Goal: Transaction & Acquisition: Subscribe to service/newsletter

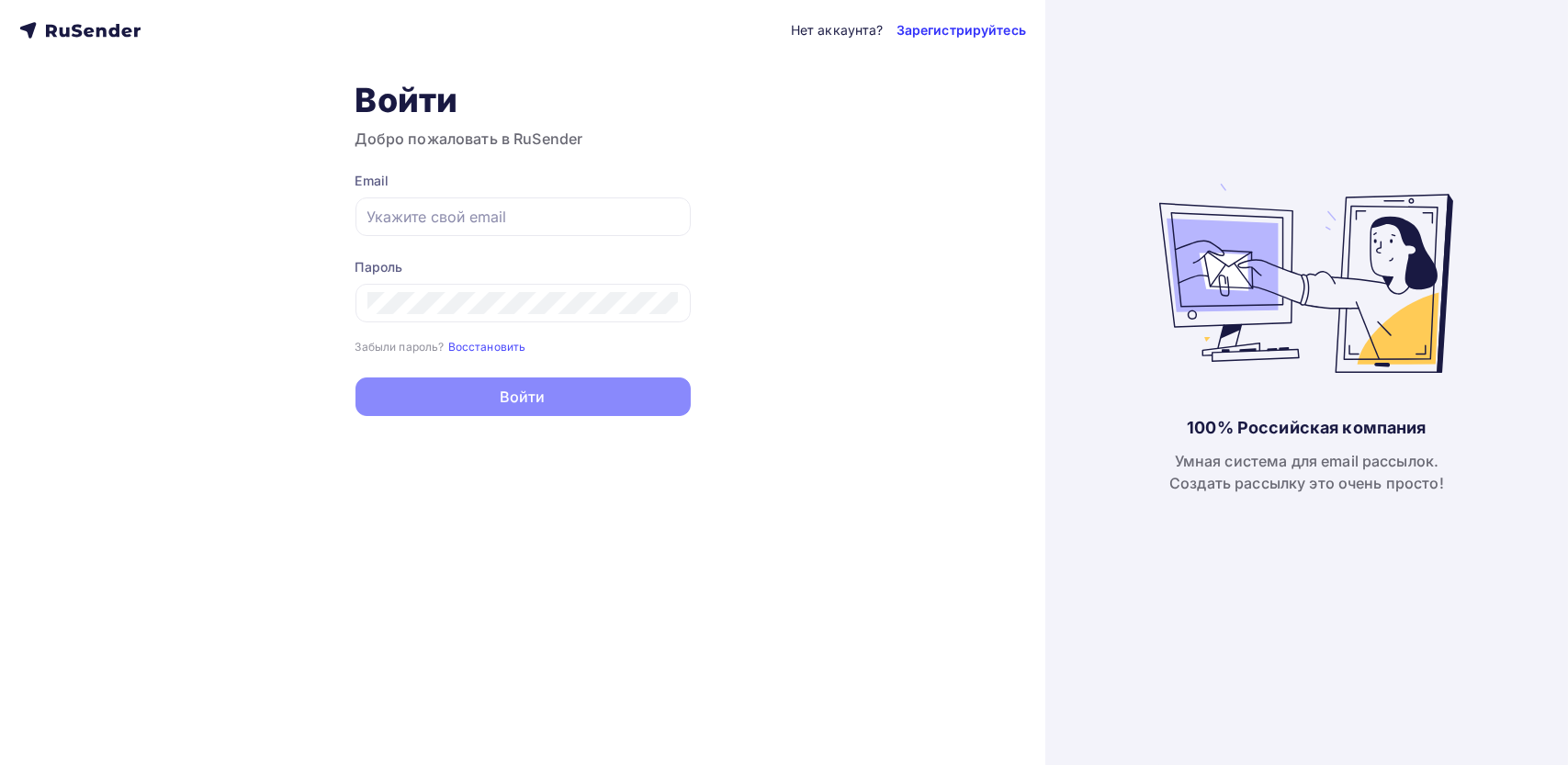
click at [952, 30] on link "Зарегистрируйтесь" at bounding box center [961, 29] width 129 height 18
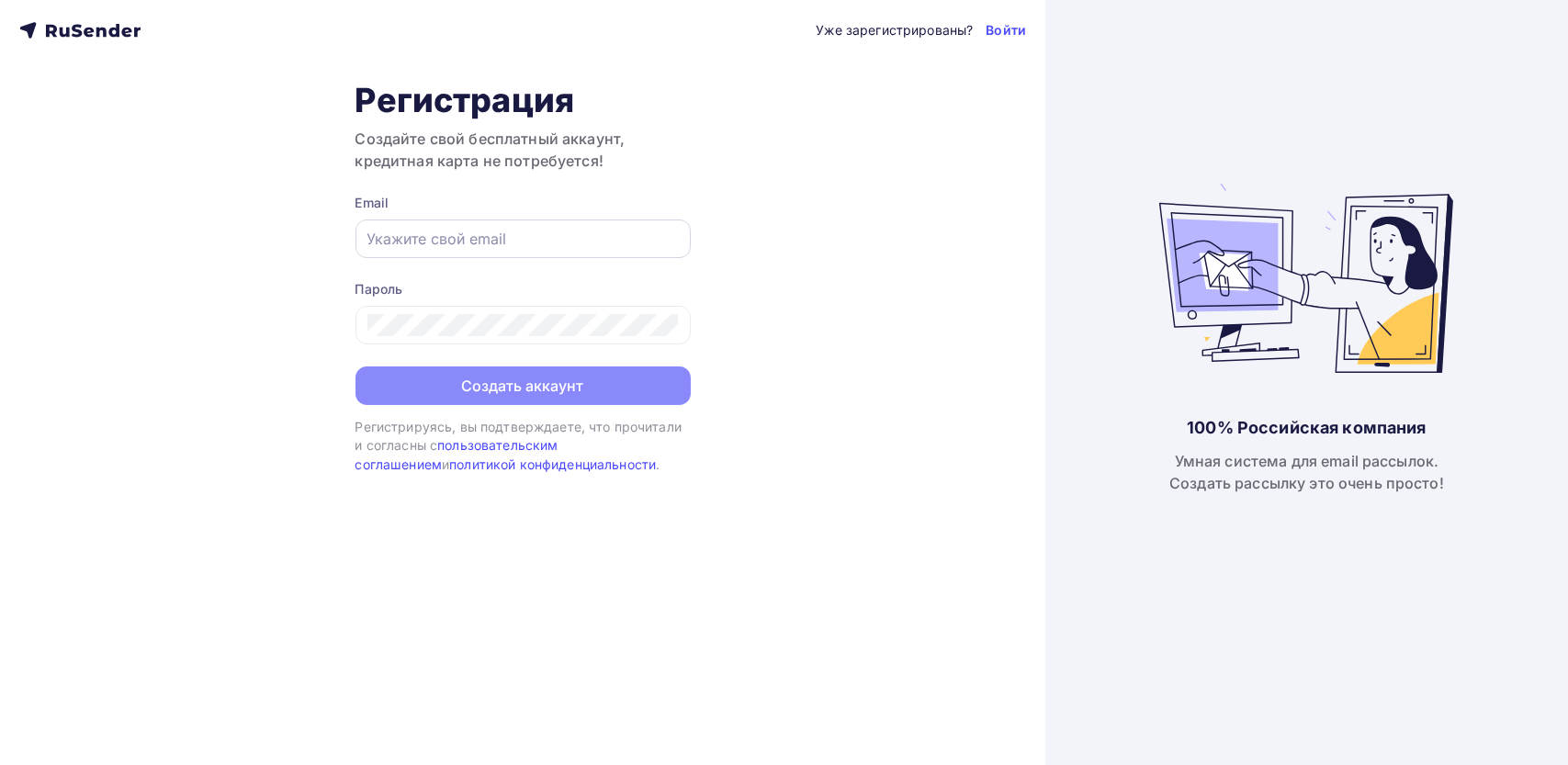
click at [503, 240] on input "text" at bounding box center [522, 239] width 311 height 22
paste input "[EMAIL_ADDRESS][DOMAIN_NAME]"
type input "[EMAIL_ADDRESS][DOMAIN_NAME]"
click at [472, 348] on form "Email [EMAIL_ADDRESS][DOMAIN_NAME] Пароль Создать аккаунт" at bounding box center [523, 299] width 336 height 211
click at [475, 337] on div at bounding box center [523, 325] width 336 height 39
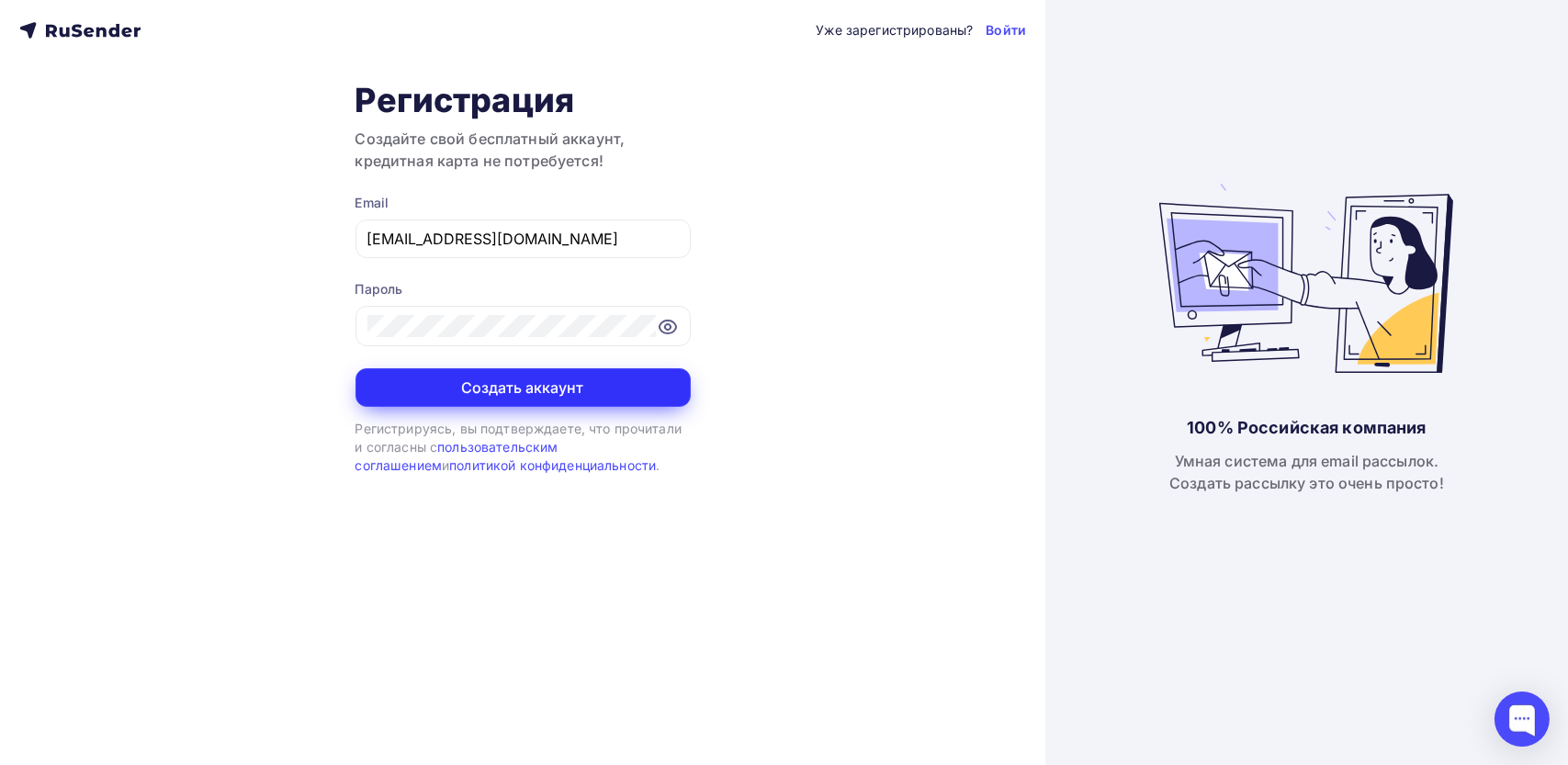
click at [524, 392] on button "Создать аккаунт" at bounding box center [523, 387] width 336 height 39
click at [524, 384] on button "Создать аккаунт" at bounding box center [523, 387] width 336 height 39
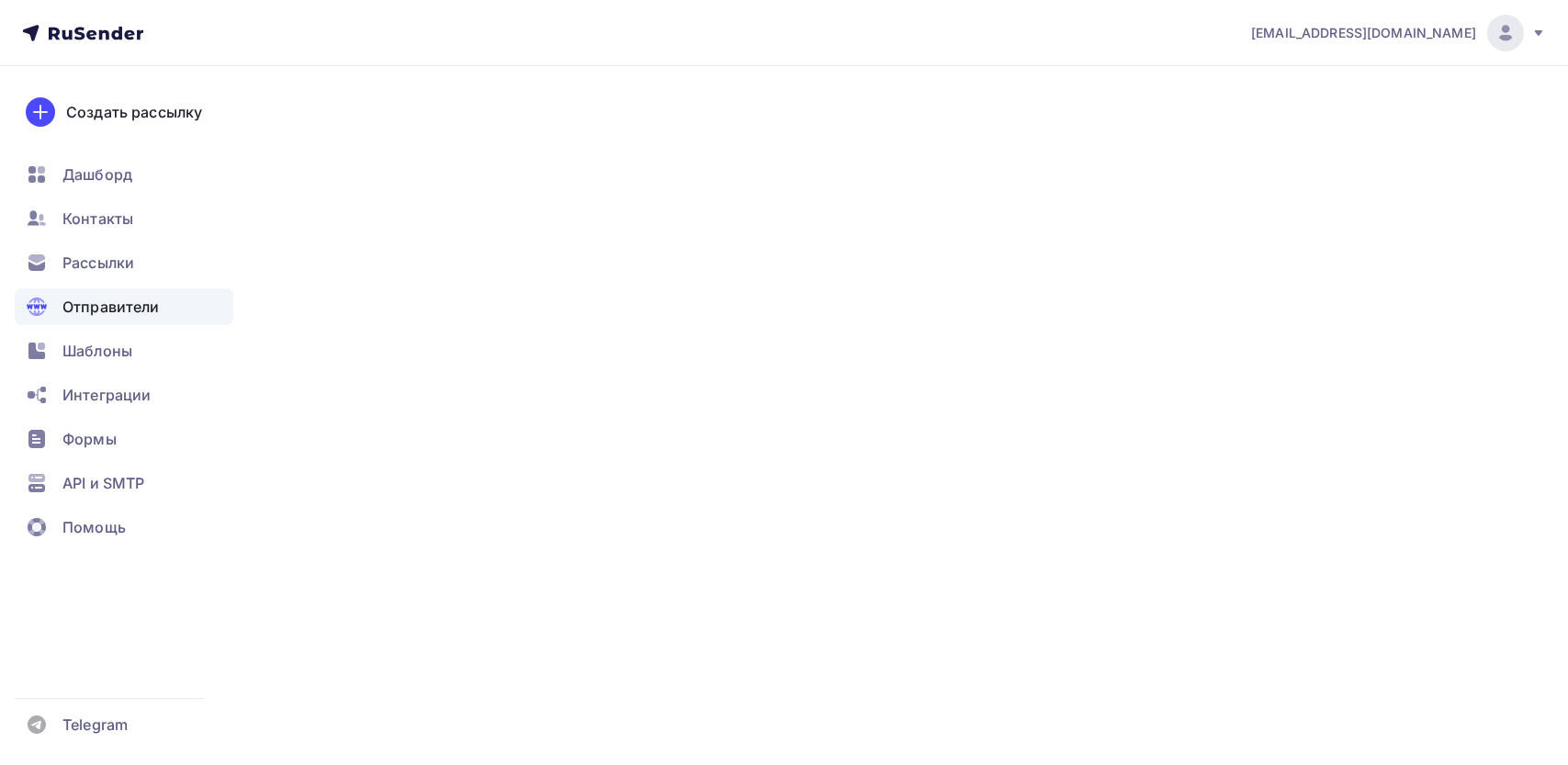
click at [144, 291] on div "Отправители" at bounding box center [124, 306] width 219 height 37
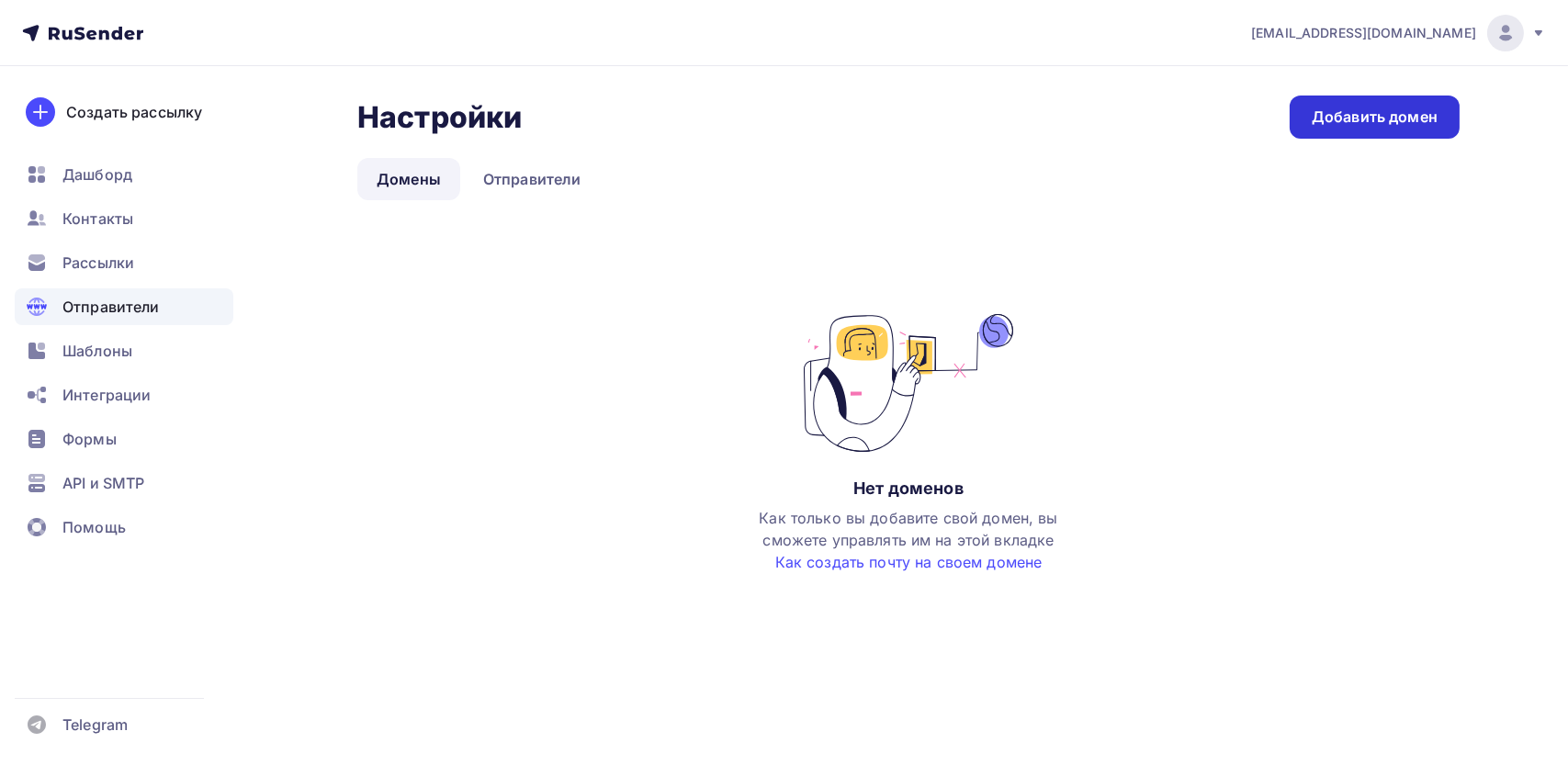
click at [1326, 116] on div "Добавить домен" at bounding box center [1374, 117] width 126 height 21
click at [1388, 100] on link "Добавить домен" at bounding box center [1374, 116] width 170 height 43
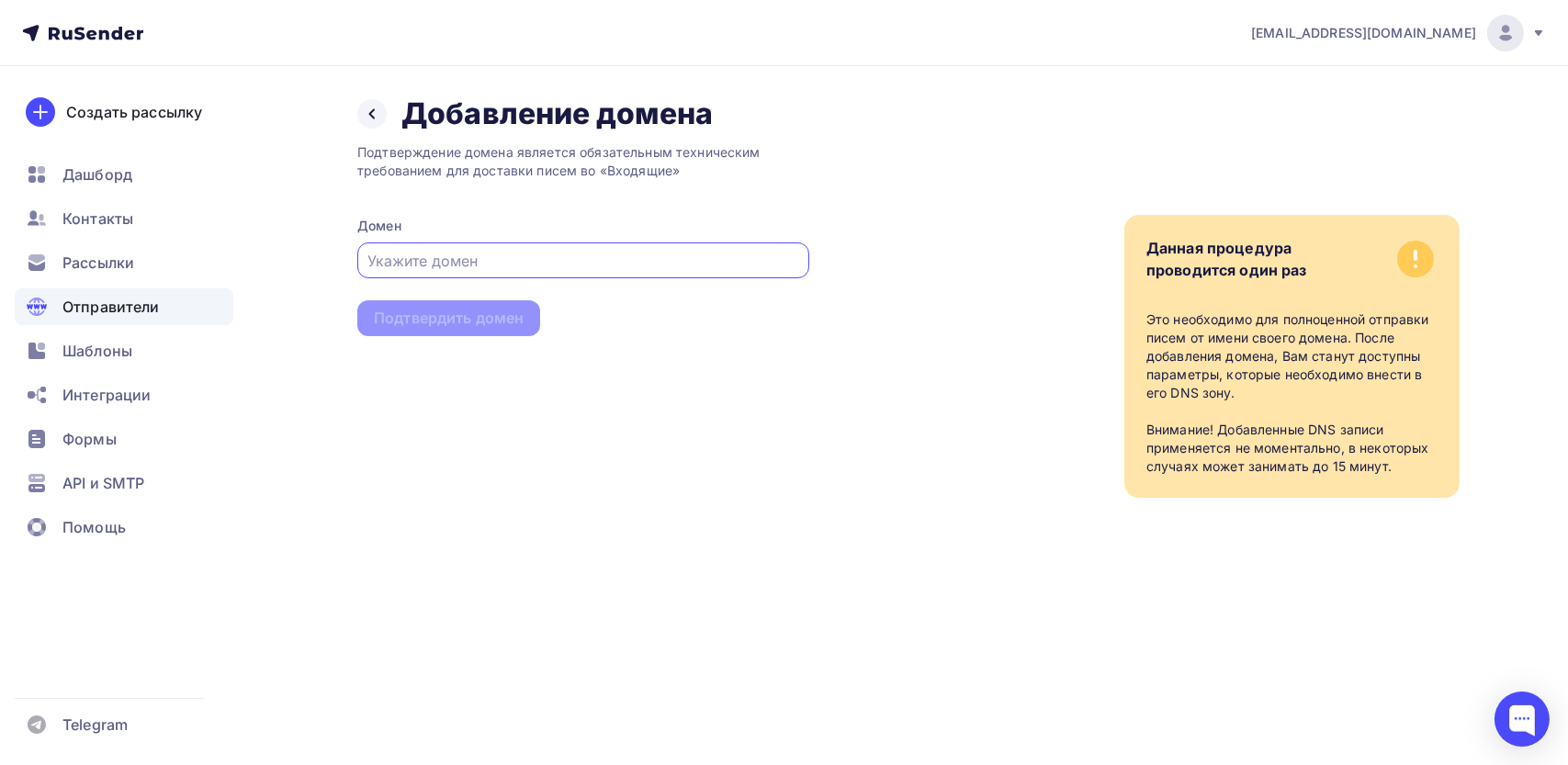
paste input "mailservicesender.com"
type input "mailservicesender.com"
click at [517, 319] on div "Подтвердить домен" at bounding box center [448, 318] width 149 height 21
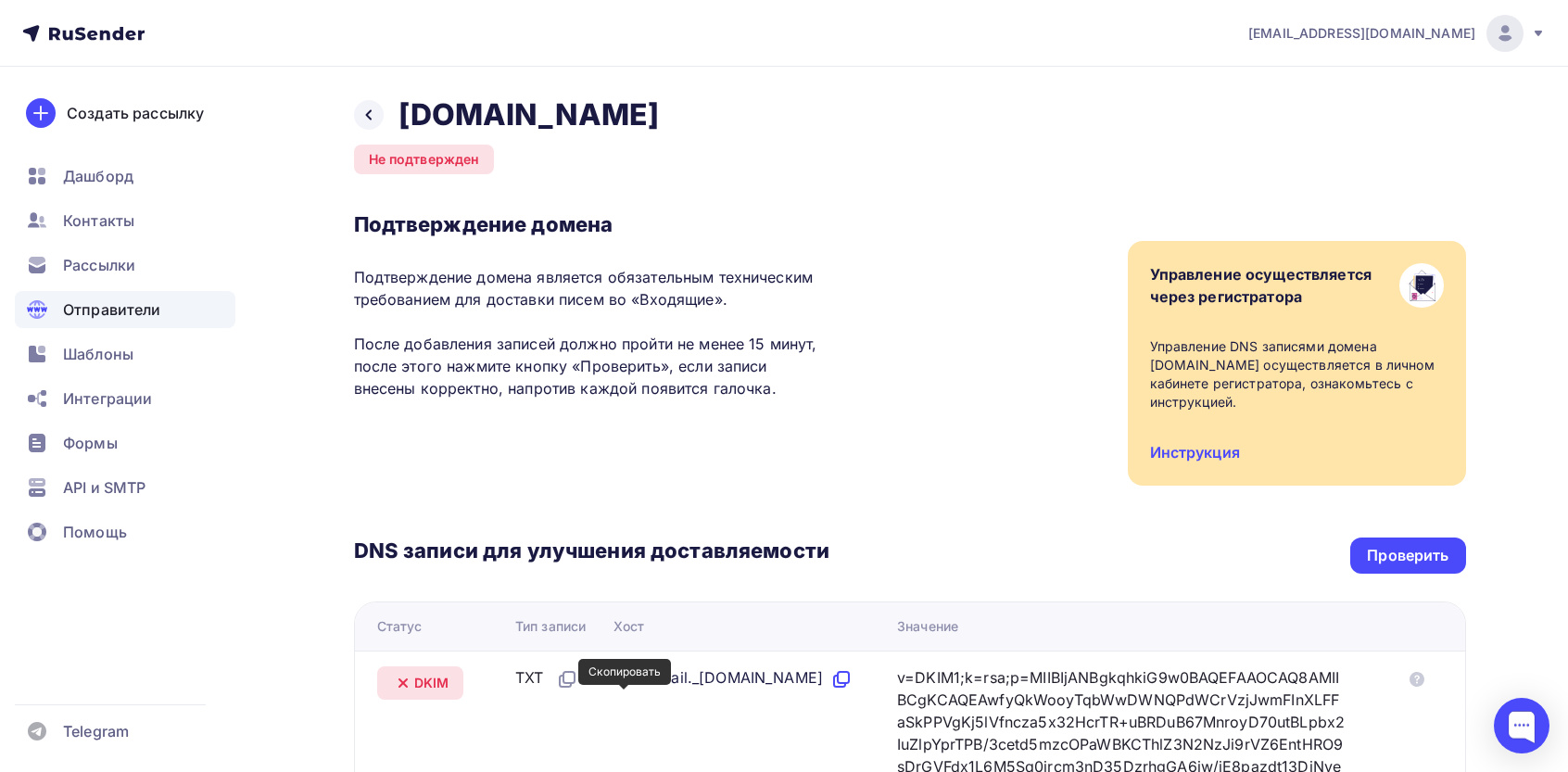
click at [751, 690] on icon at bounding box center [842, 678] width 22 height 22
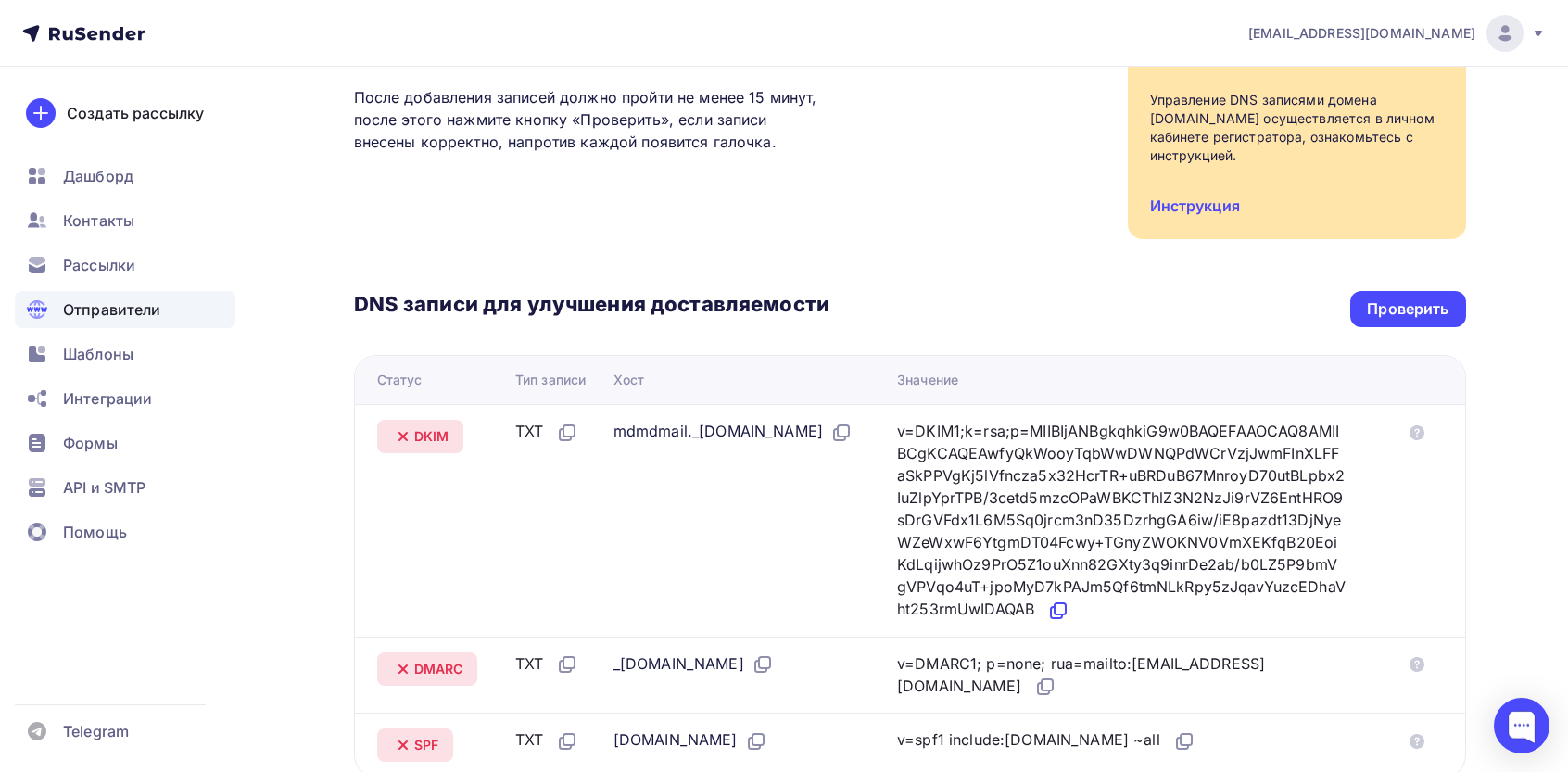
click at [751, 621] on icon at bounding box center [1058, 610] width 22 height 22
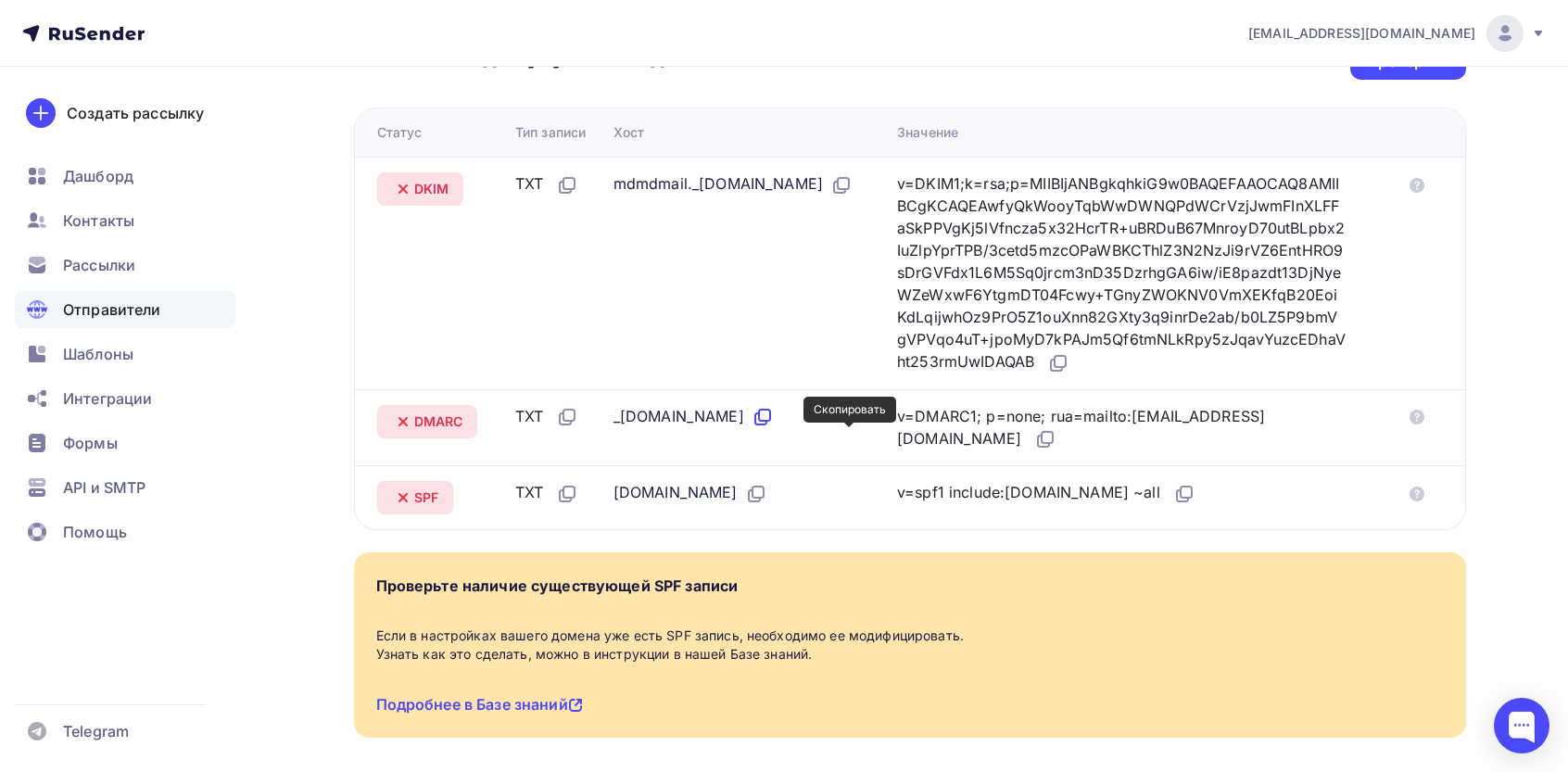
click at [751, 421] on icon at bounding box center [765, 415] width 12 height 12
click at [751, 451] on div "v=DMARC1; p=none; rua=mailto:postmaster@mx1.rusender-mail.ru" at bounding box center [1122, 428] width 449 height 46
drag, startPoint x: 1309, startPoint y: 453, endPoint x: 1317, endPoint y: 460, distance: 10.6
click at [751, 451] on div "v=DMARC1; p=none; rua=mailto:postmaster@mx1.rusender-mail.ru" at bounding box center [1122, 428] width 449 height 46
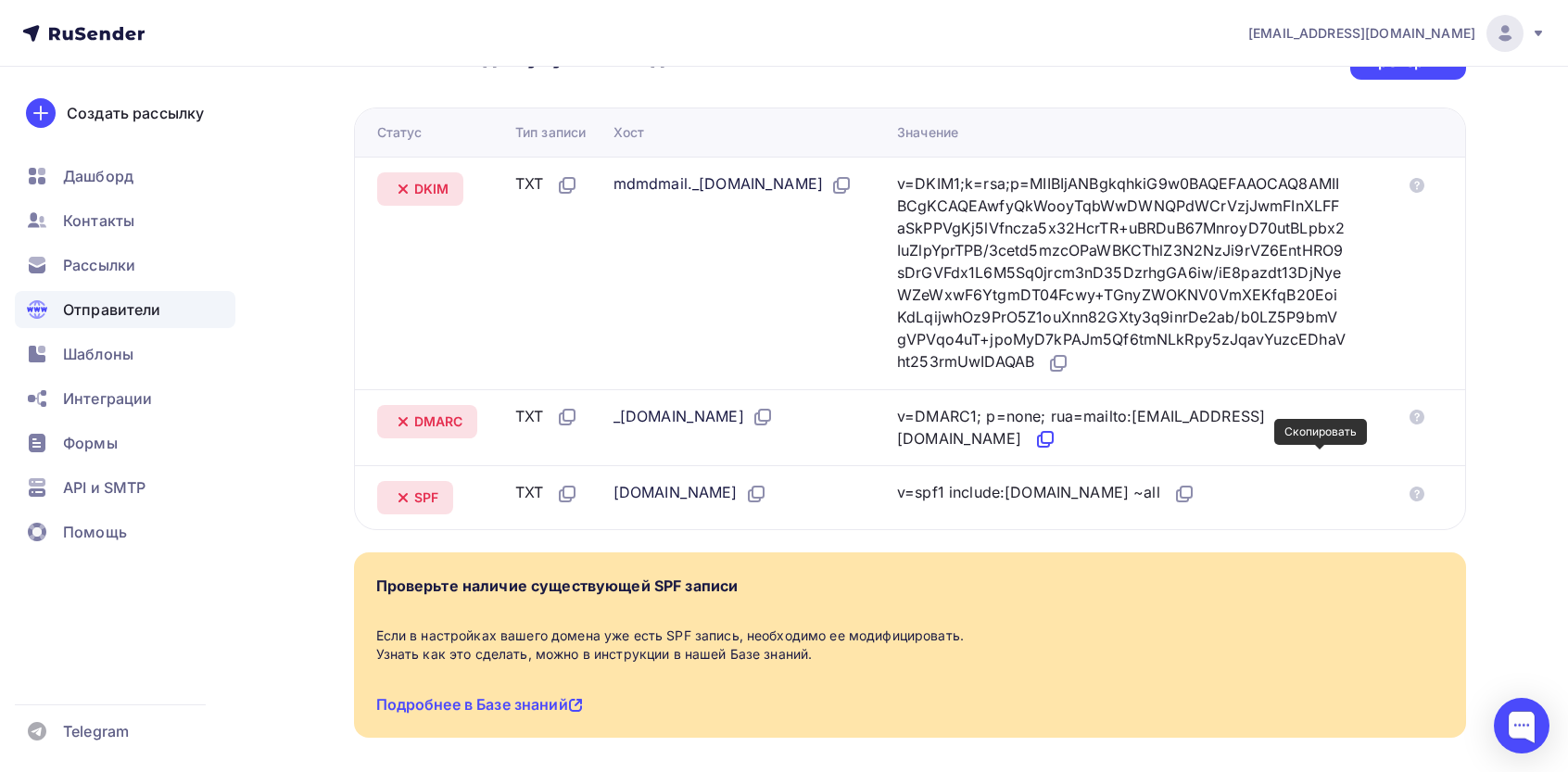
click at [751, 443] on icon at bounding box center [1048, 437] width 12 height 12
click at [751, 504] on icon at bounding box center [756, 493] width 22 height 22
click at [751, 504] on icon at bounding box center [1184, 493] width 22 height 22
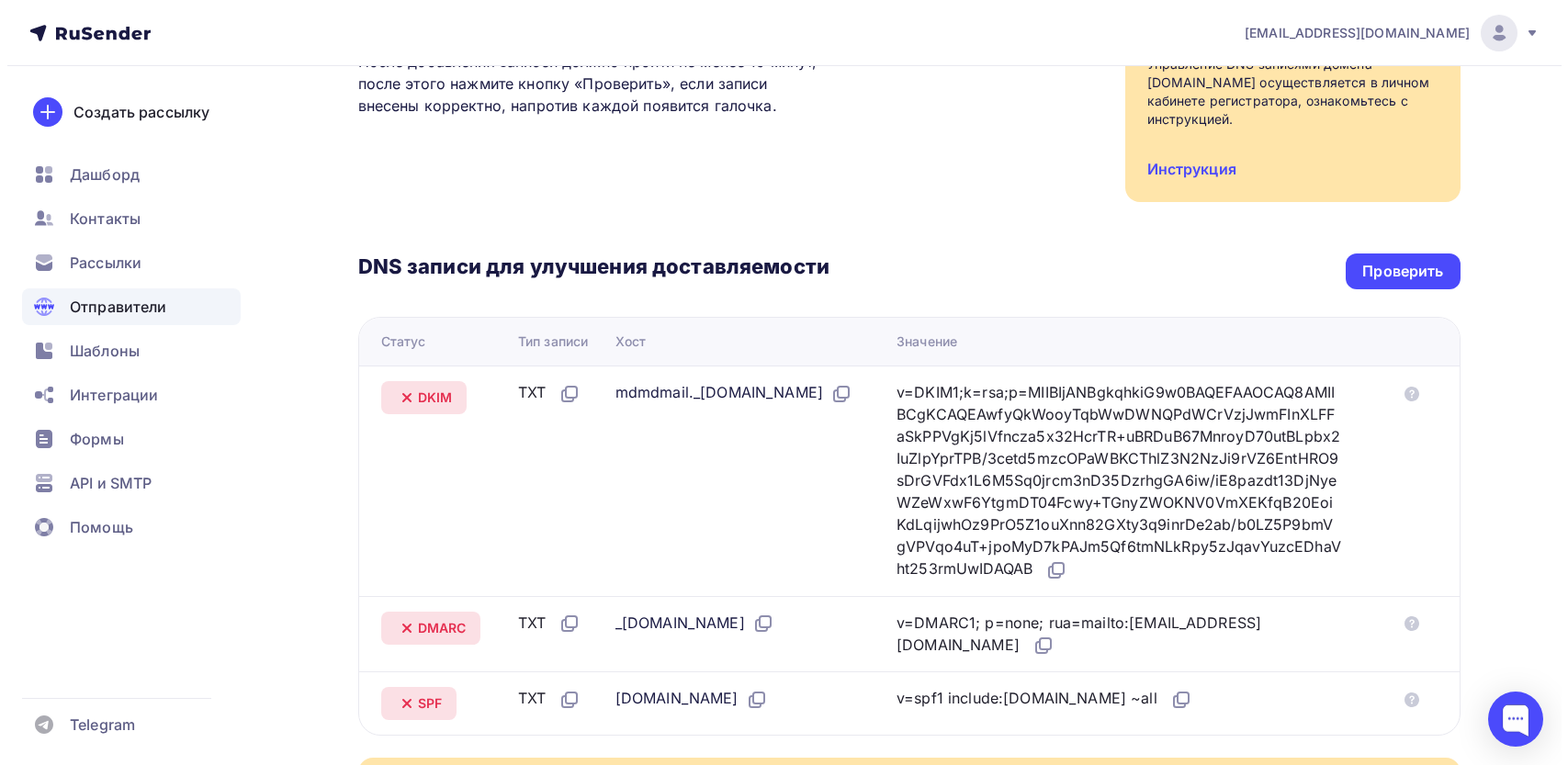
scroll to position [0, 0]
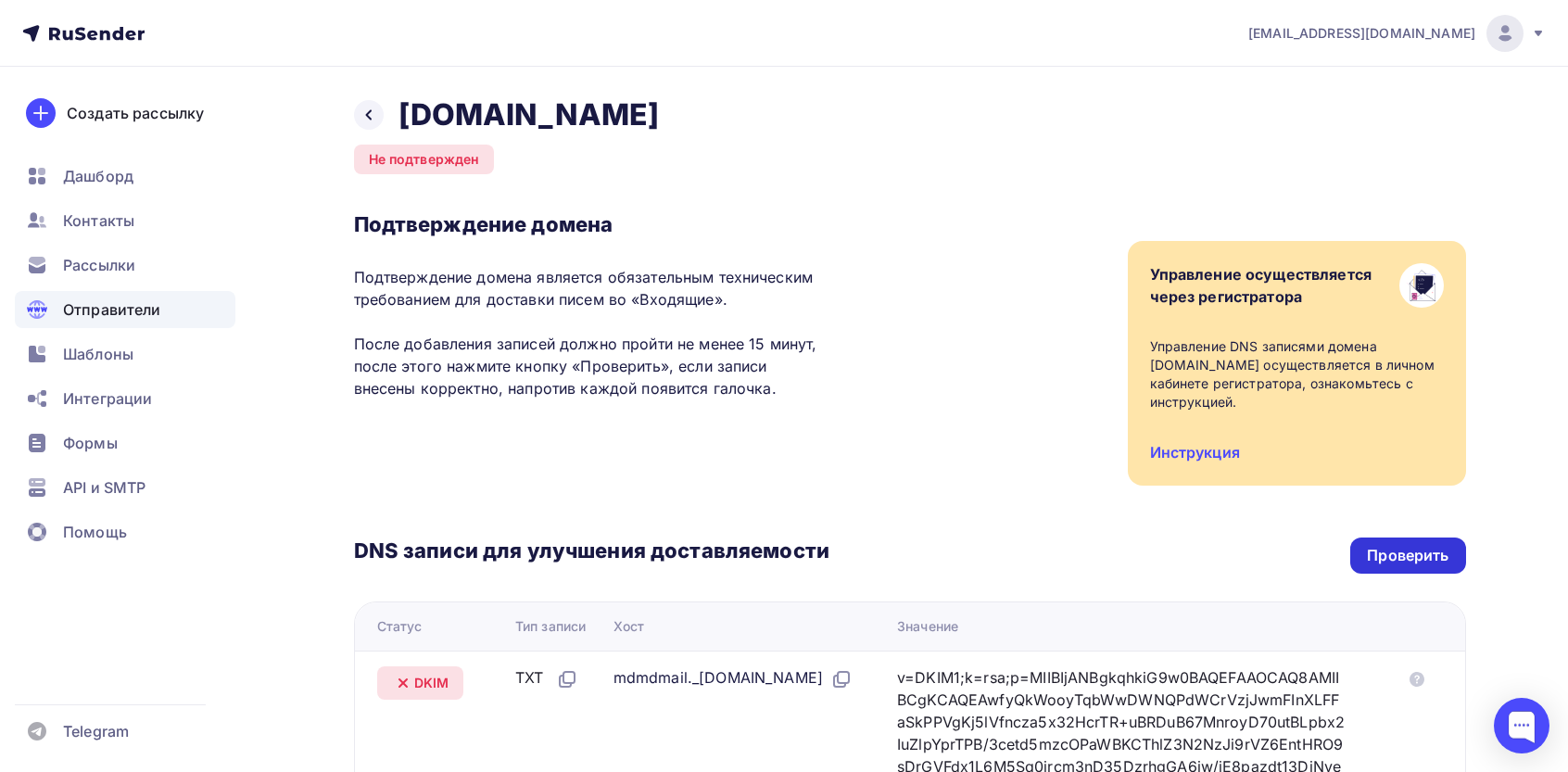
click at [751, 551] on div "Проверить" at bounding box center [1408, 555] width 82 height 21
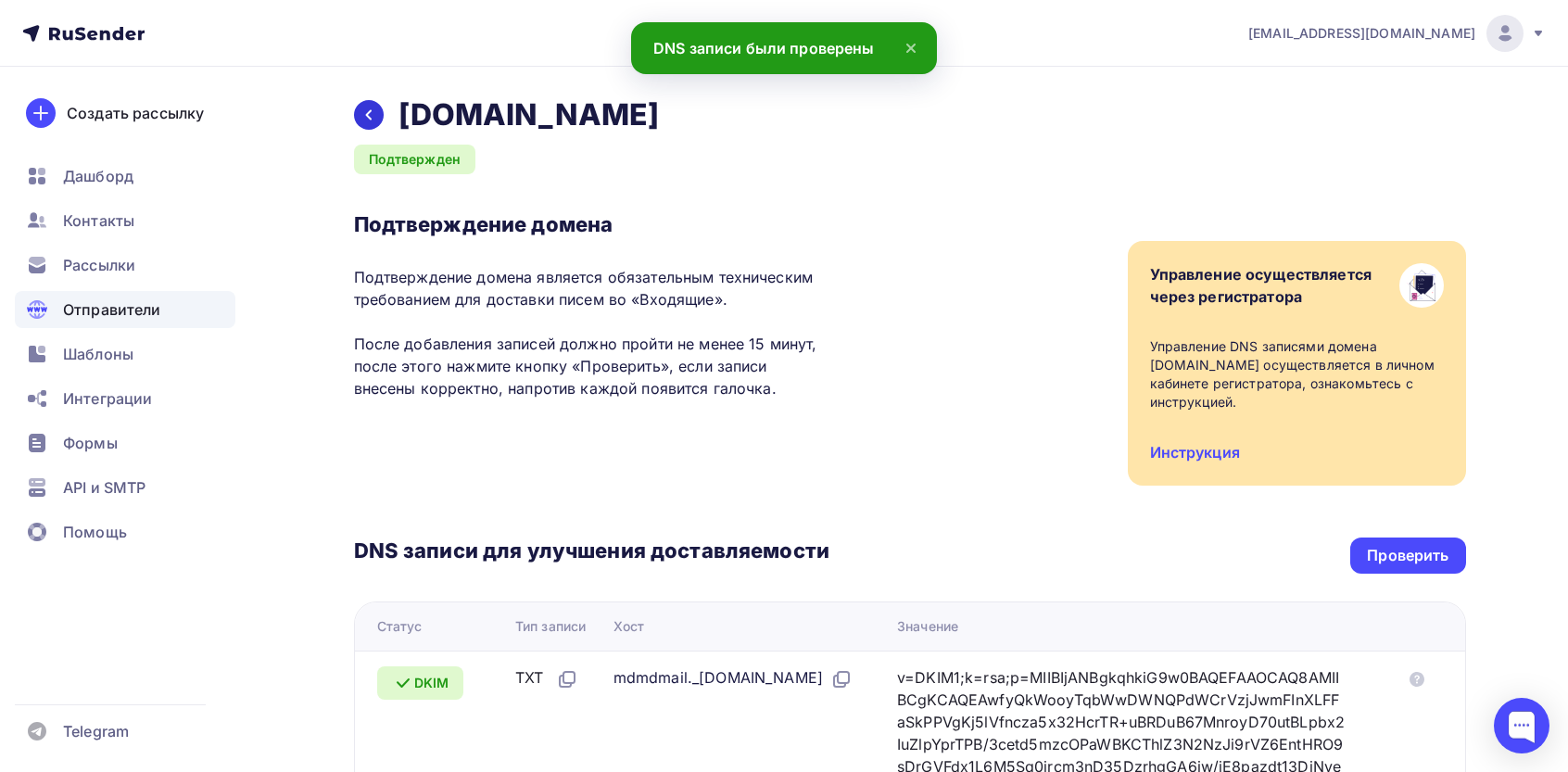
click at [369, 111] on icon at bounding box center [368, 115] width 6 height 11
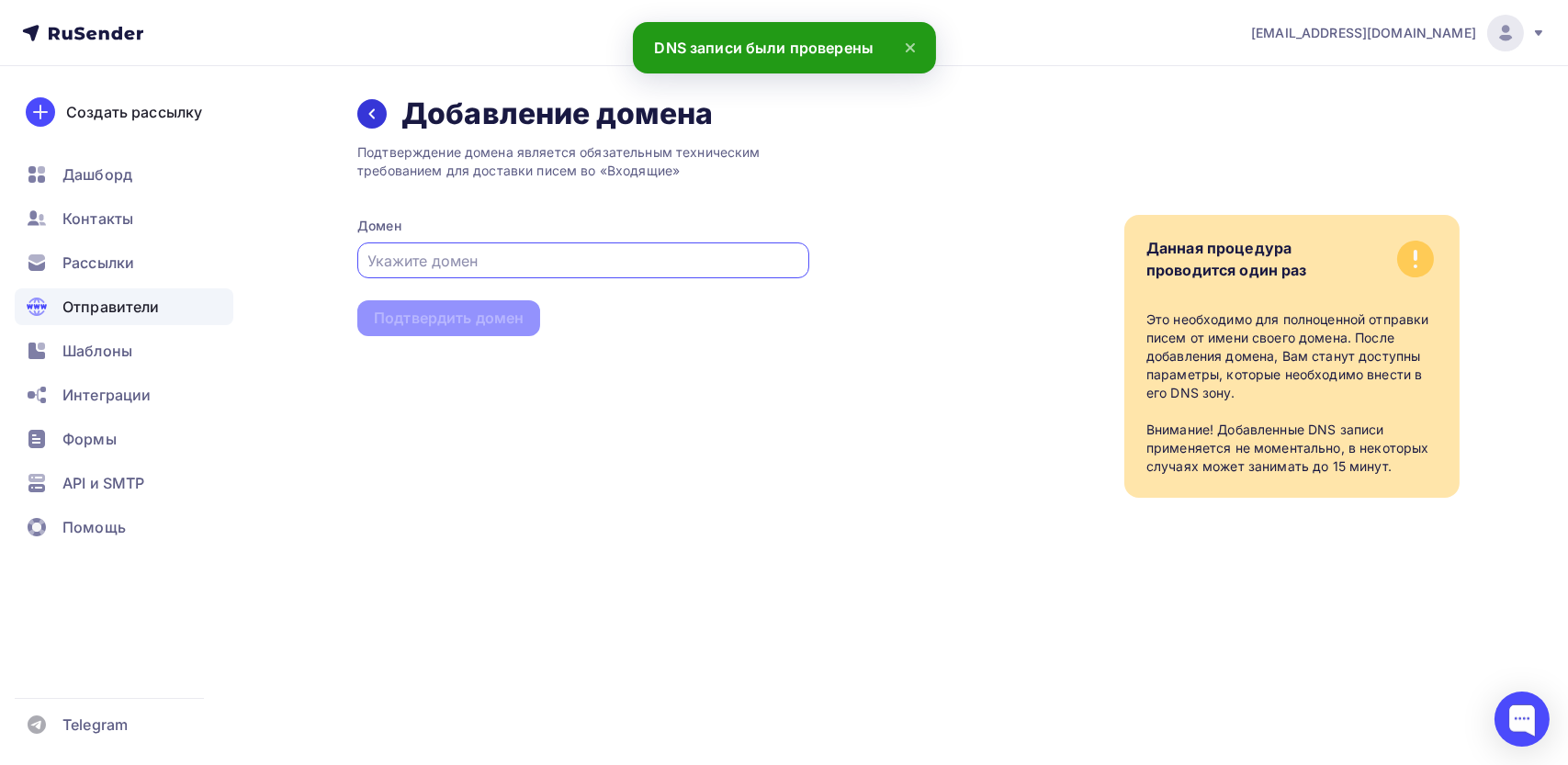
click at [365, 124] on div at bounding box center [372, 113] width 29 height 29
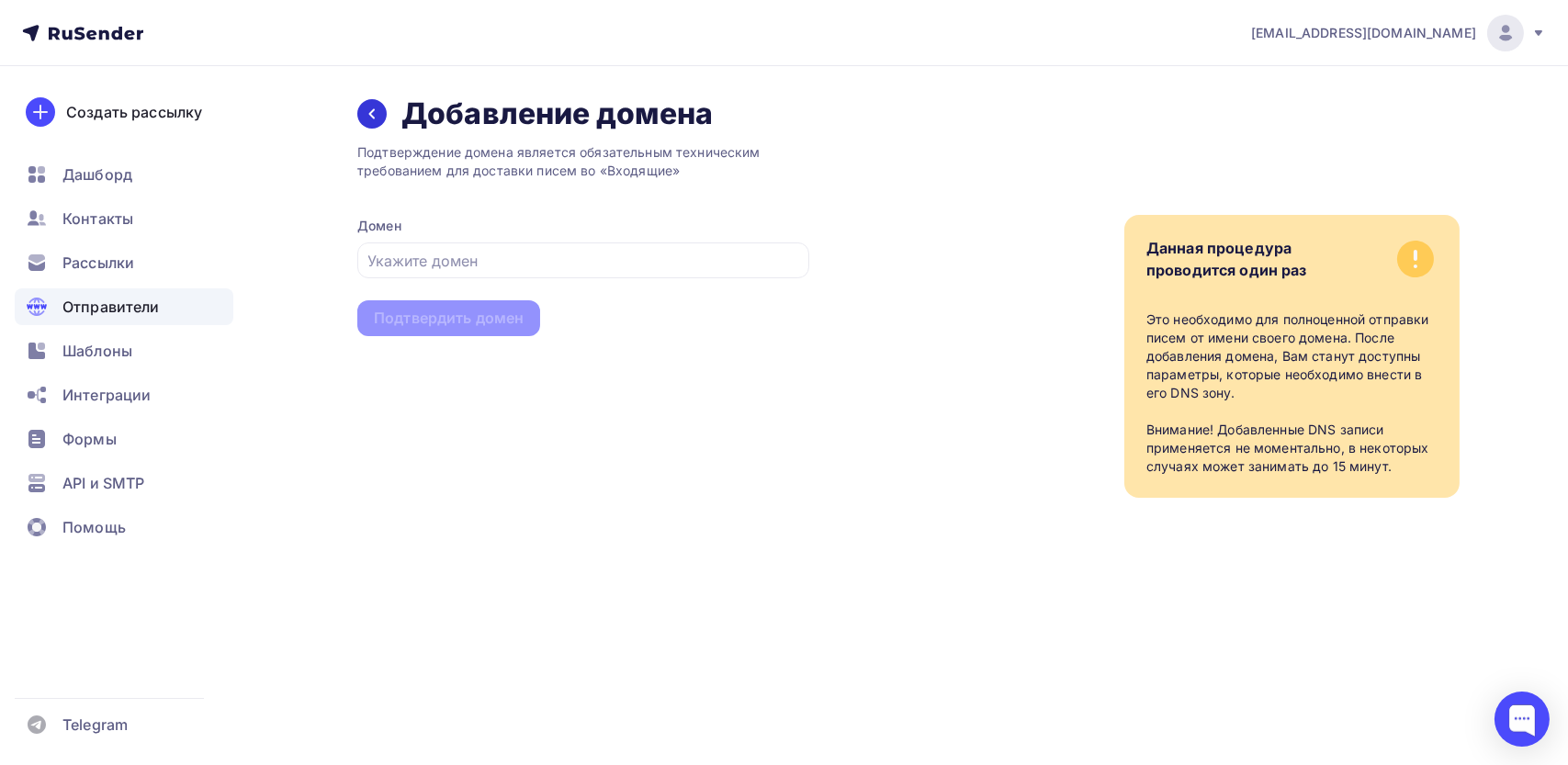
click at [377, 122] on div at bounding box center [372, 113] width 29 height 29
click at [119, 285] on ul "Дашборд Контакты Рассылки Отправители Шаблоны Интеграции Формы API и SMTP Помощь" at bounding box center [124, 355] width 219 height 399
click at [107, 301] on span "Отправители" at bounding box center [111, 306] width 97 height 22
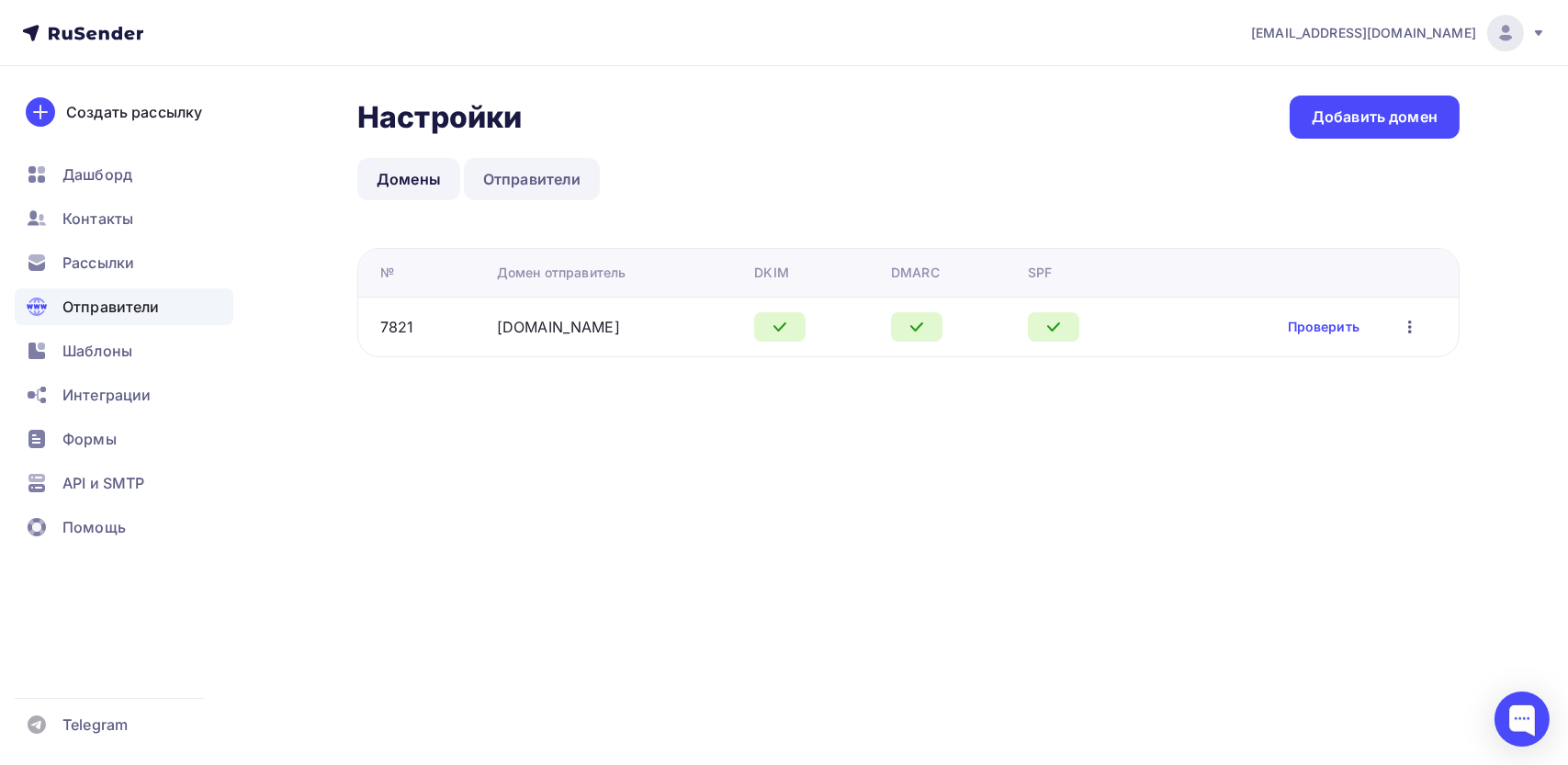
click at [534, 198] on link "Отправители" at bounding box center [532, 179] width 137 height 42
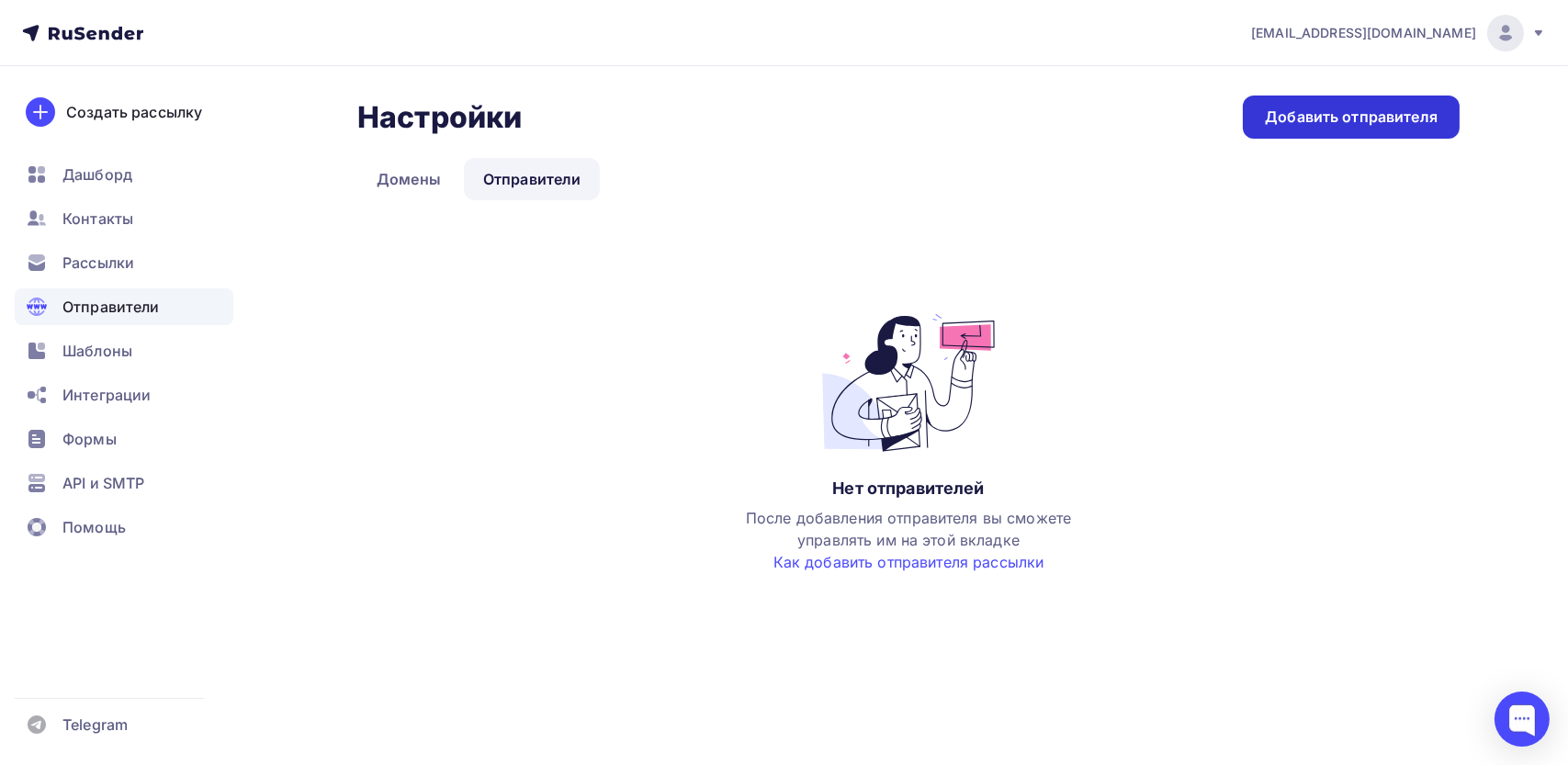
click at [745, 111] on div "Добавить отправителя" at bounding box center [1351, 117] width 173 height 21
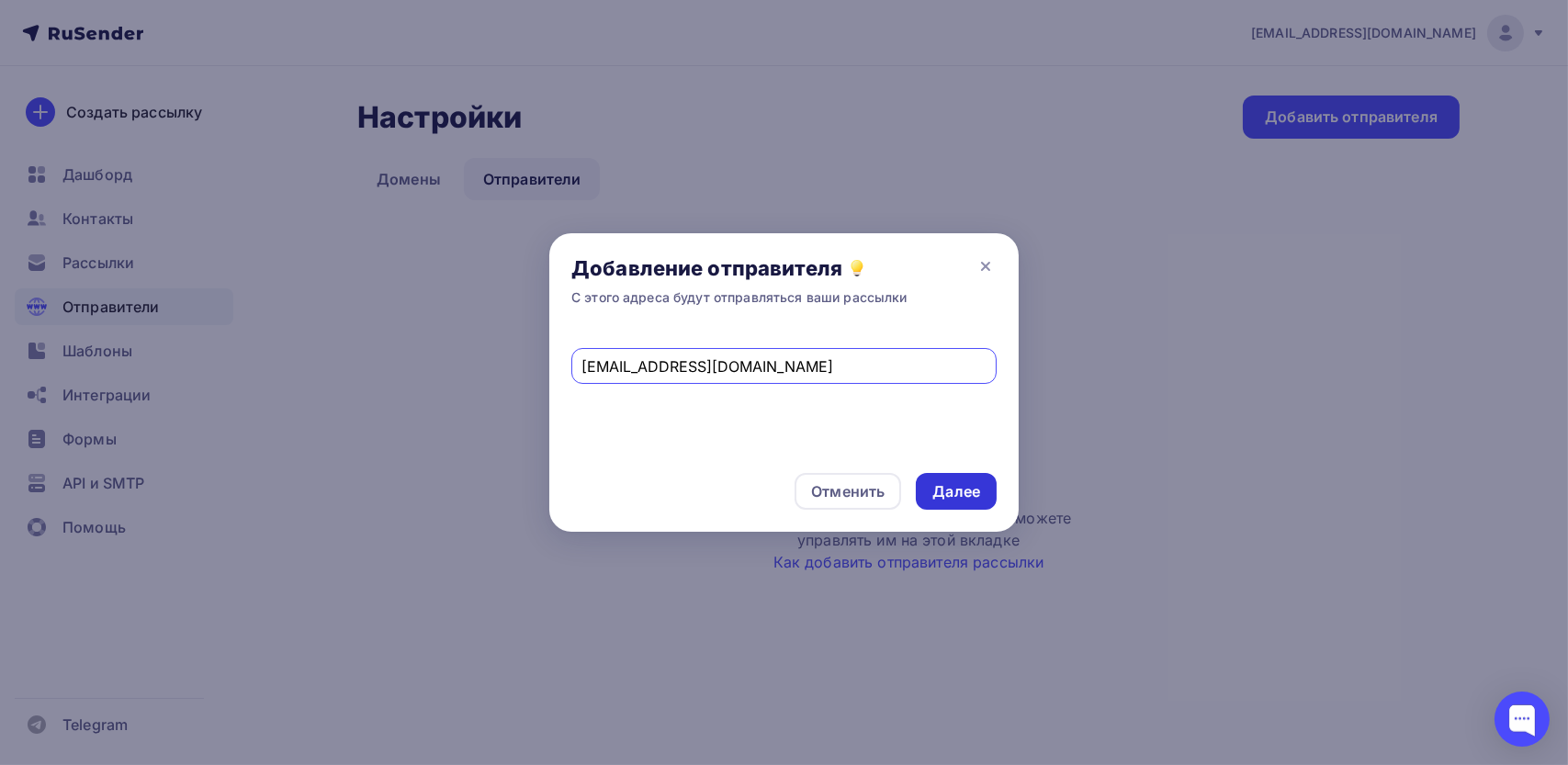
type input "mail@mailservicesender.com"
click at [745, 489] on div "Далее" at bounding box center [956, 491] width 48 height 21
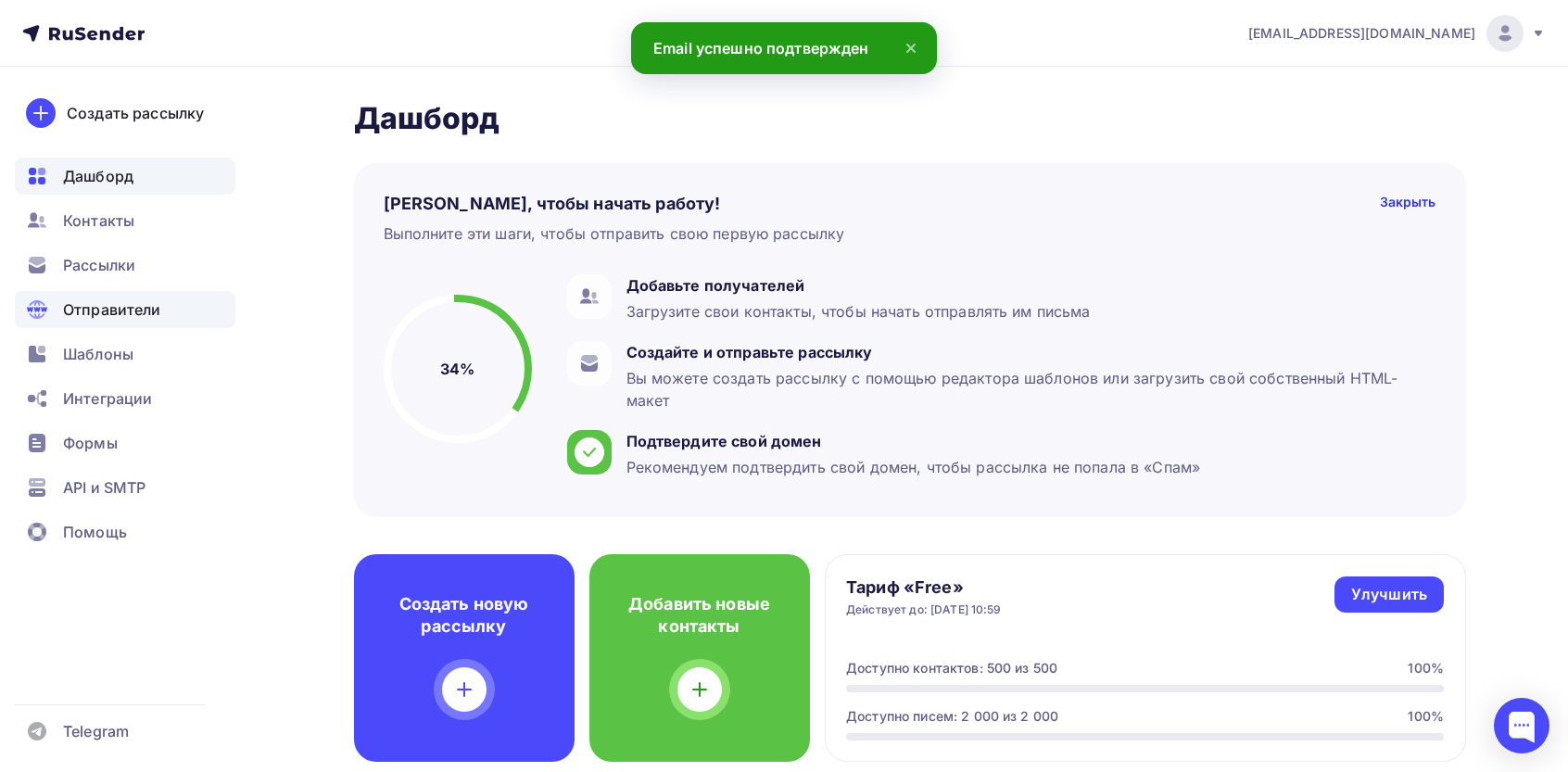
click at [114, 293] on div "Отправители" at bounding box center [125, 309] width 221 height 37
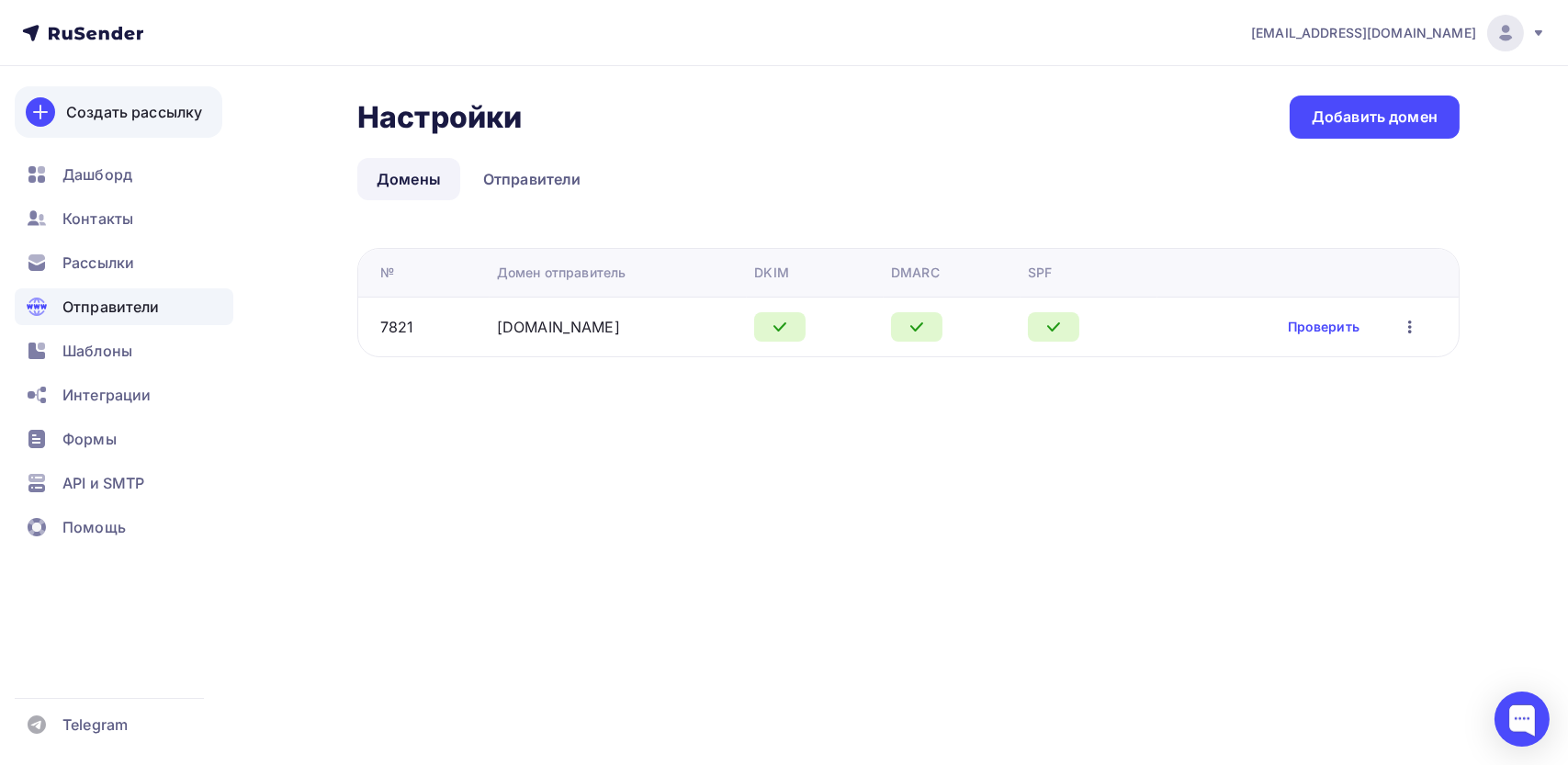
click at [177, 105] on div "Создать рассылку" at bounding box center [134, 111] width 136 height 22
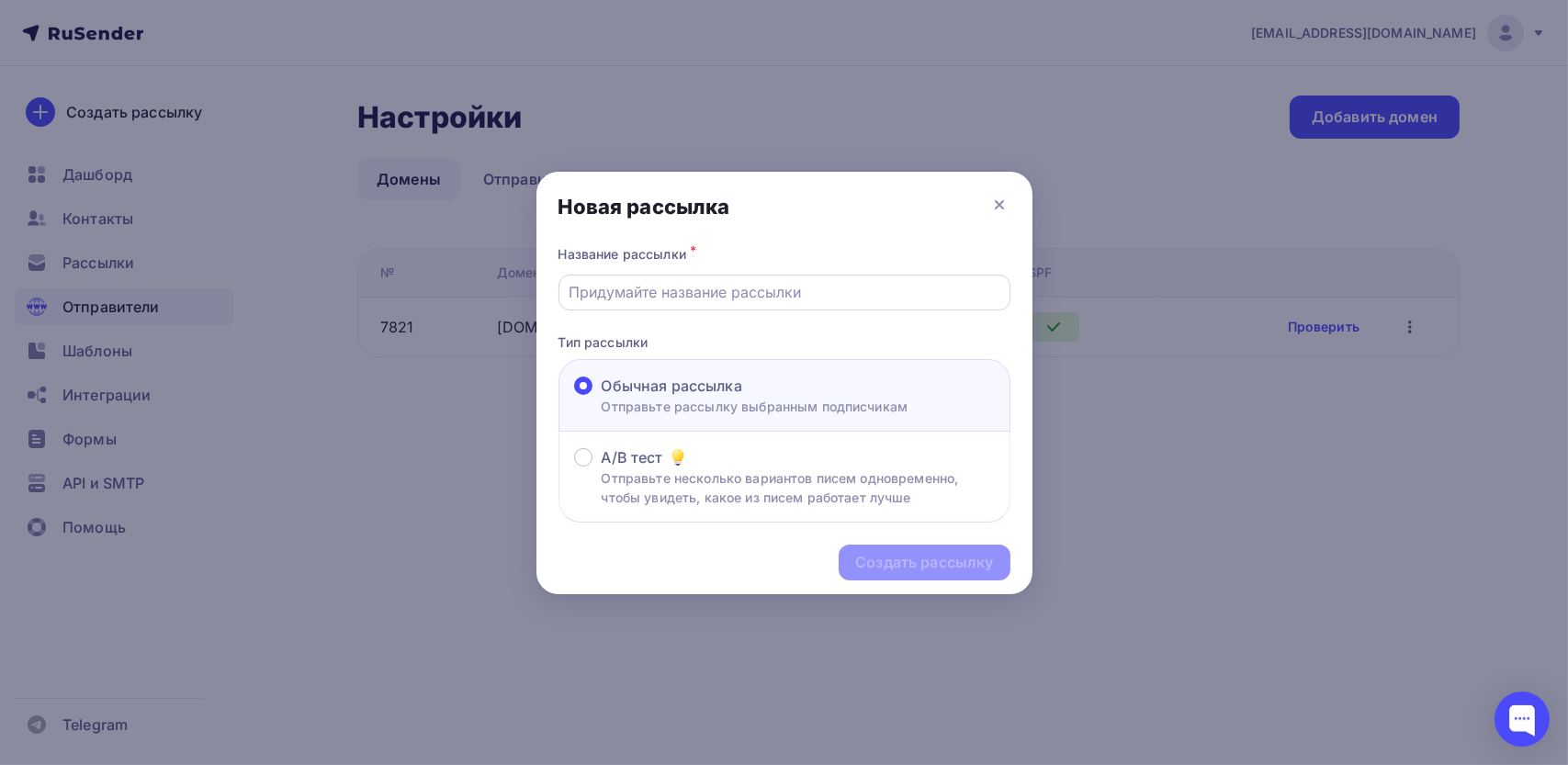
click at [637, 297] on input "text" at bounding box center [784, 292] width 431 height 22
type input "<"
type input "П"
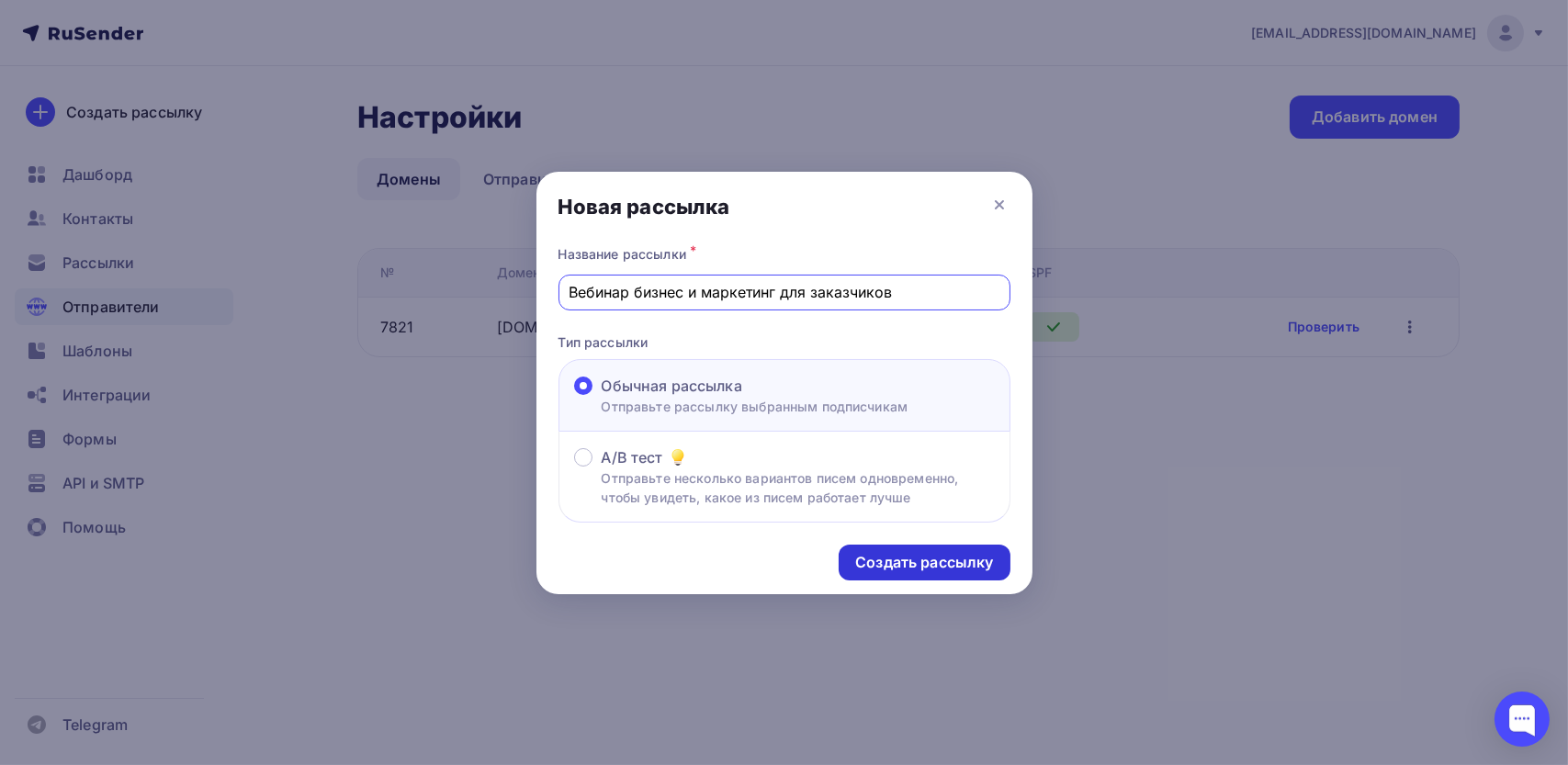
type input "Вебинар бизнес и маркетинг для заказчиков"
click at [920, 551] on div "Создать рассылку" at bounding box center [924, 563] width 171 height 36
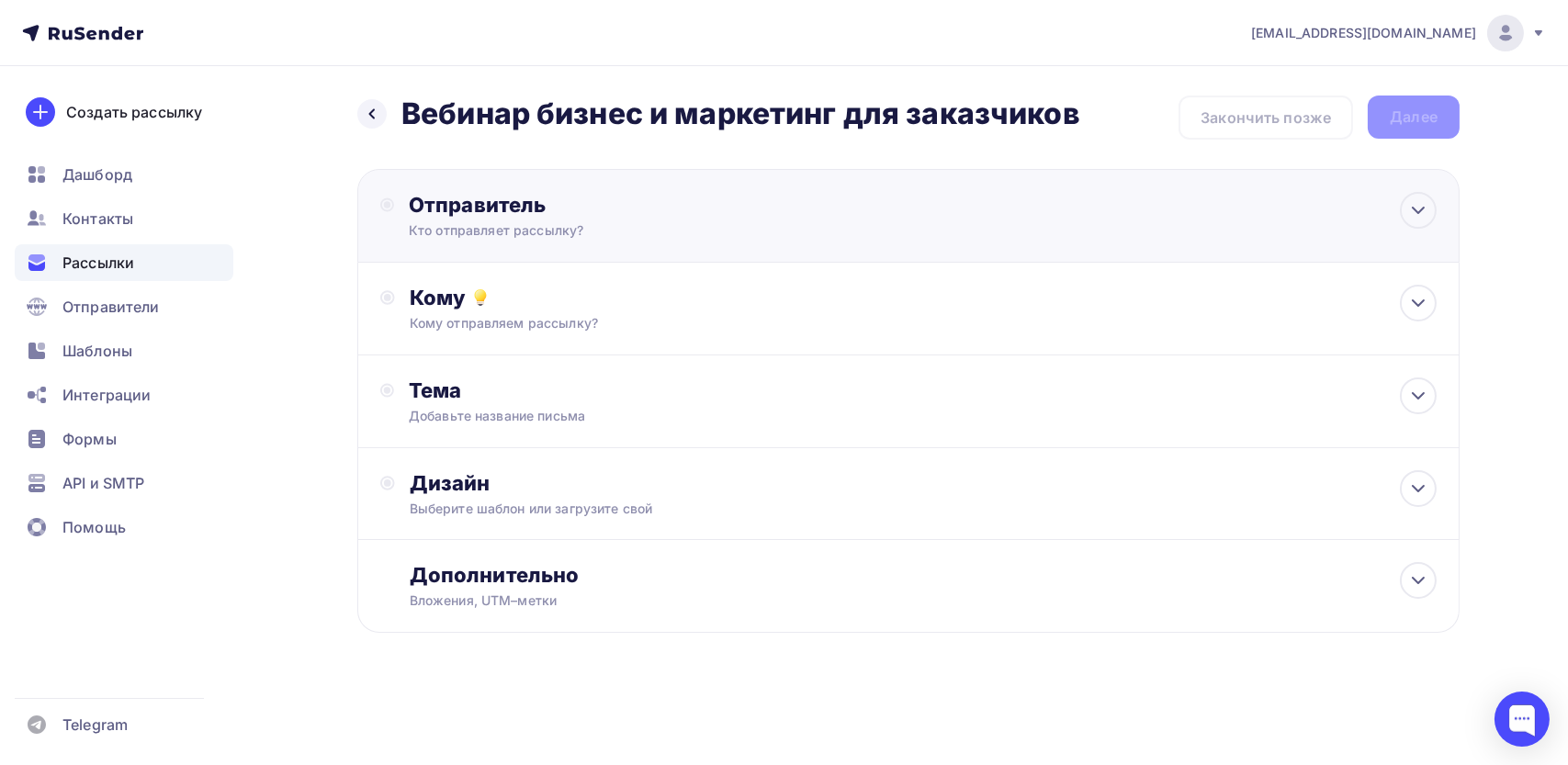
click at [455, 194] on div "Отправитель" at bounding box center [608, 204] width 397 height 26
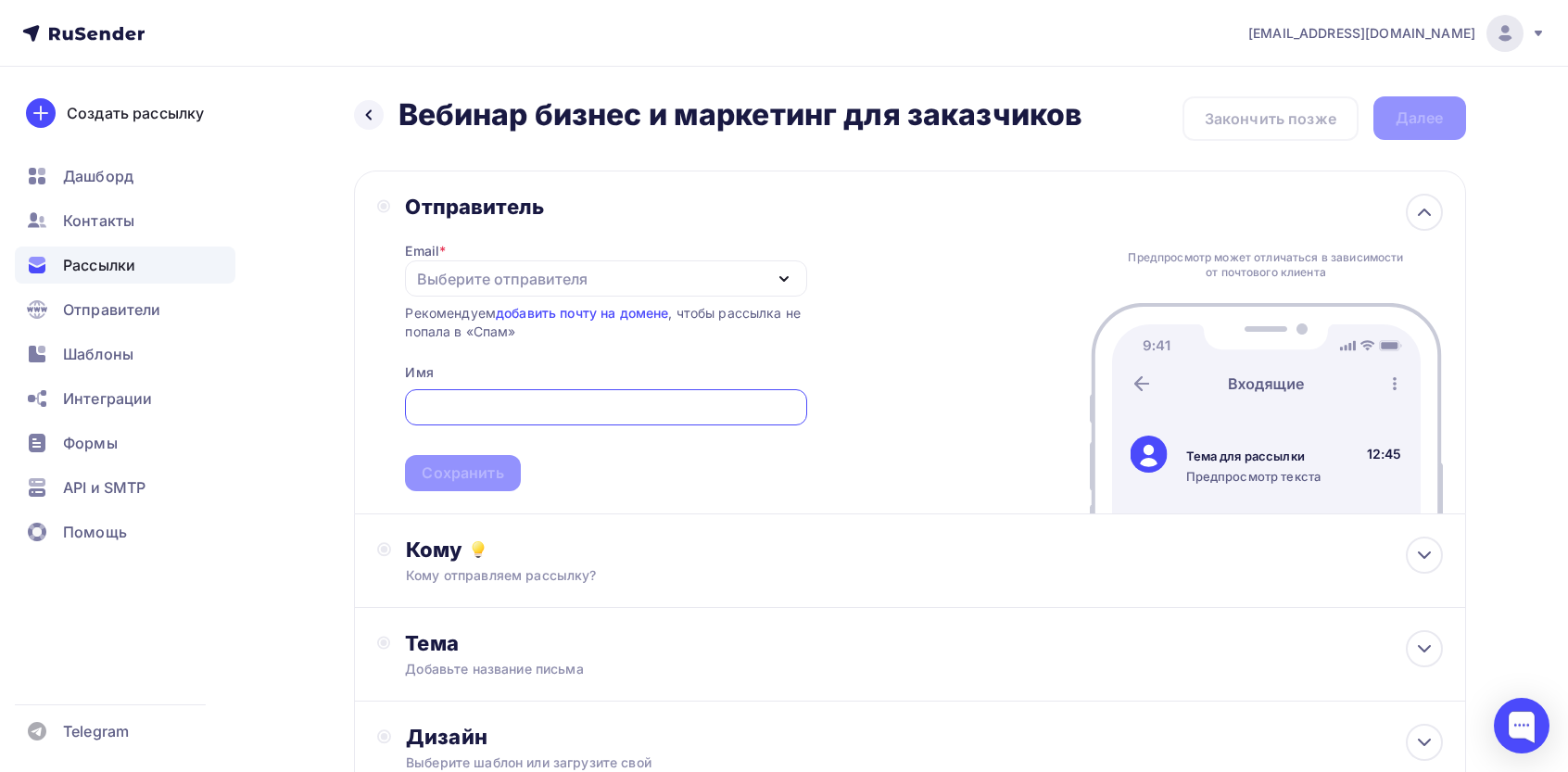
click at [480, 279] on div "Выберите отправителя" at bounding box center [503, 278] width 171 height 22
click at [514, 341] on div "mail@mailservicesender.com" at bounding box center [557, 333] width 260 height 22
click at [539, 393] on div at bounding box center [606, 408] width 401 height 36
click at [532, 406] on input "text" at bounding box center [606, 407] width 380 height 22
type input "Ь"
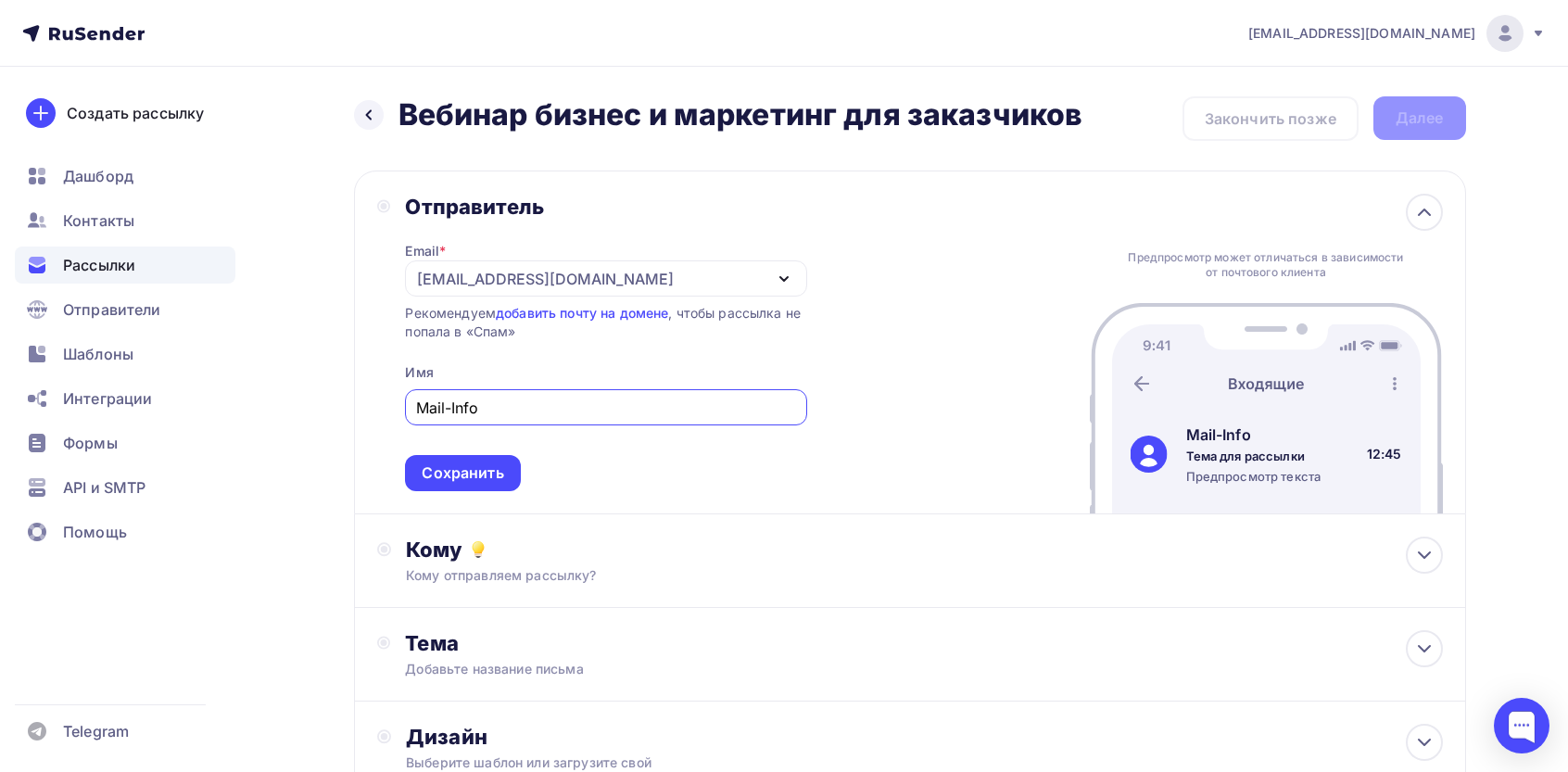
paste input "rm"
type input "Mail-Inform"
click at [485, 476] on div "Сохранить" at bounding box center [463, 473] width 82 height 21
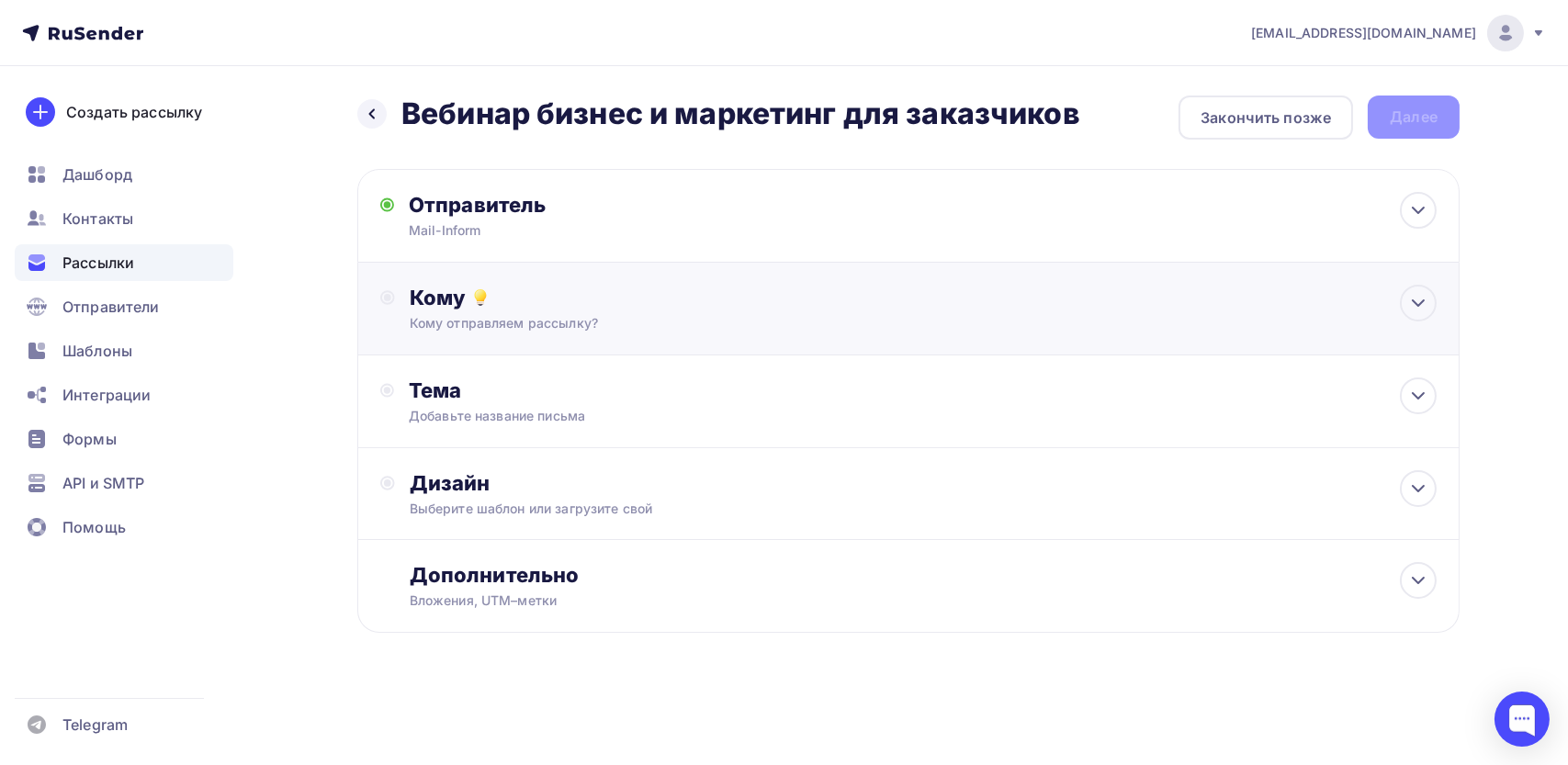
click at [517, 332] on div "Кому отправляем рассылку?" at bounding box center [872, 322] width 925 height 18
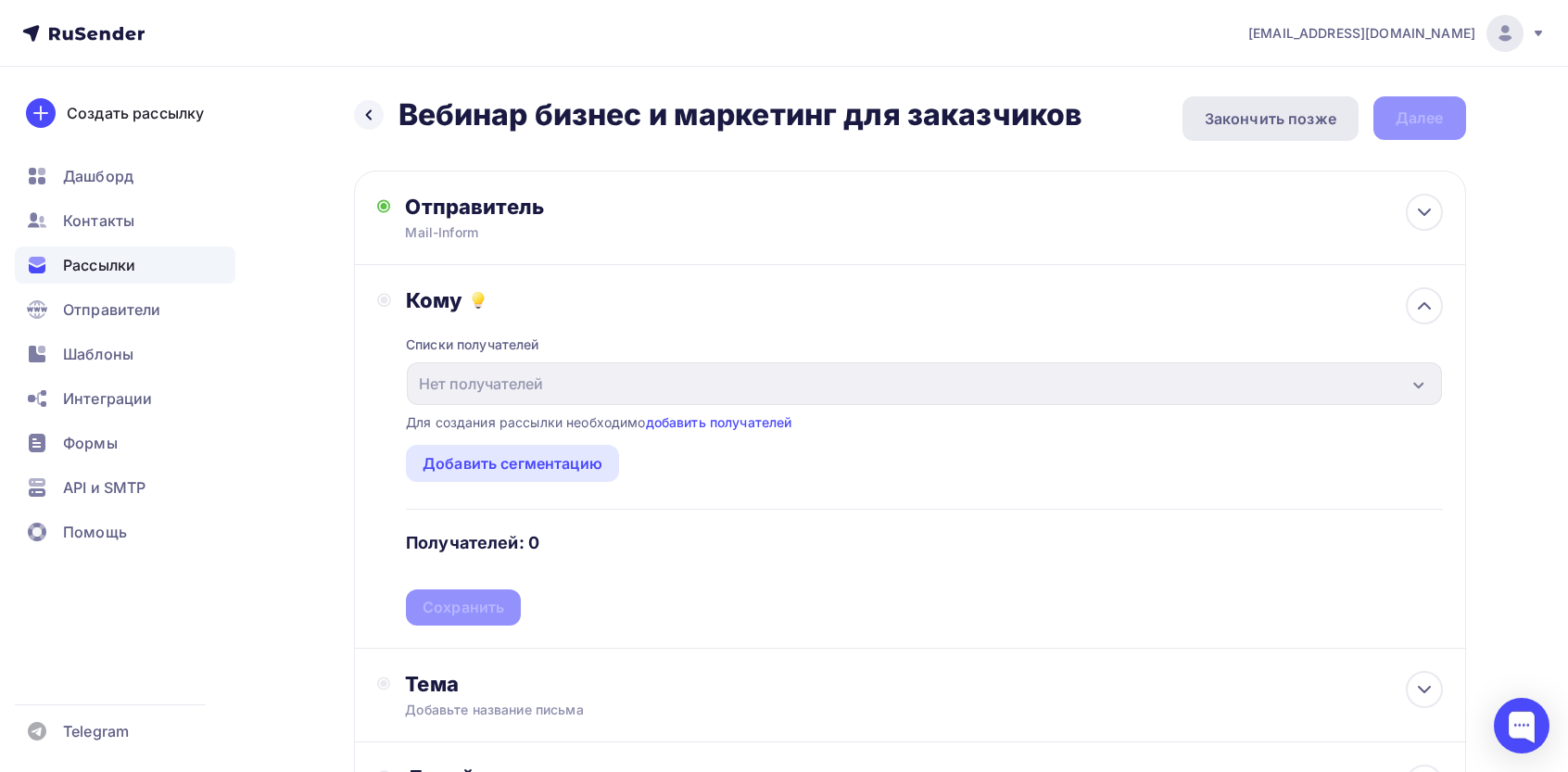
click at [1250, 113] on div "Закончить позже" at bounding box center [1271, 118] width 131 height 22
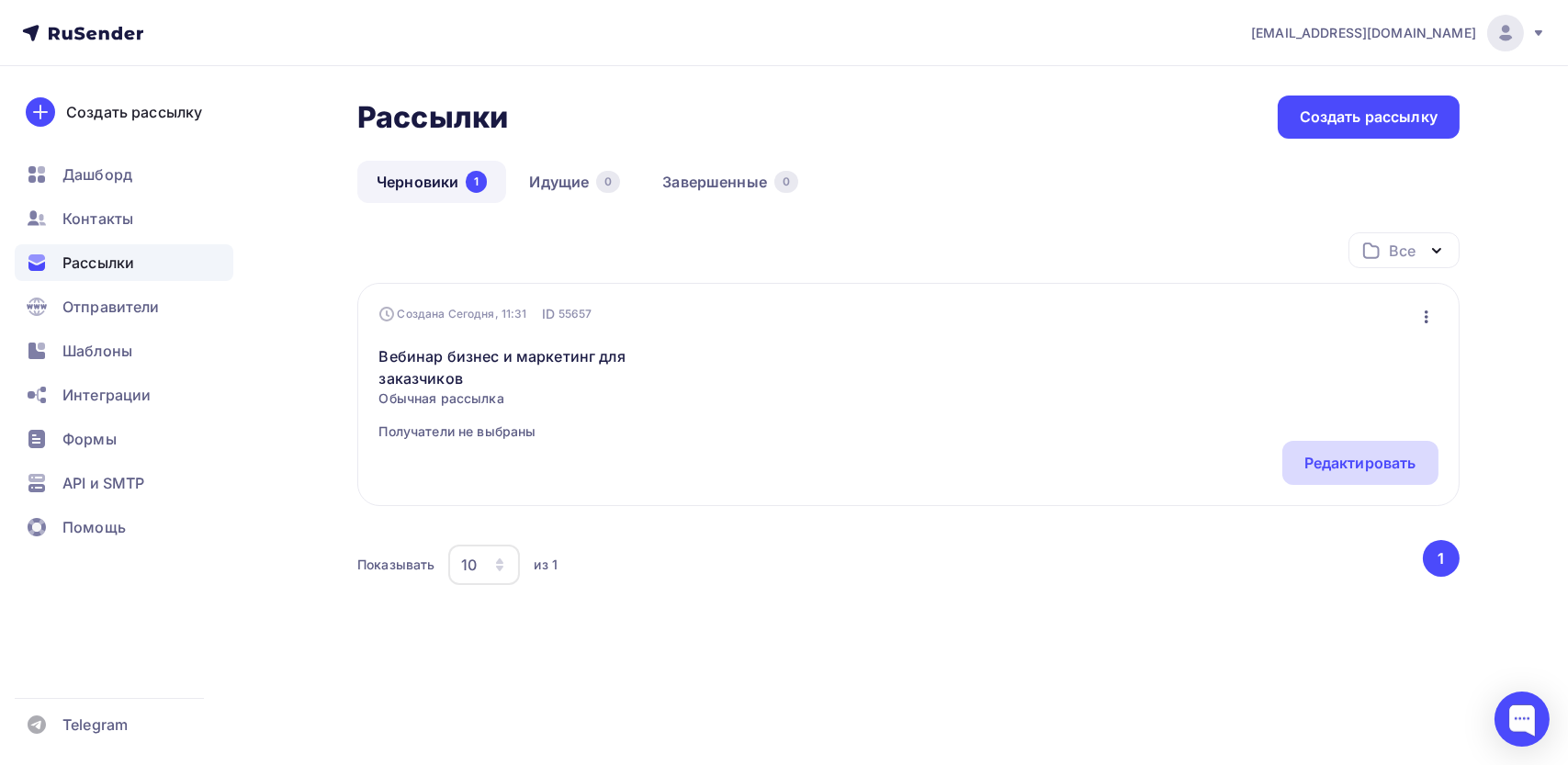
drag, startPoint x: 1377, startPoint y: 465, endPoint x: 1366, endPoint y: 460, distance: 12.1
click at [1377, 465] on div "Редактировать" at bounding box center [1361, 462] width 112 height 22
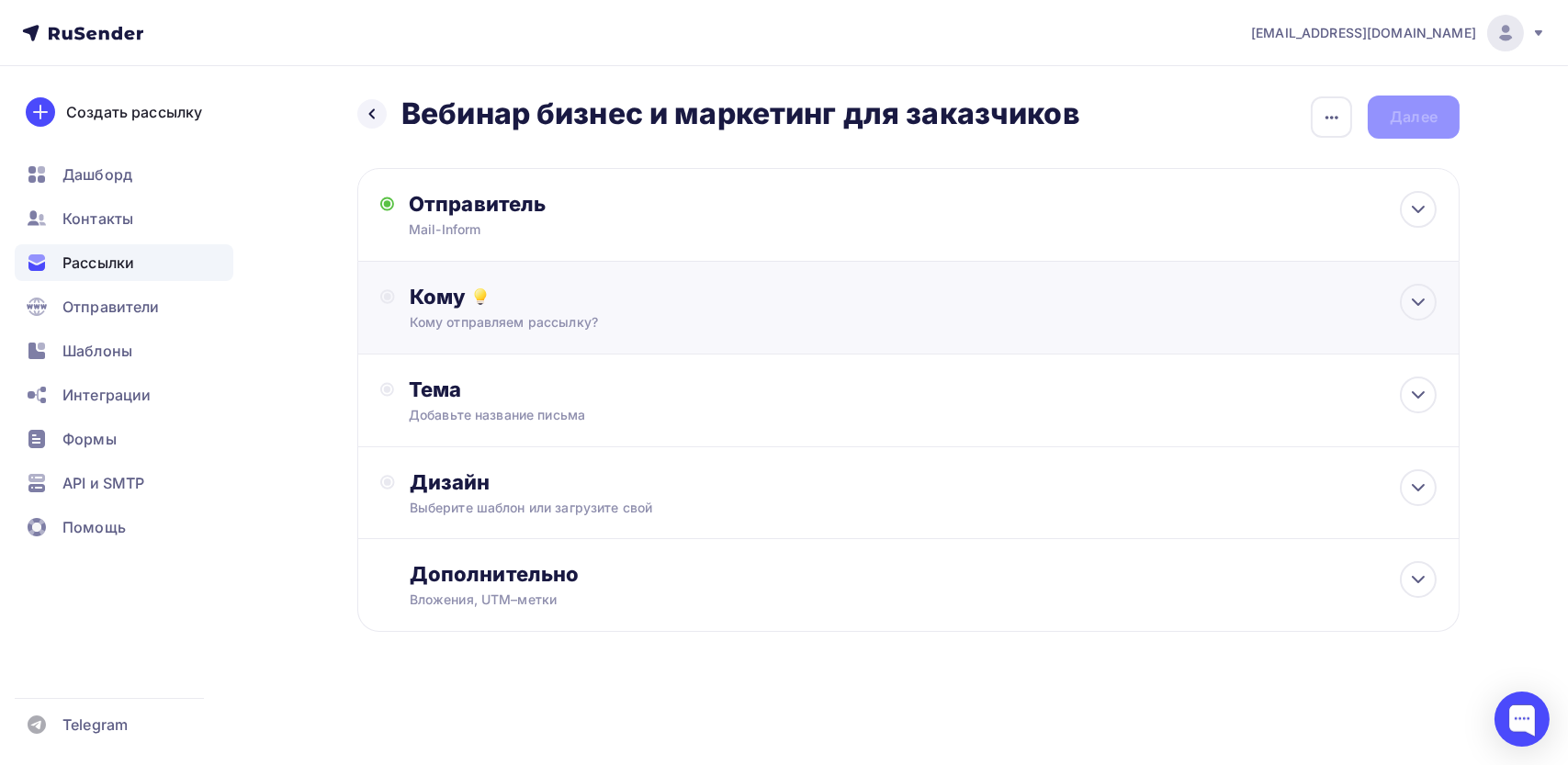
click at [573, 306] on div "Кому" at bounding box center [923, 296] width 1027 height 26
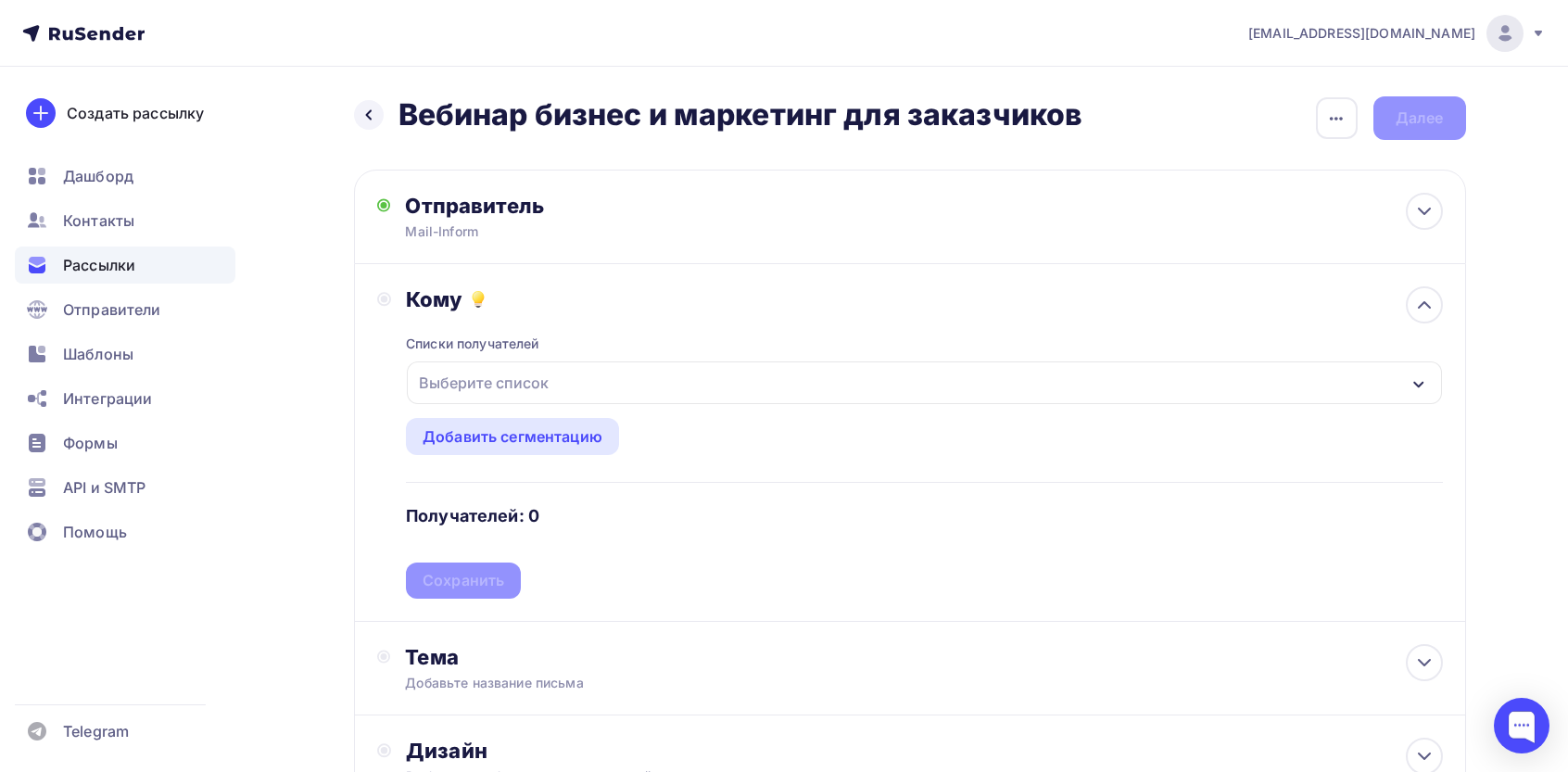
click at [490, 384] on div "Выберите список" at bounding box center [484, 383] width 145 height 34
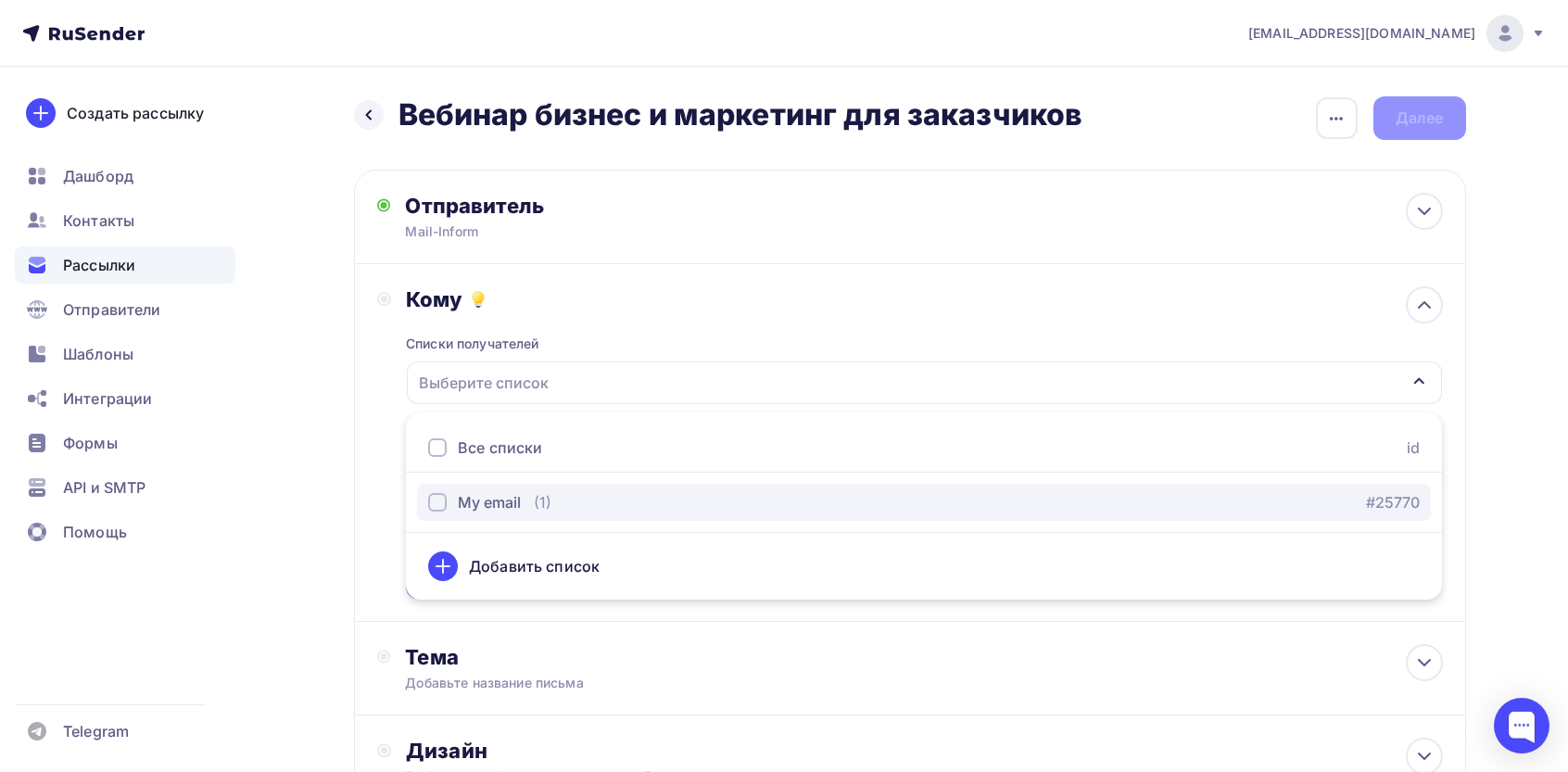
click at [477, 516] on button "My email (1) #25770" at bounding box center [924, 502] width 1014 height 37
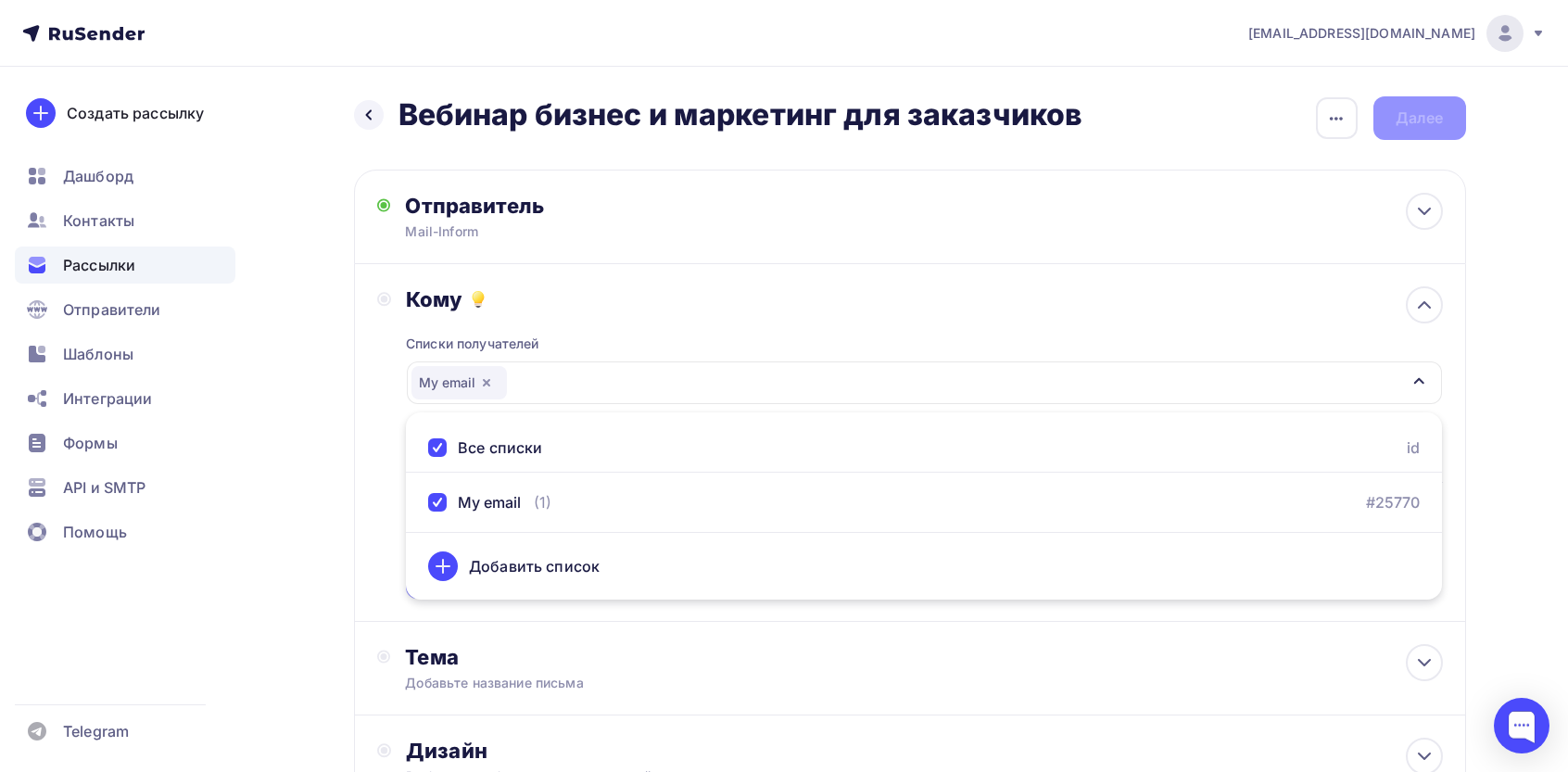
click at [277, 453] on div "Назад Вебинар бизнес и маркетинг для заказчиков Вебинар бизнес и маркетинг для …" at bounding box center [784, 544] width 1519 height 954
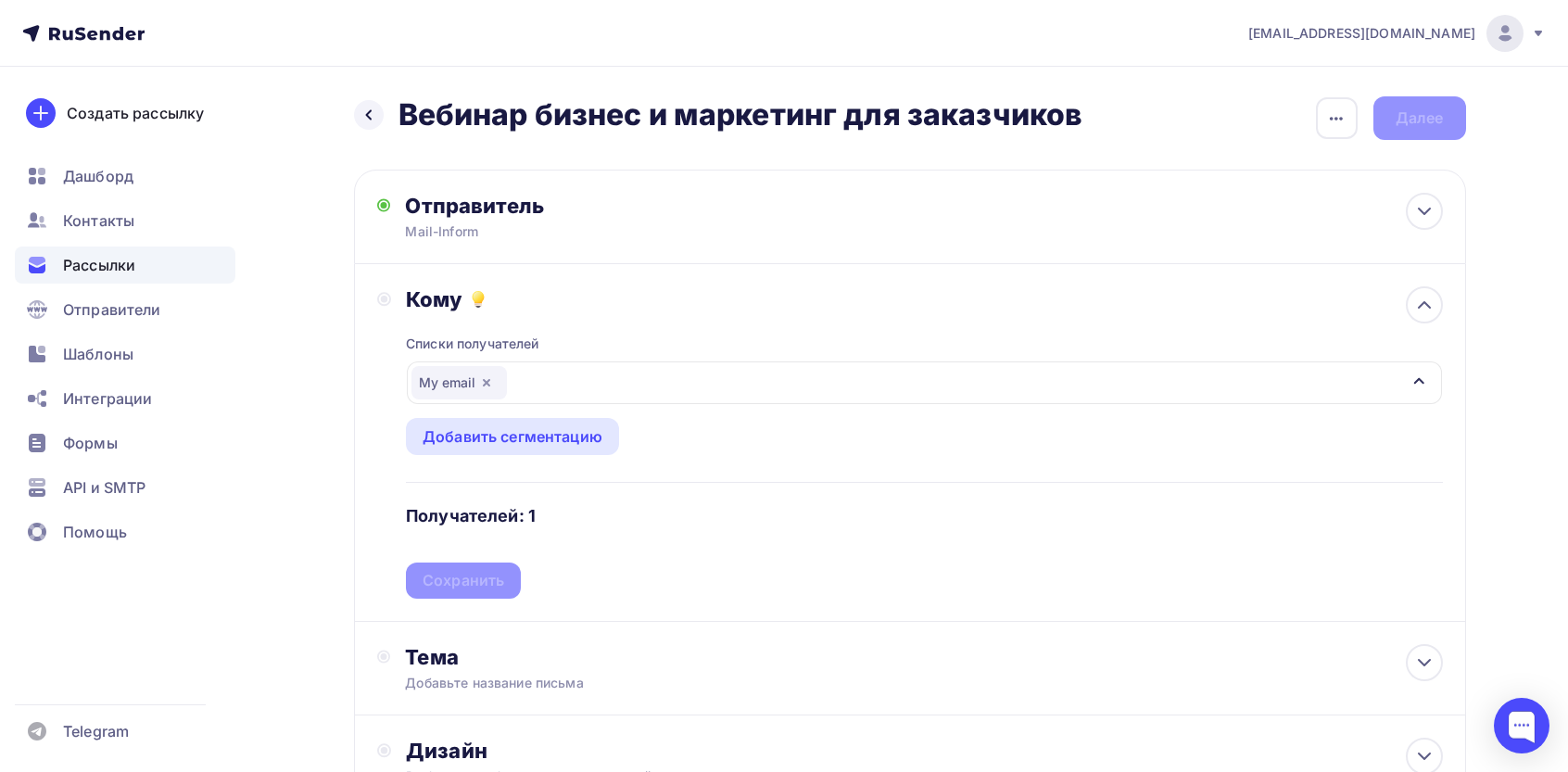
click at [449, 556] on div "Списки получателей My email Все списки id My email (1) #25770 Добавить список Д…" at bounding box center [924, 456] width 1036 height 286
click at [442, 578] on div "Сохранить" at bounding box center [463, 580] width 82 height 21
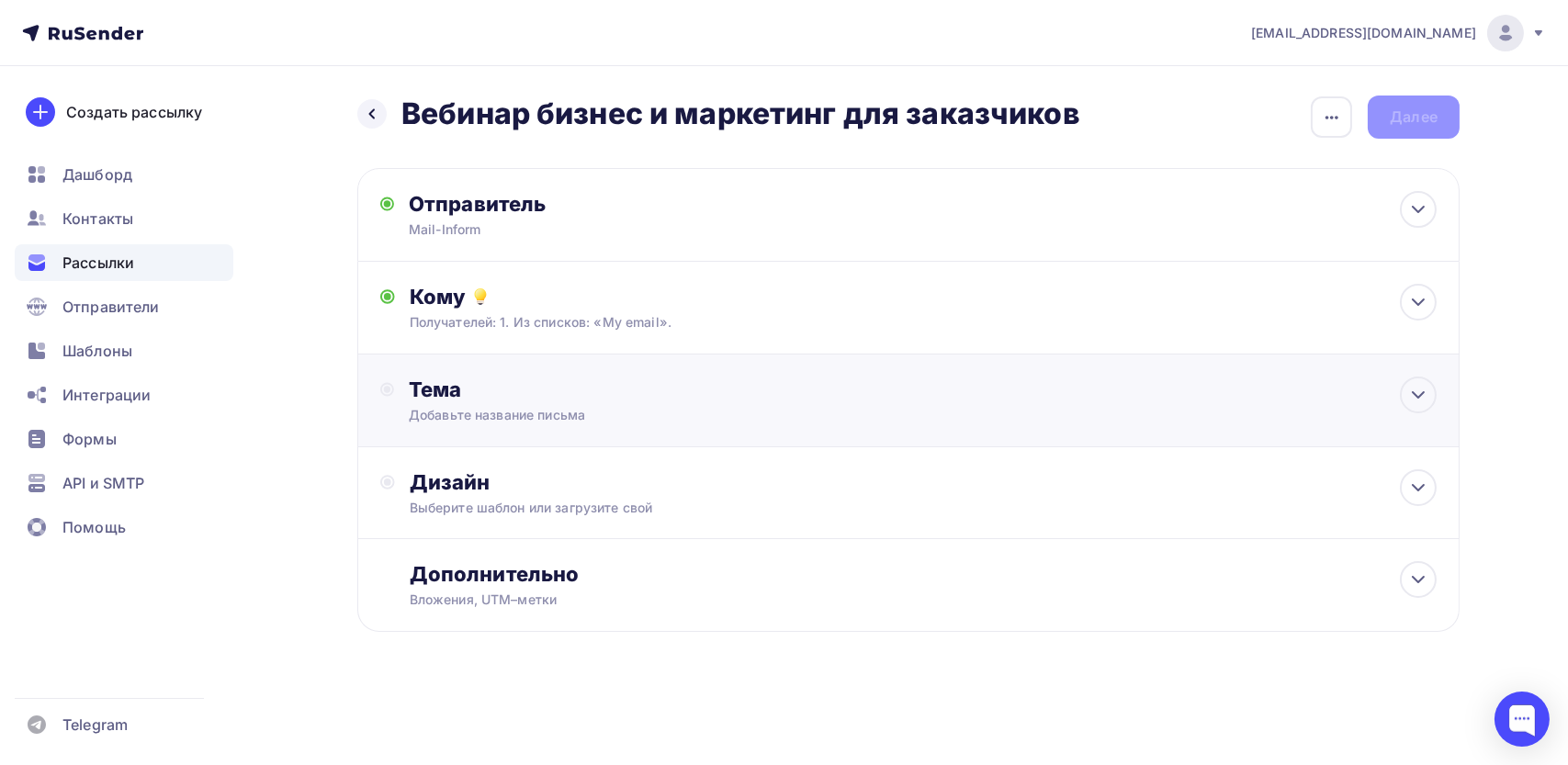
click at [524, 395] on div "Тема" at bounding box center [590, 389] width 363 height 26
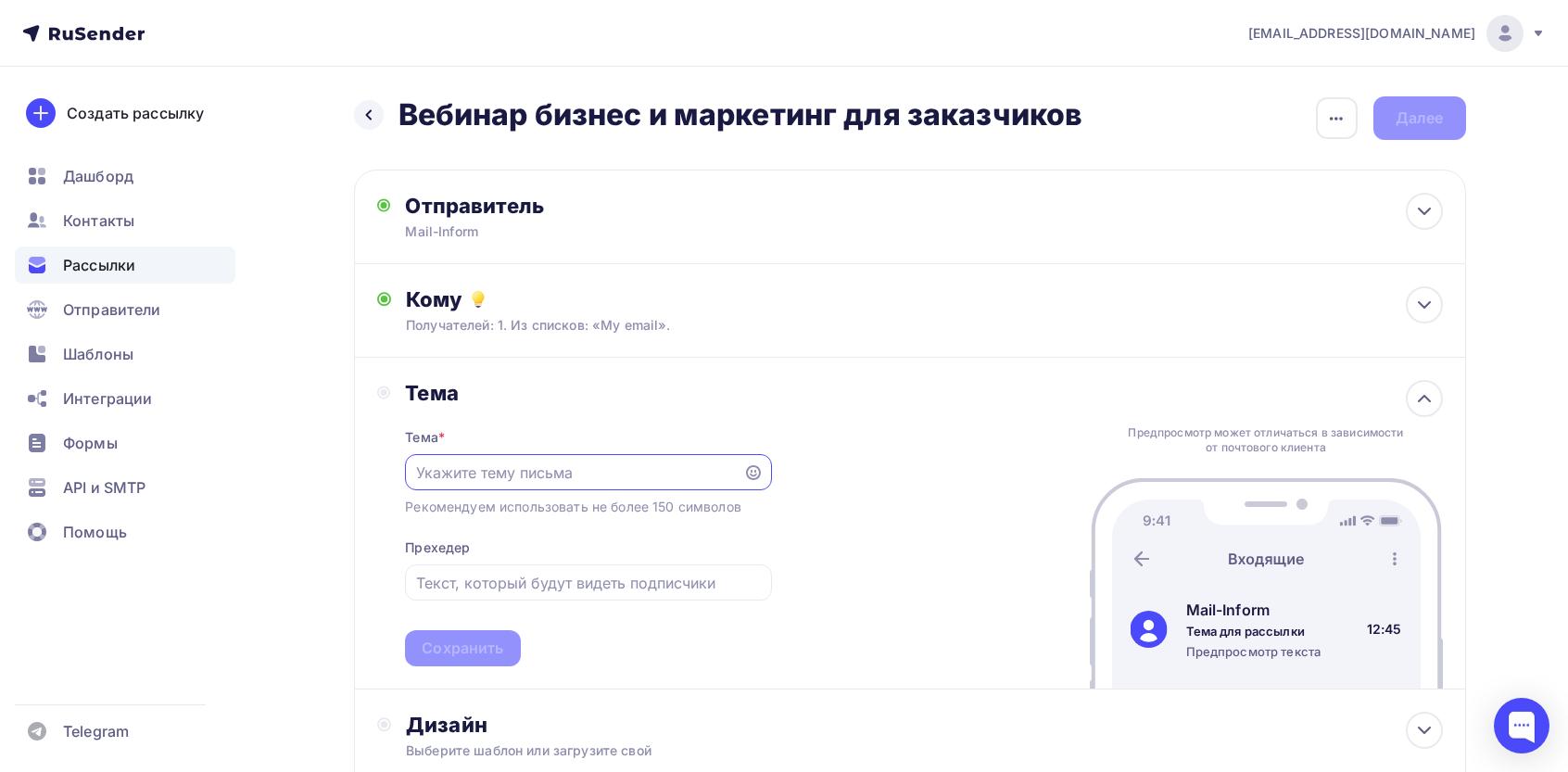
click at [725, 103] on h2 "Вебинар бизнес и маркетинг для заказчиков" at bounding box center [741, 114] width 685 height 37
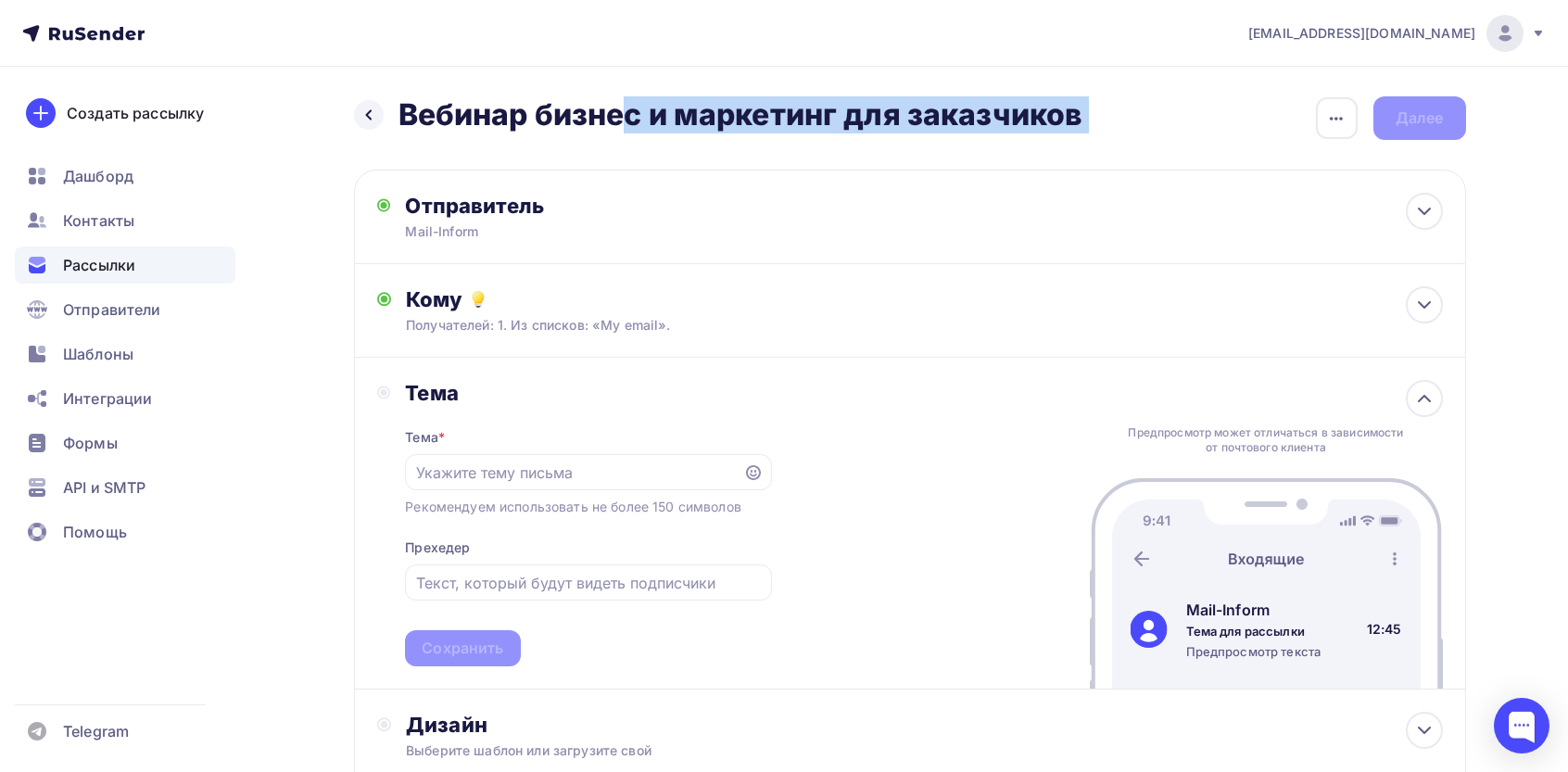
click at [725, 103] on h2 "Вебинар бизнес и маркетинг для заказчиков" at bounding box center [741, 114] width 685 height 37
copy div "Вебинар бизнес и маркетинг для заказчиков Вебинар бизнес и маркетинг для заказч…"
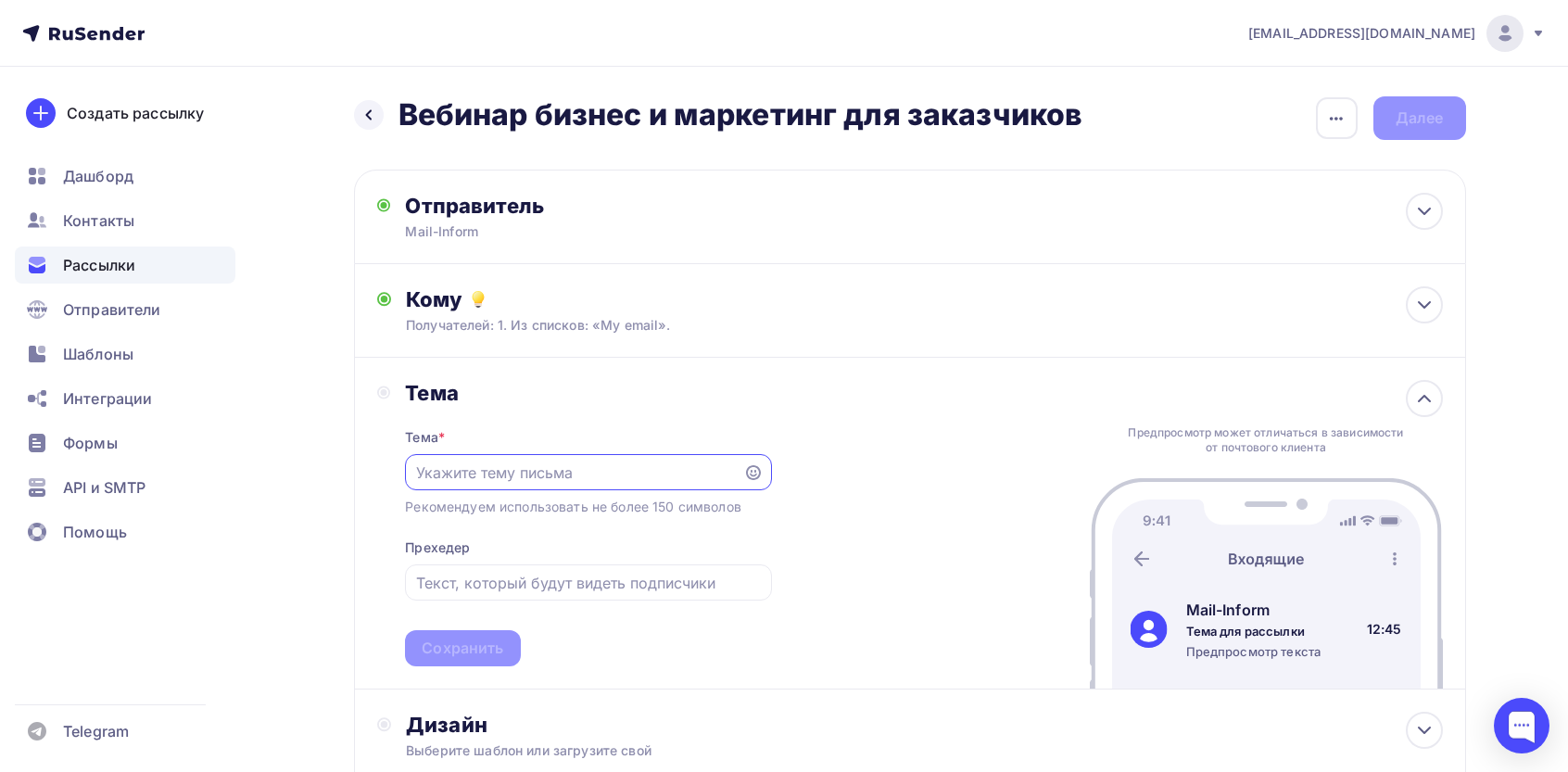
click at [545, 476] on input "text" at bounding box center [575, 472] width 317 height 22
paste input "Вебинар бизнес и маркетинг для заказчиков"
type input "Вебинар бизнес и маркетинг для заказчиков"
click at [496, 631] on div "Тема * Вебинар бизнес и маркетинг для заказчиков Рекомендуем использовать не бо…" at bounding box center [588, 535] width 367 height 260
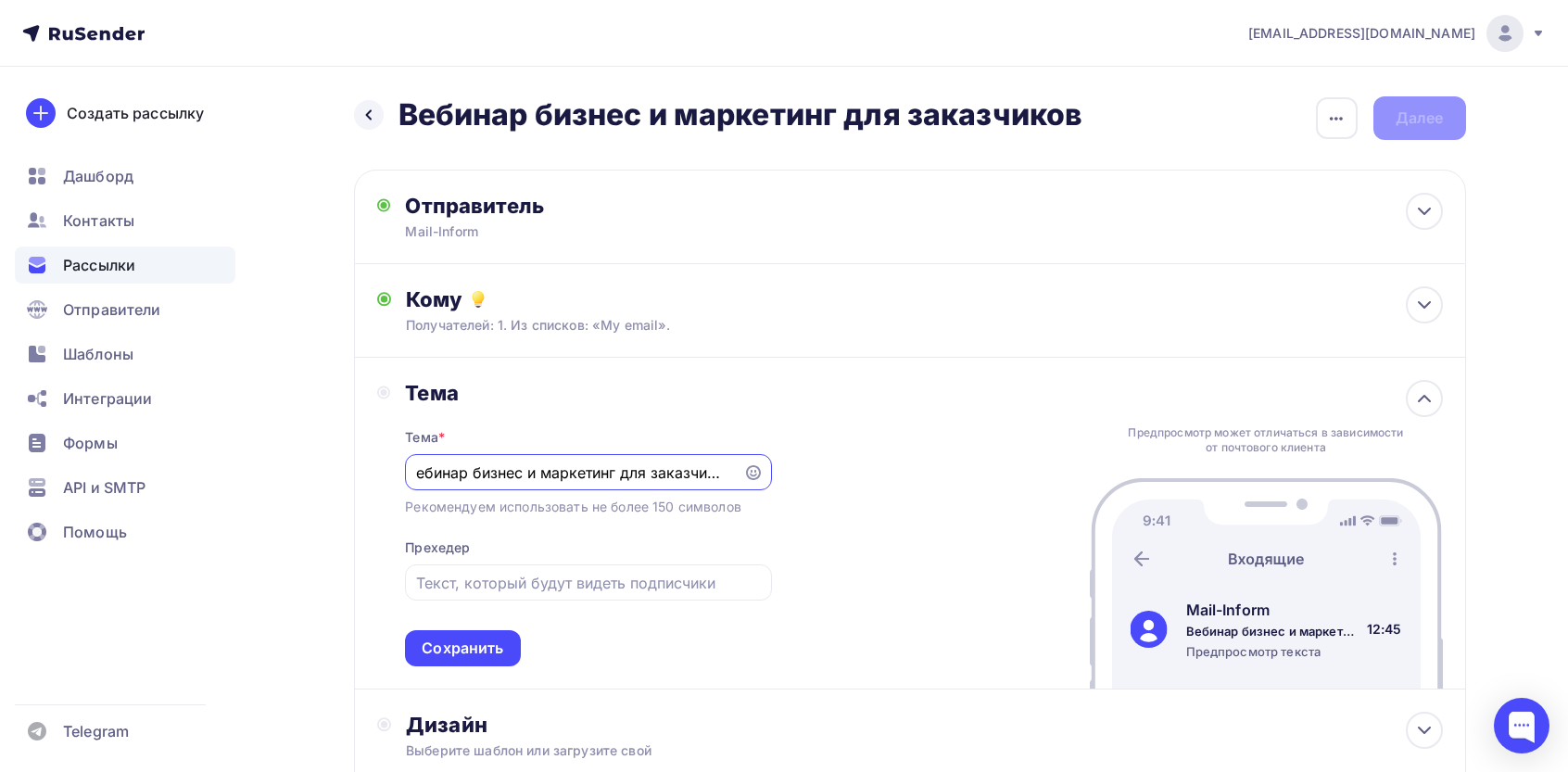
scroll to position [0, 0]
click at [487, 643] on div "Сохранить" at bounding box center [463, 648] width 82 height 21
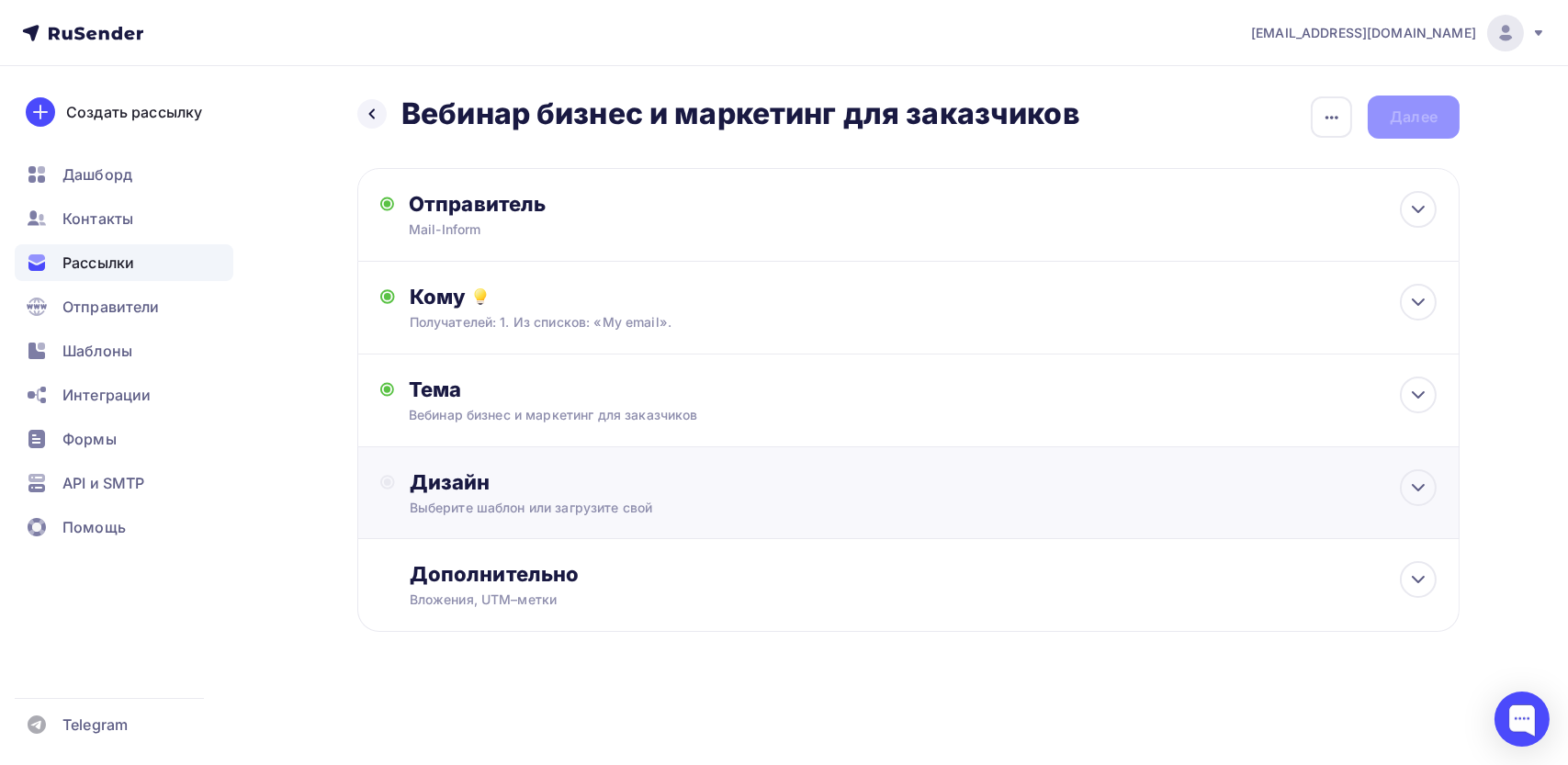
click at [532, 511] on div "Выберите шаблон или загрузите свой" at bounding box center [872, 507] width 925 height 18
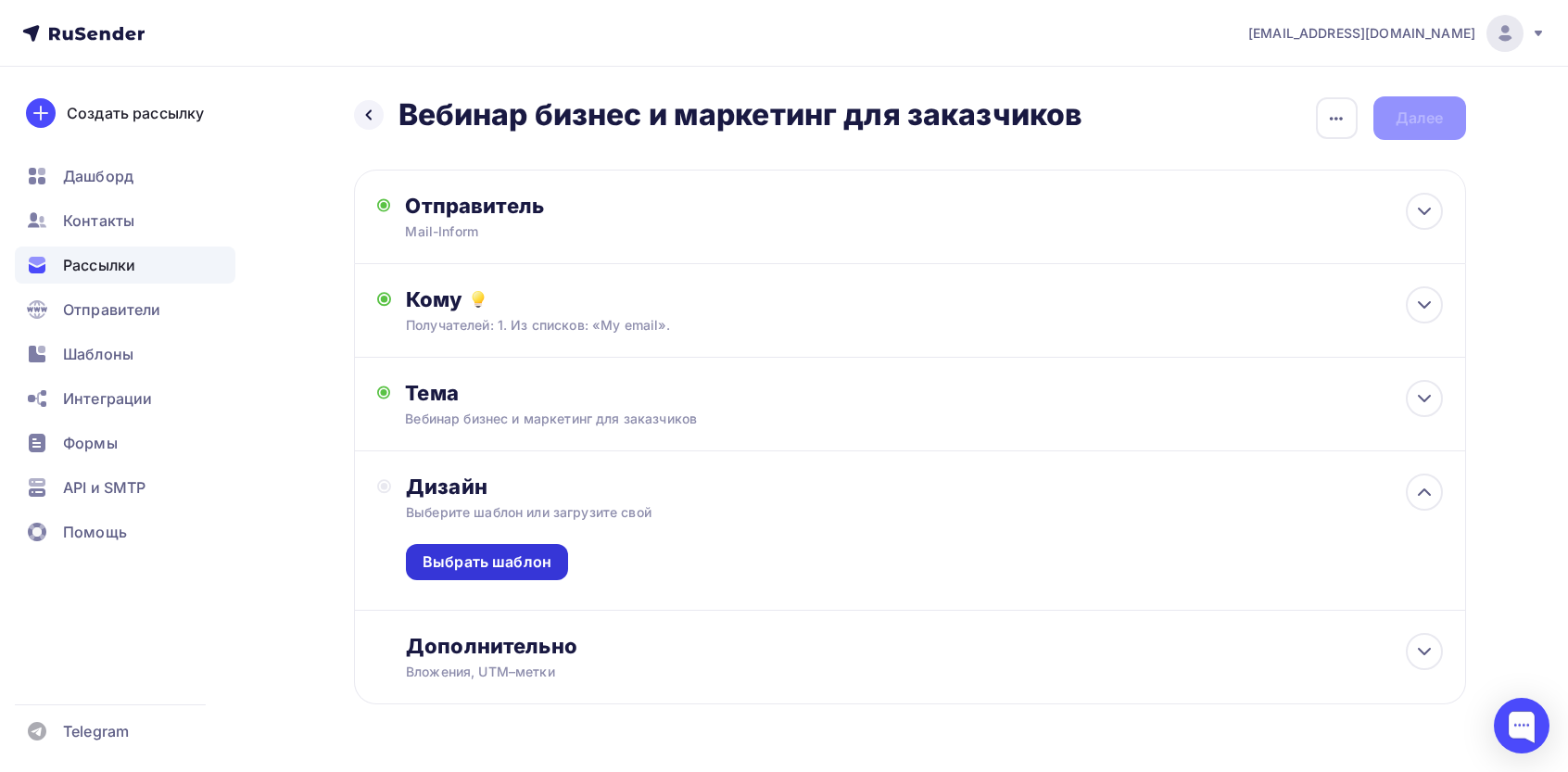
click at [538, 553] on div "Выбрать шаблон" at bounding box center [487, 562] width 129 height 21
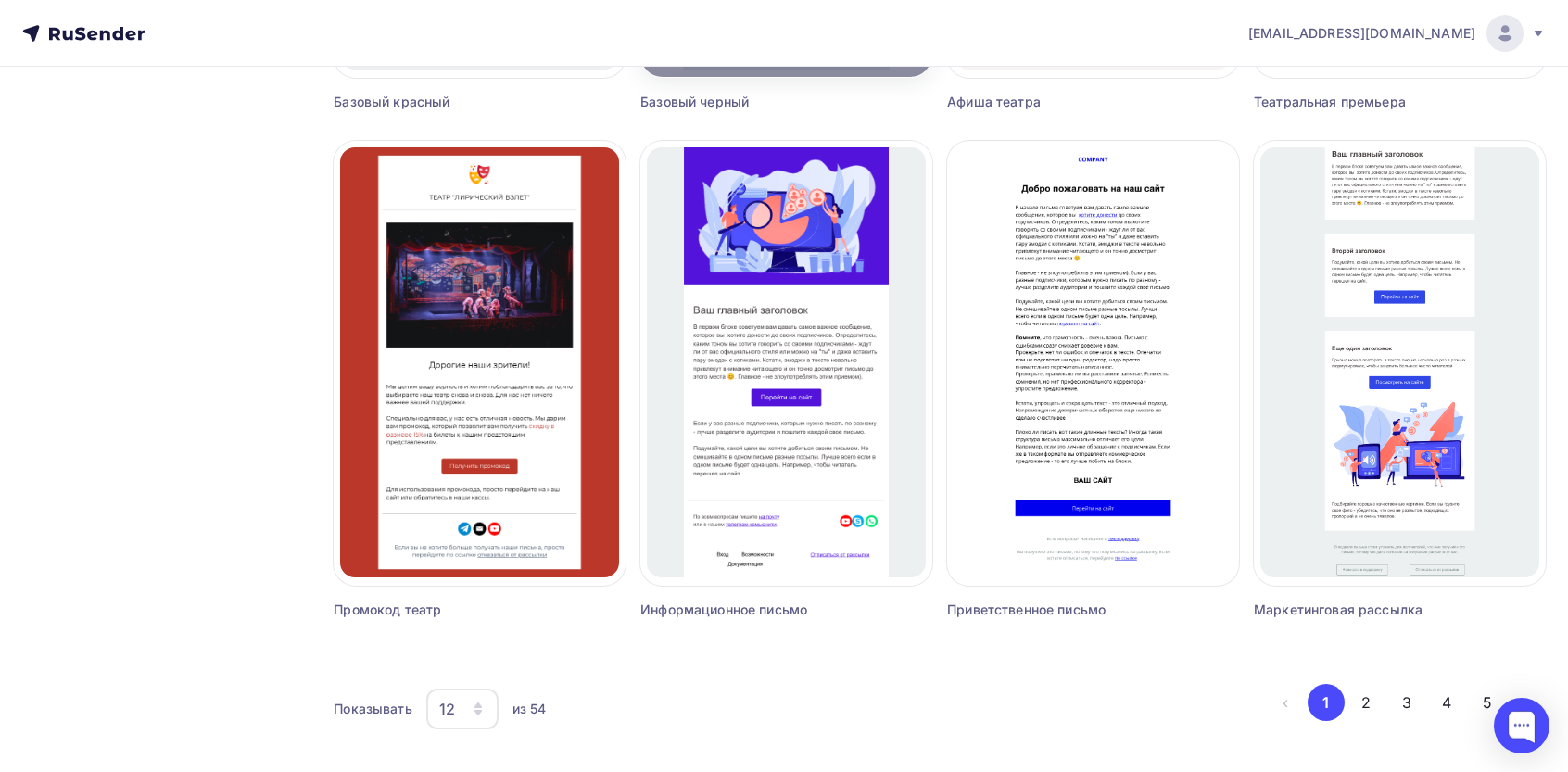
scroll to position [1128, 0]
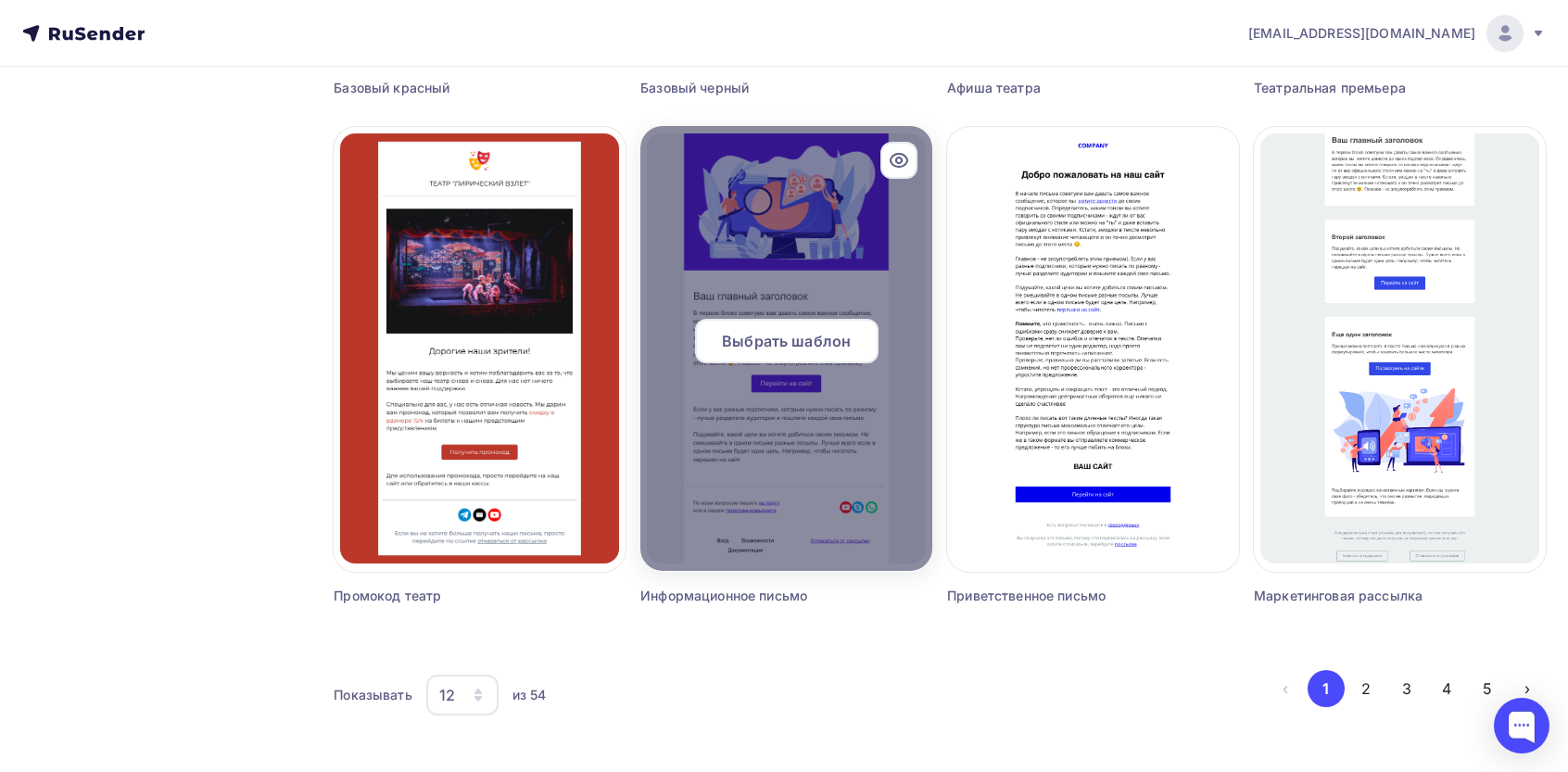
click at [777, 318] on div "Выбрать шаблон" at bounding box center [787, 340] width 183 height 44
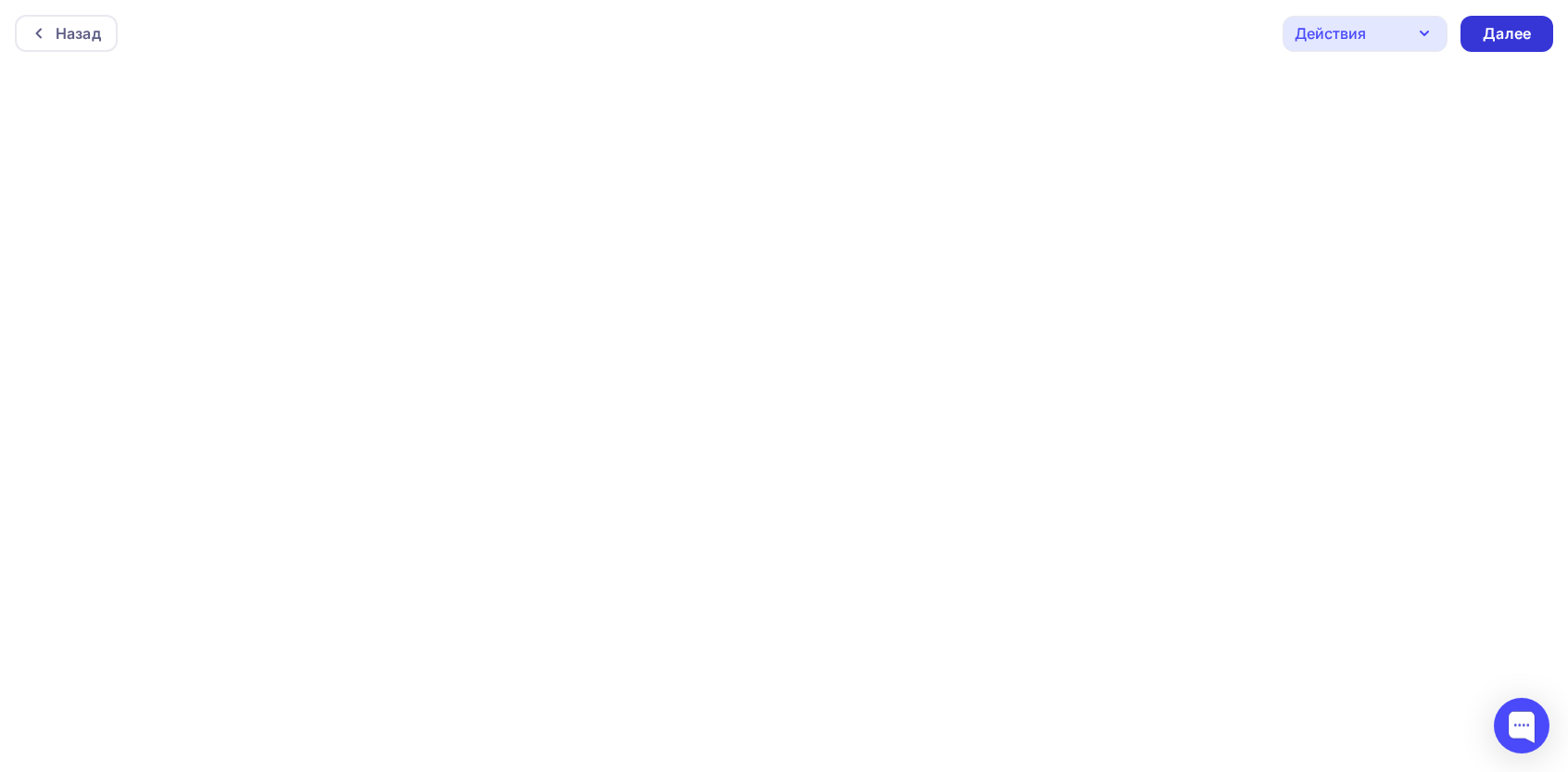
click at [1485, 35] on div "Далее" at bounding box center [1508, 34] width 48 height 21
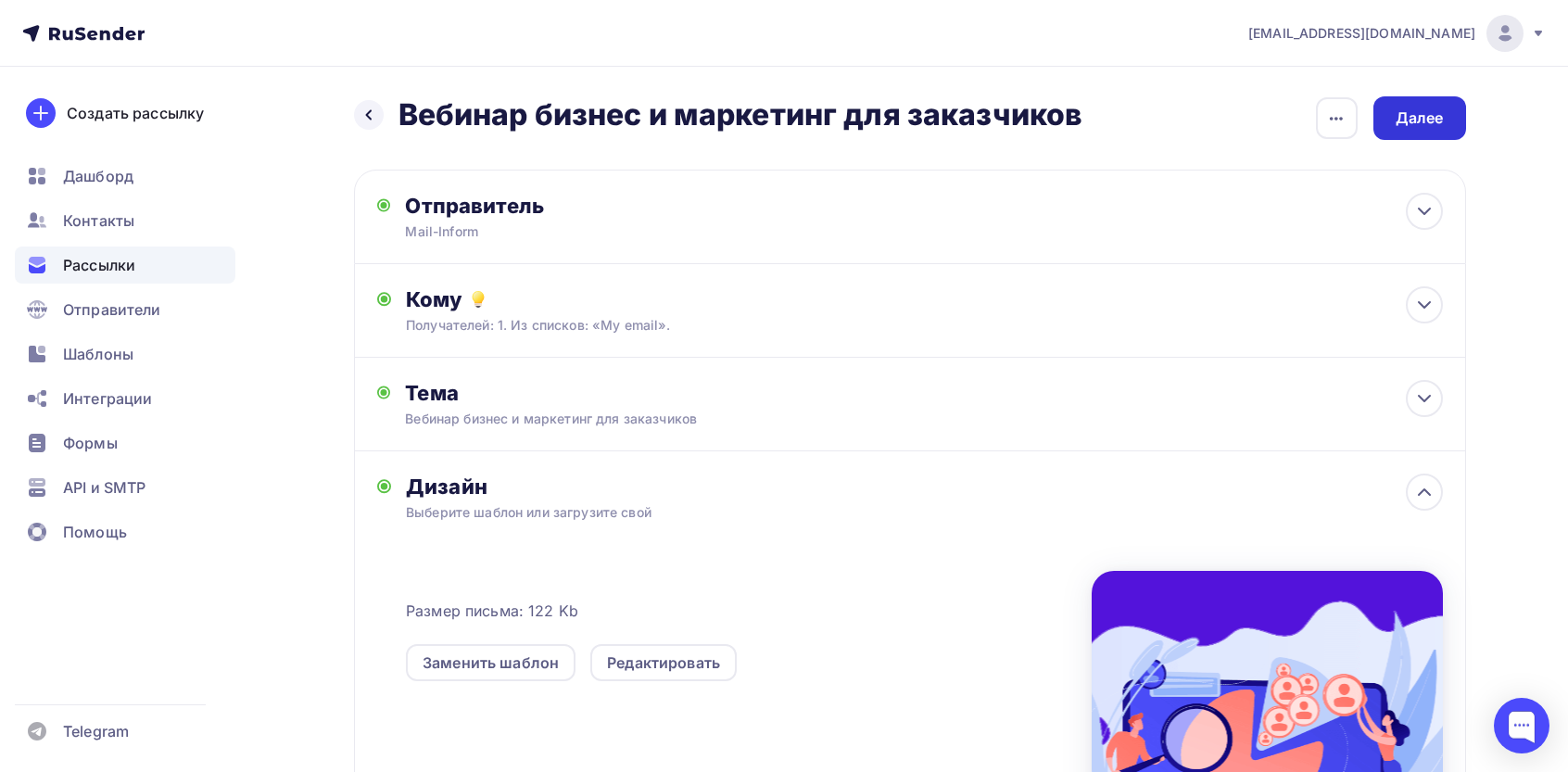
click at [1430, 112] on div "Далее" at bounding box center [1420, 118] width 48 height 21
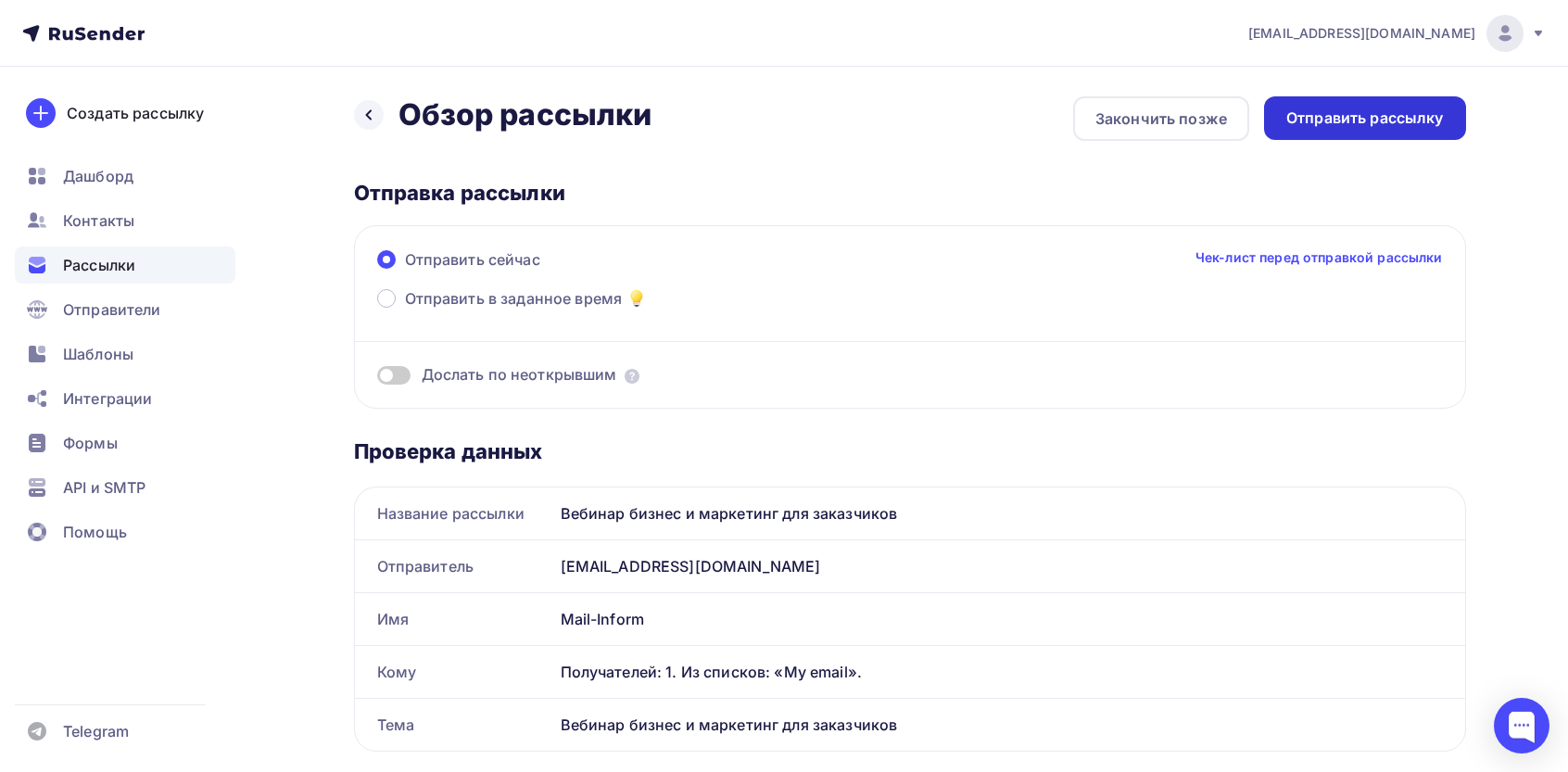
click at [1347, 116] on div "Отправить рассылку" at bounding box center [1366, 118] width 157 height 21
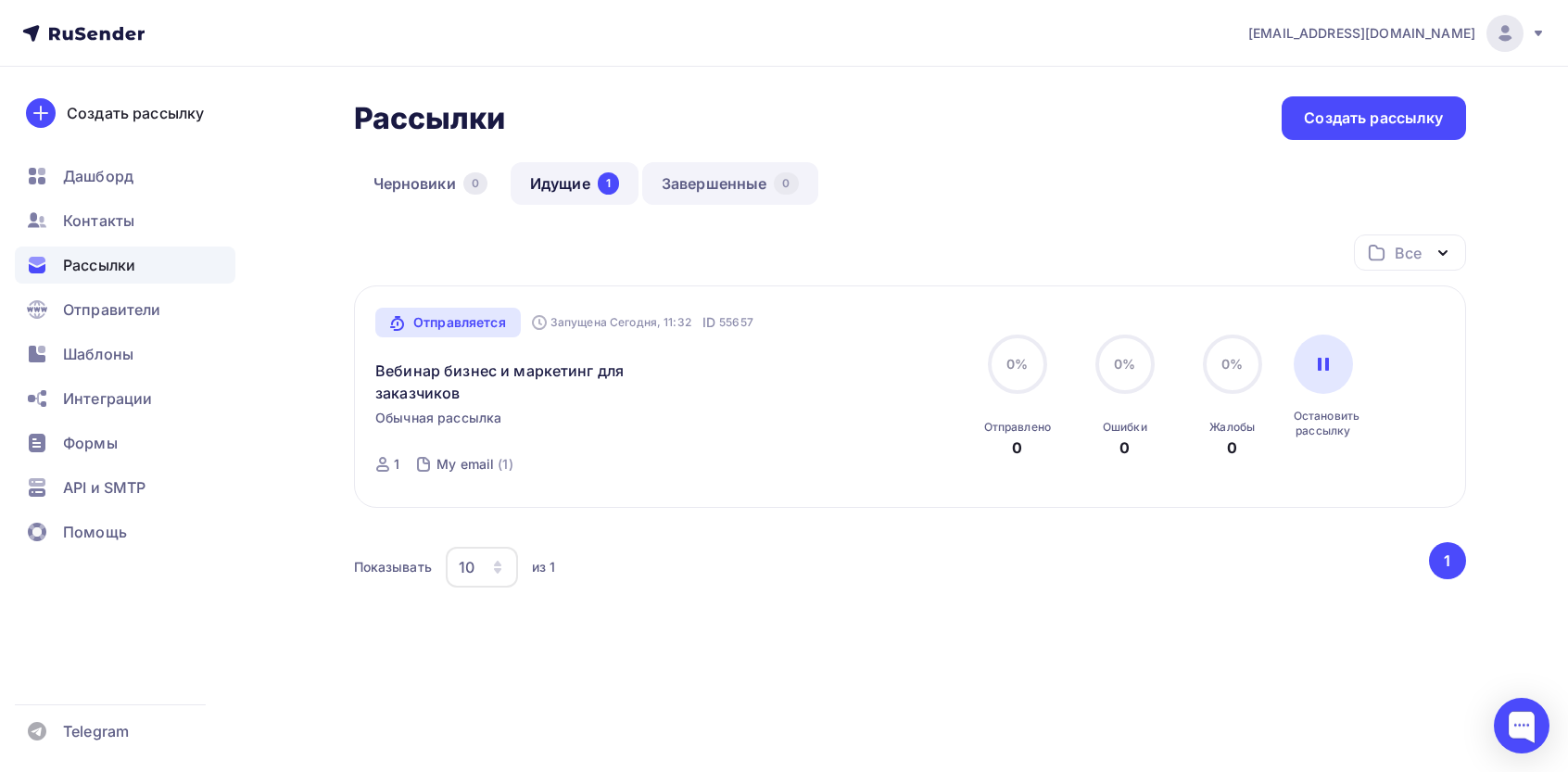
click at [737, 195] on link "Завершенные 0" at bounding box center [730, 183] width 177 height 42
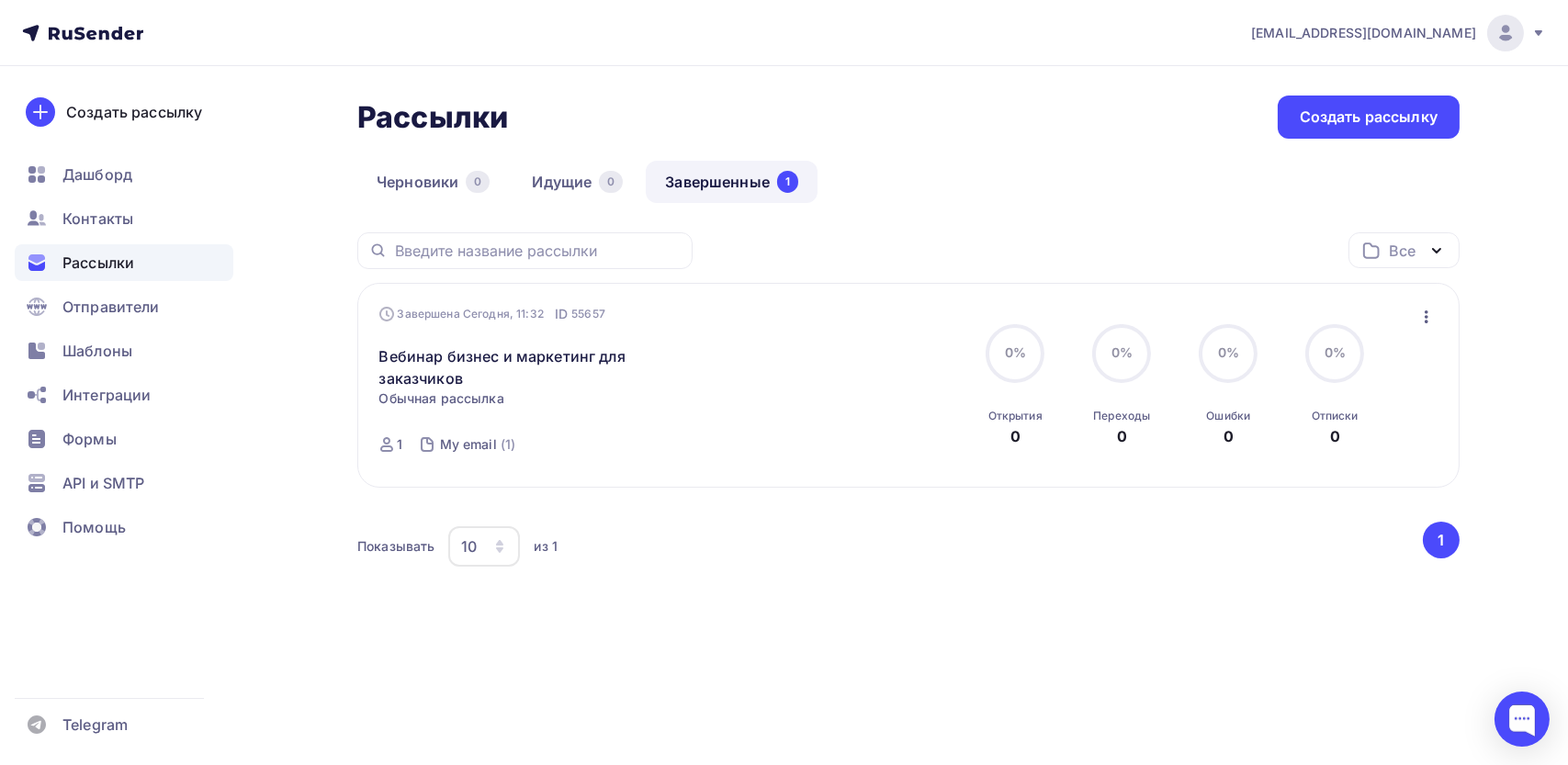
drag, startPoint x: 1430, startPoint y: 311, endPoint x: 1415, endPoint y: 324, distance: 19.8
click at [1430, 310] on icon "button" at bounding box center [1426, 316] width 22 height 22
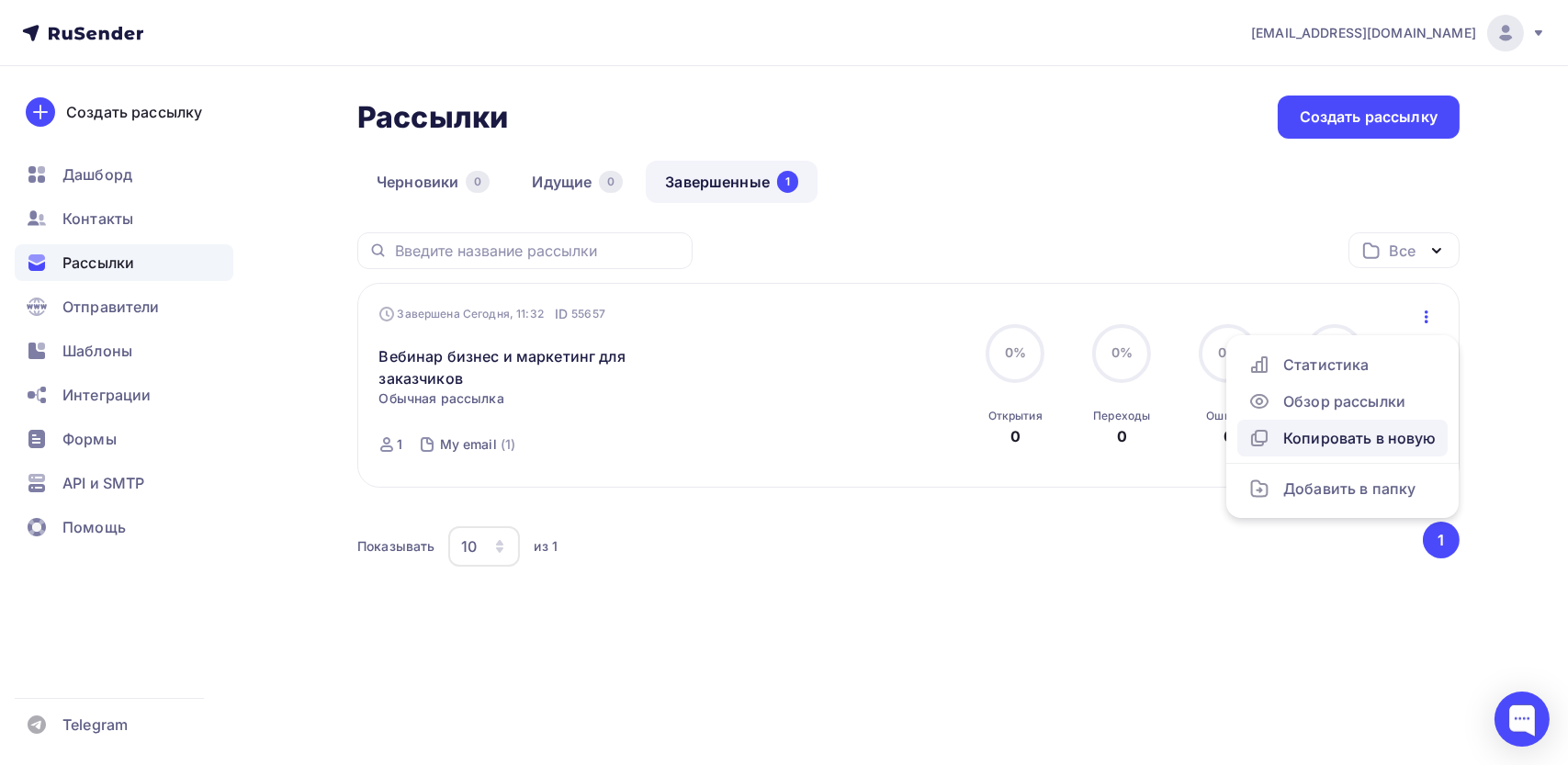
click at [1292, 444] on div "Копировать в новую" at bounding box center [1343, 437] width 188 height 22
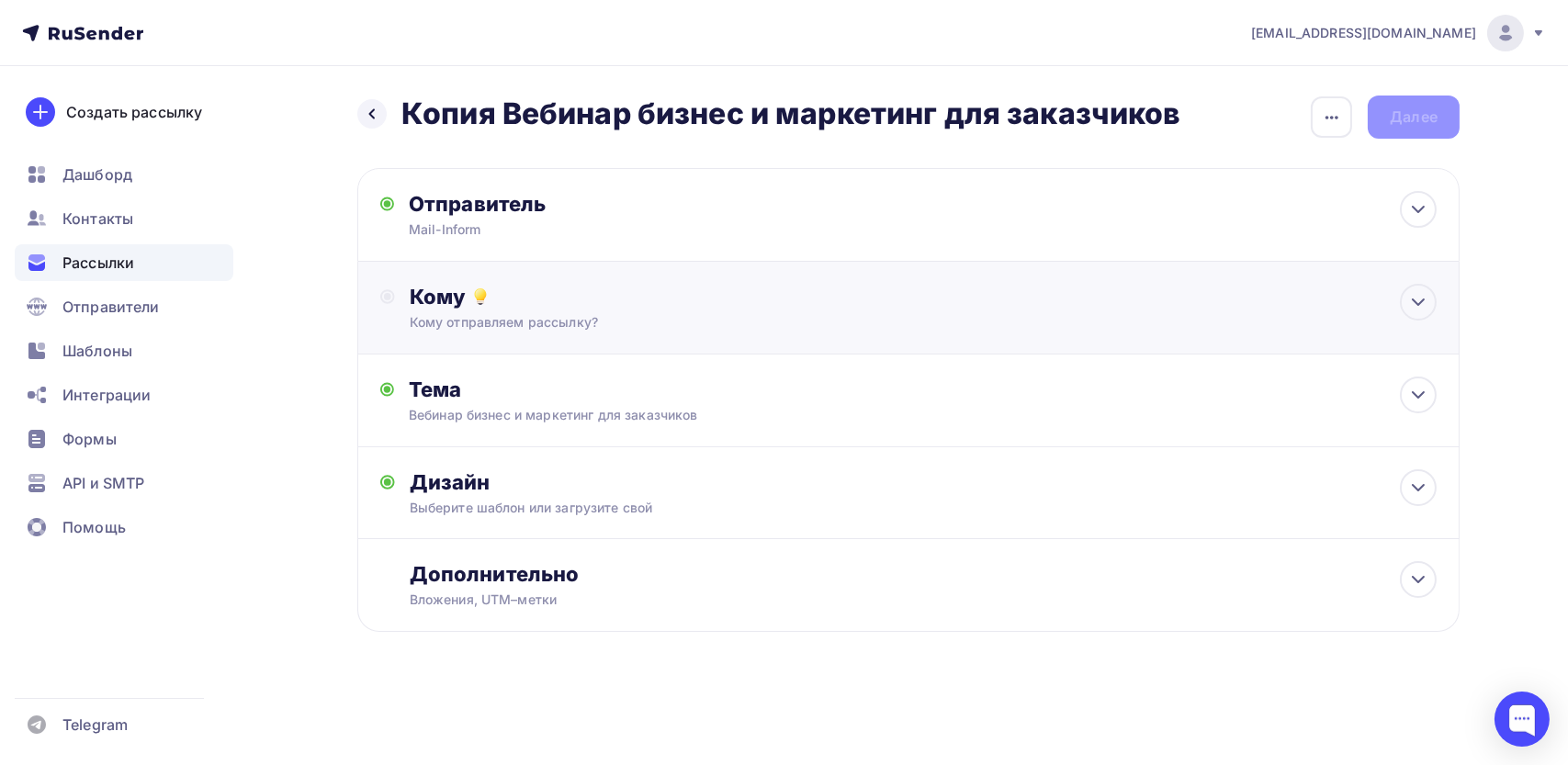
click at [477, 333] on div "Кому Кому отправляем рассылку? Списки получателей Выберите список Все списки id…" at bounding box center [908, 308] width 1102 height 93
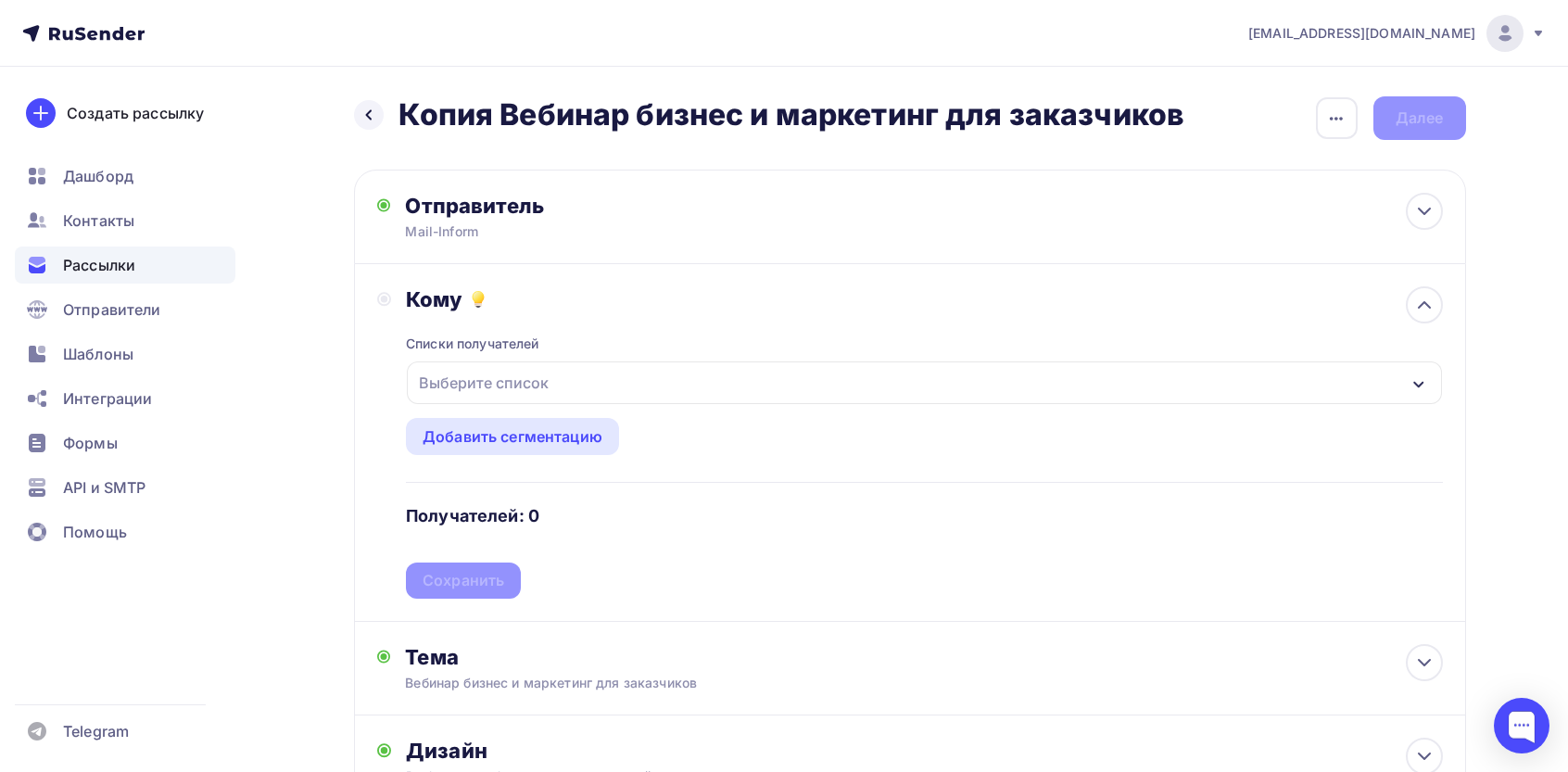
click at [452, 391] on div "Выберите список" at bounding box center [484, 383] width 145 height 34
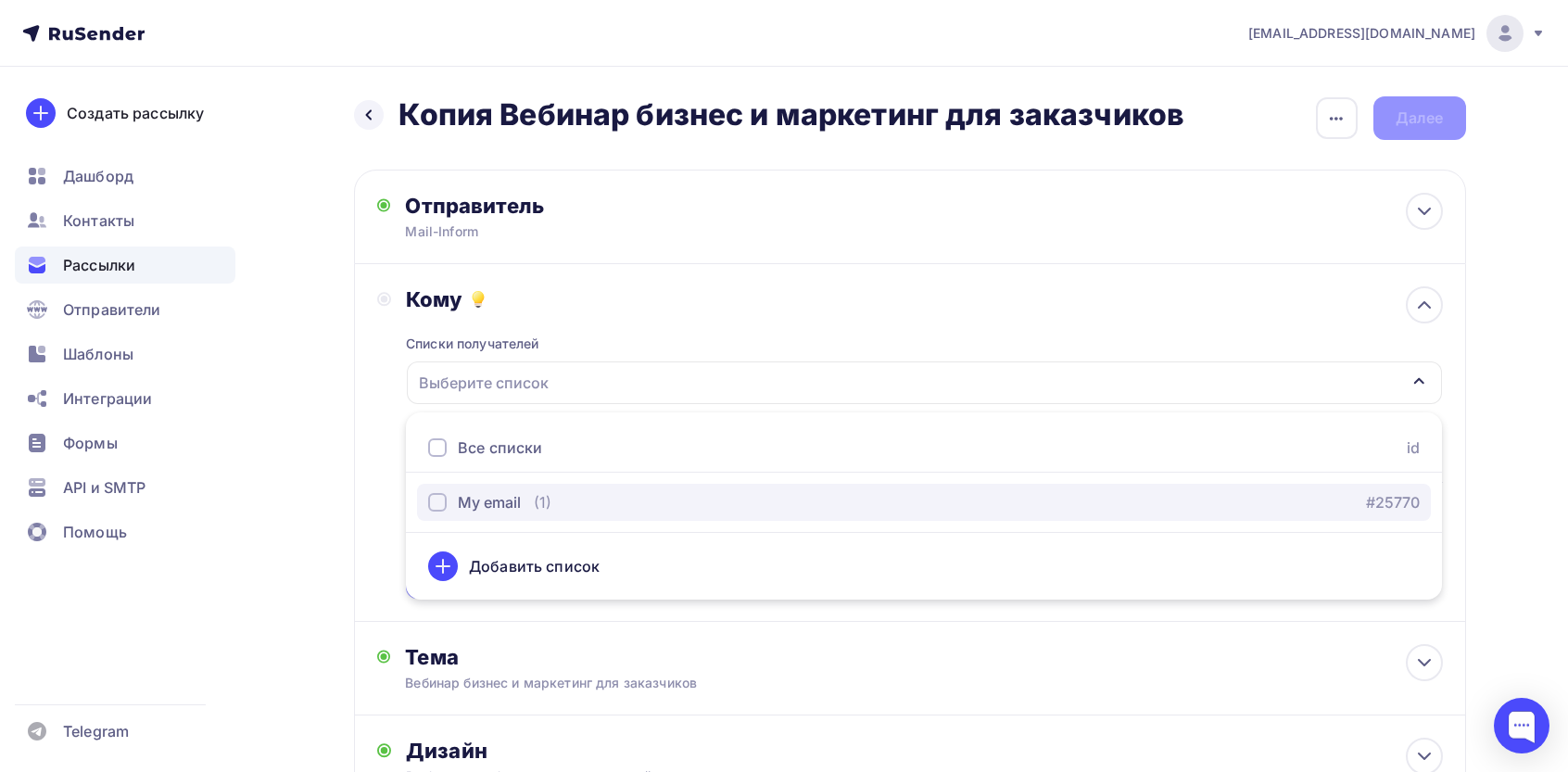
click at [467, 503] on div "My email" at bounding box center [489, 502] width 63 height 22
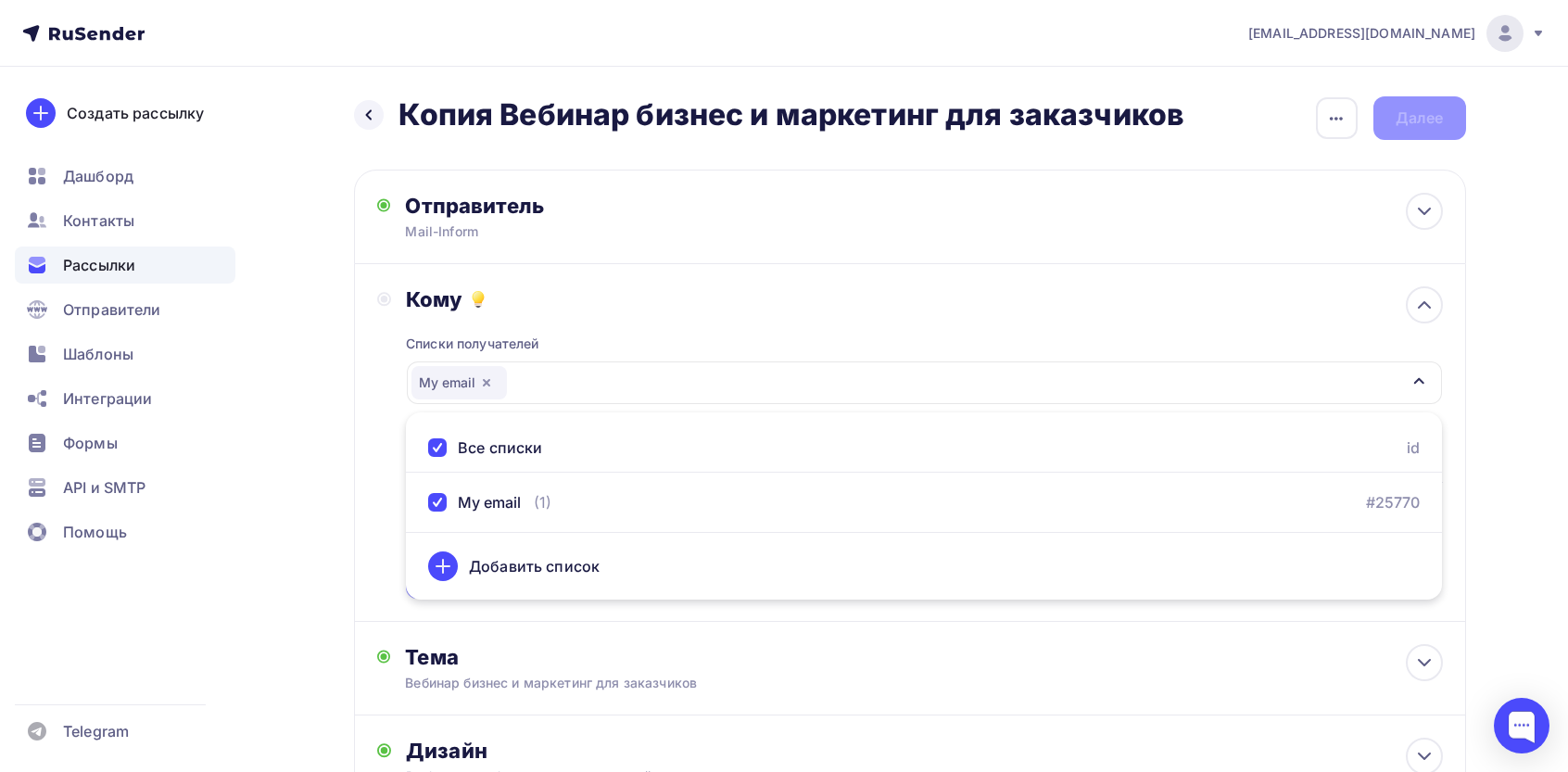
click at [395, 480] on div "Кому Списки получателей My email Все списки id My email (1) #25770 Добавить спи…" at bounding box center [910, 442] width 1066 height 313
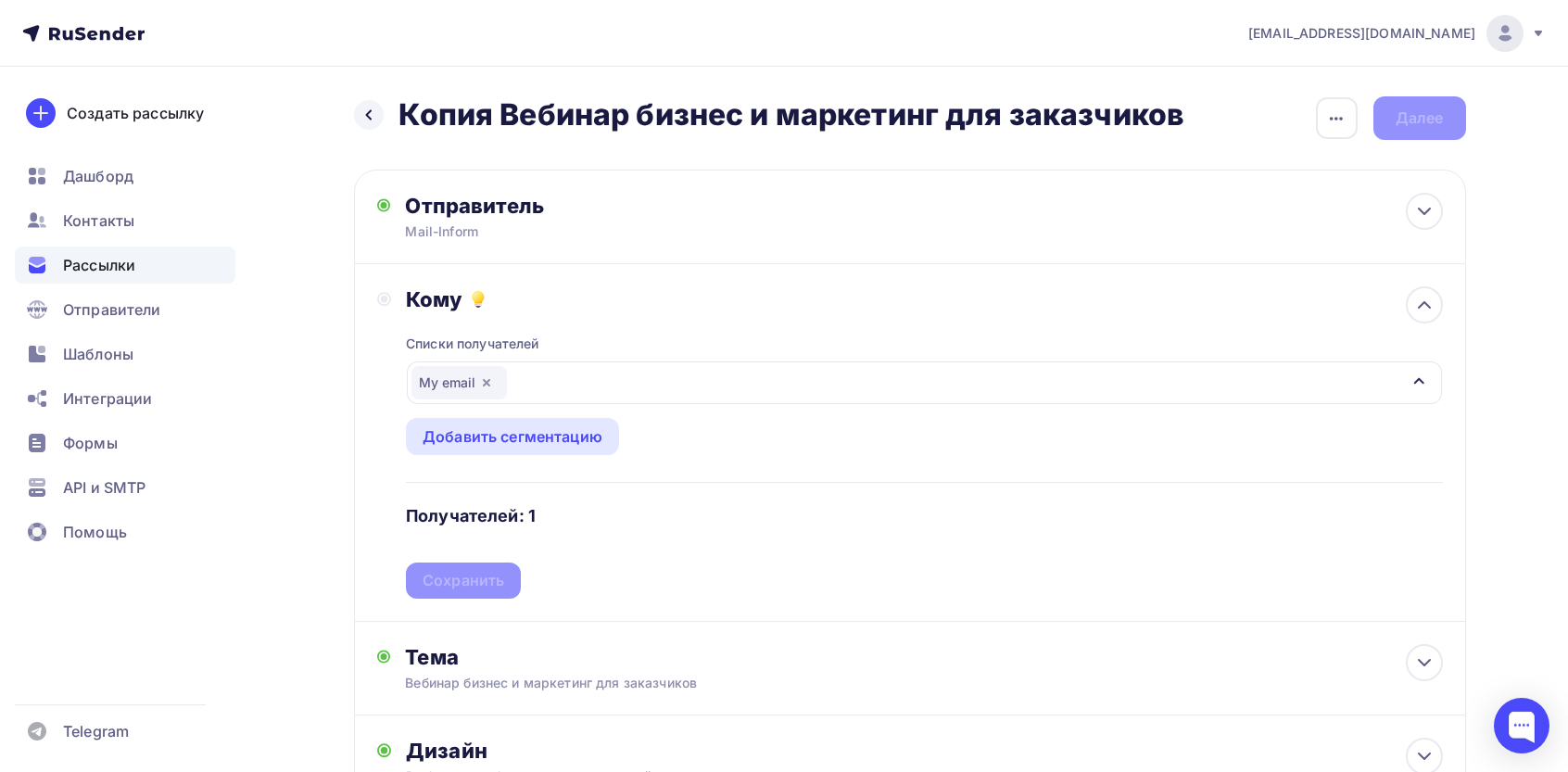
click at [440, 586] on div "Списки получателей My email Все списки id My email (1) #25770 Добавить список Д…" at bounding box center [924, 456] width 1036 height 286
click at [496, 570] on div "Сохранить" at bounding box center [463, 580] width 115 height 36
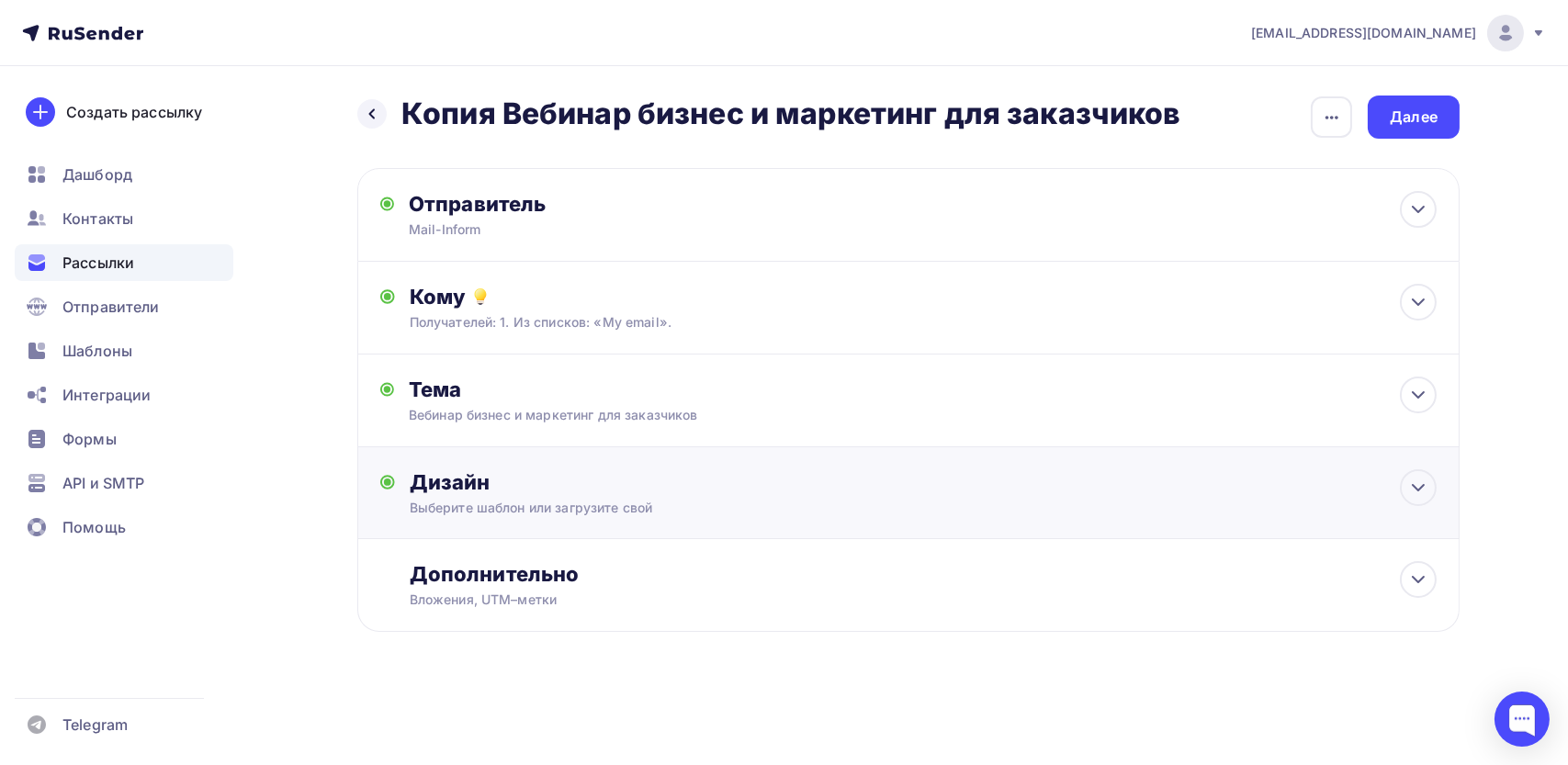
click at [490, 515] on div "Выберите шаблон или загрузите свой" at bounding box center [872, 507] width 925 height 18
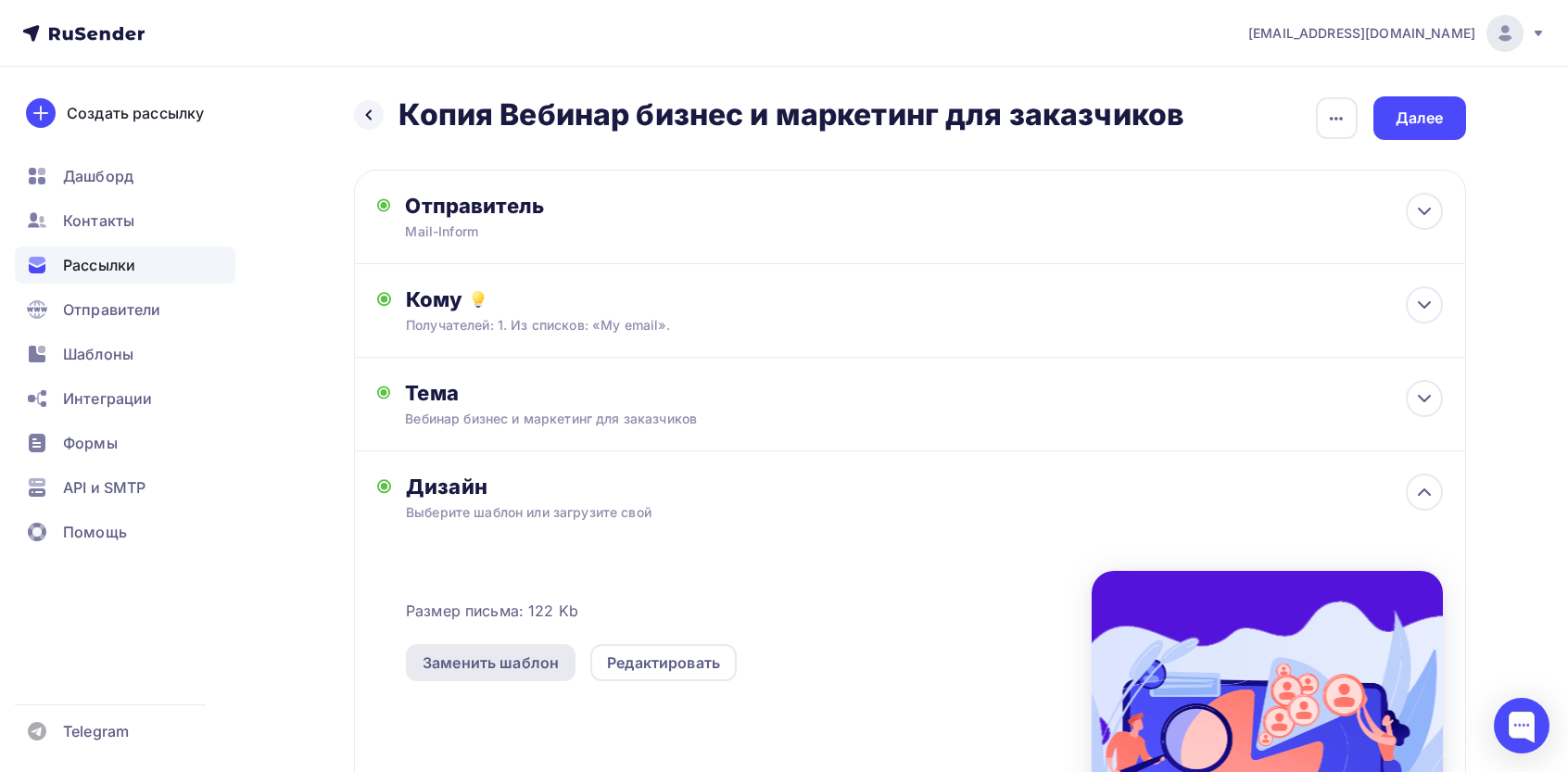
click at [501, 661] on div "Заменить шаблон" at bounding box center [490, 662] width 136 height 22
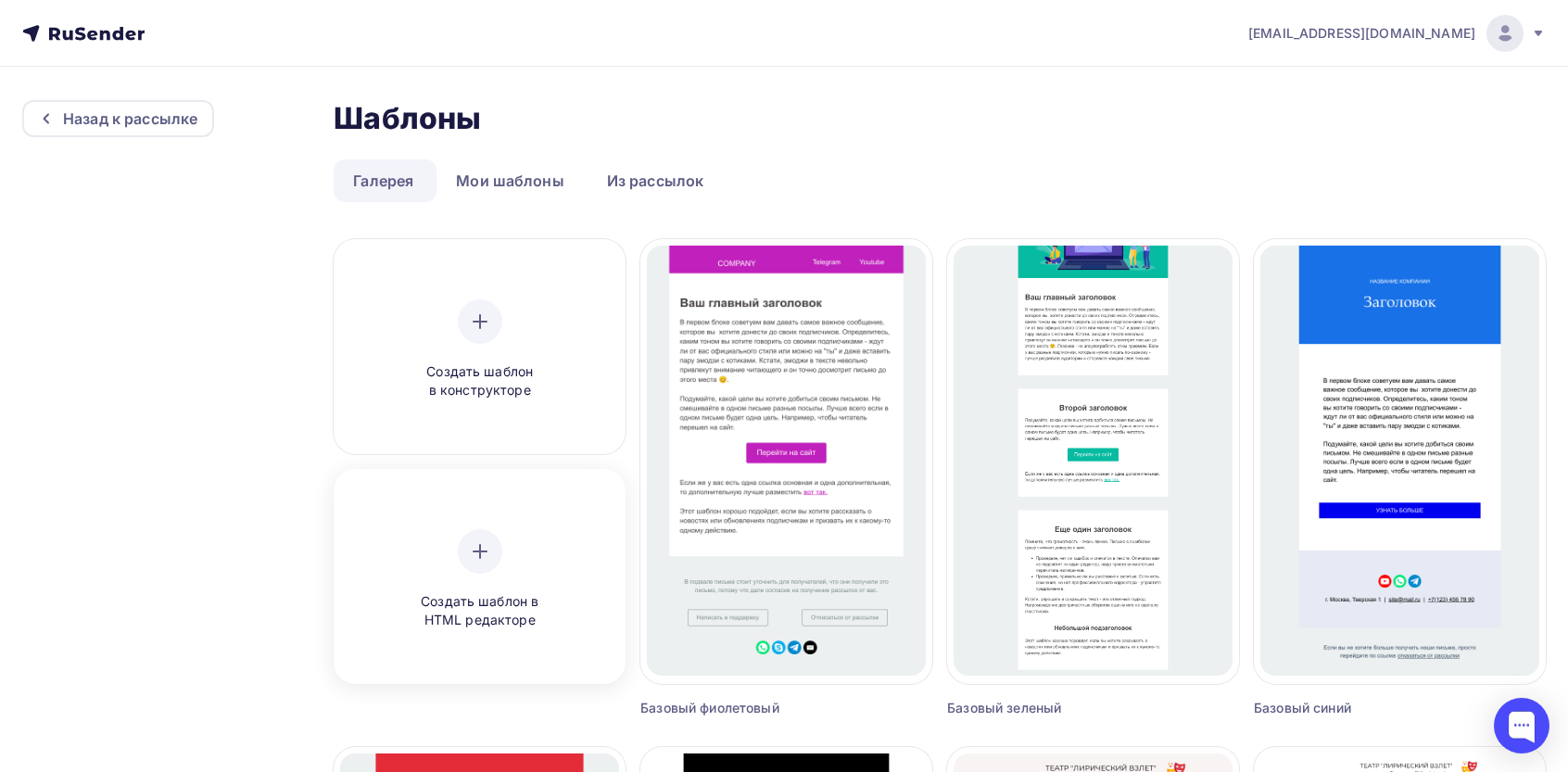
click at [463, 571] on div "Создать шаблон в HTML редакторе" at bounding box center [481, 579] width 177 height 101
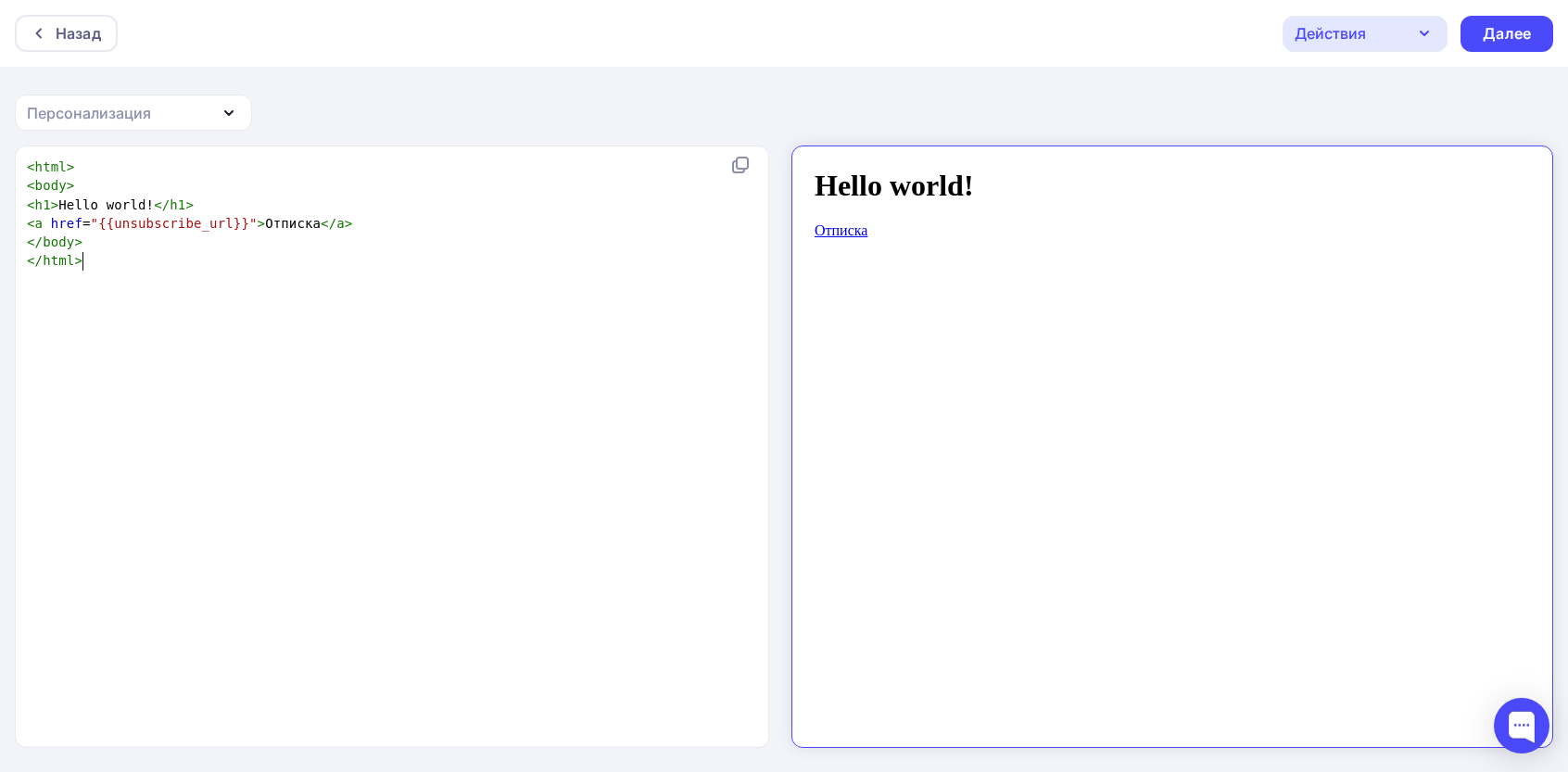
click at [555, 473] on div "xxxxxxxxxx < html > < body > < h1 > Hello world! </ h1 > < a href = "{{unsubscr…" at bounding box center [412, 469] width 777 height 632
type textarea "<html> <body> <h1>Hello world!</h1> <a href="{{unsubscribe_url}}">Отписка</a> <…"
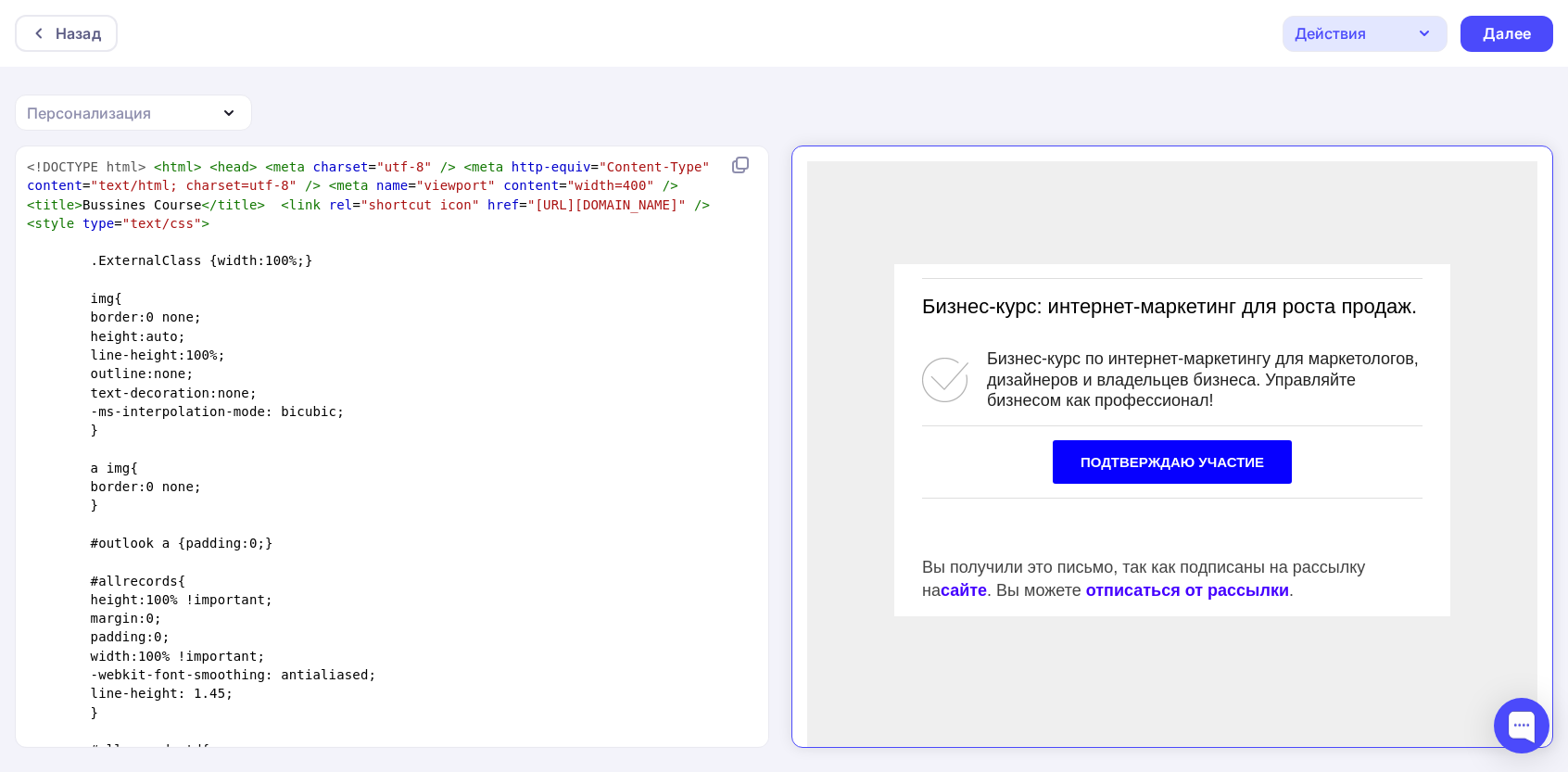
scroll to position [3594, 0]
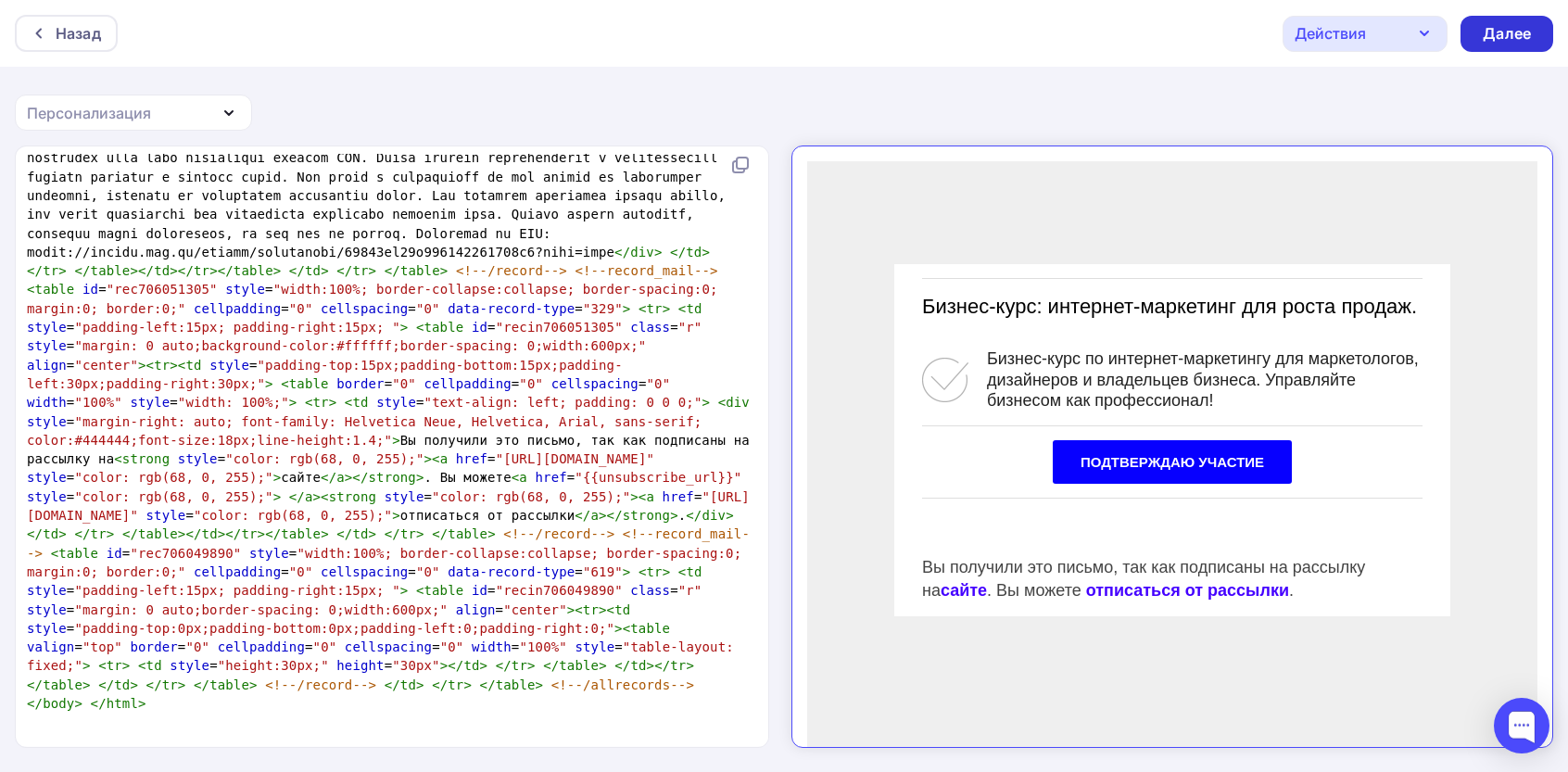
click at [1506, 33] on div "Далее" at bounding box center [1508, 34] width 48 height 21
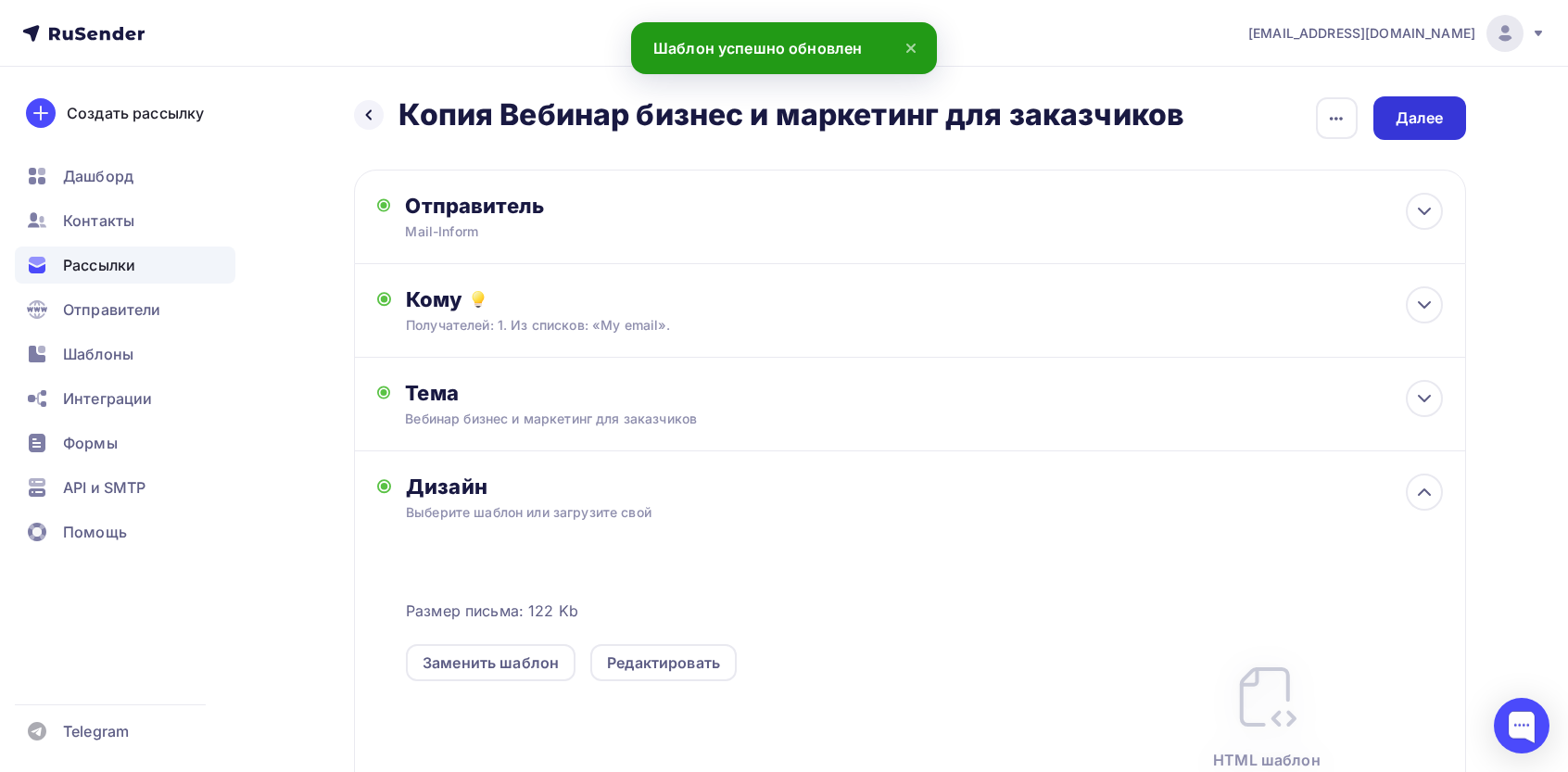
click at [1406, 130] on div "Далее" at bounding box center [1420, 117] width 93 height 43
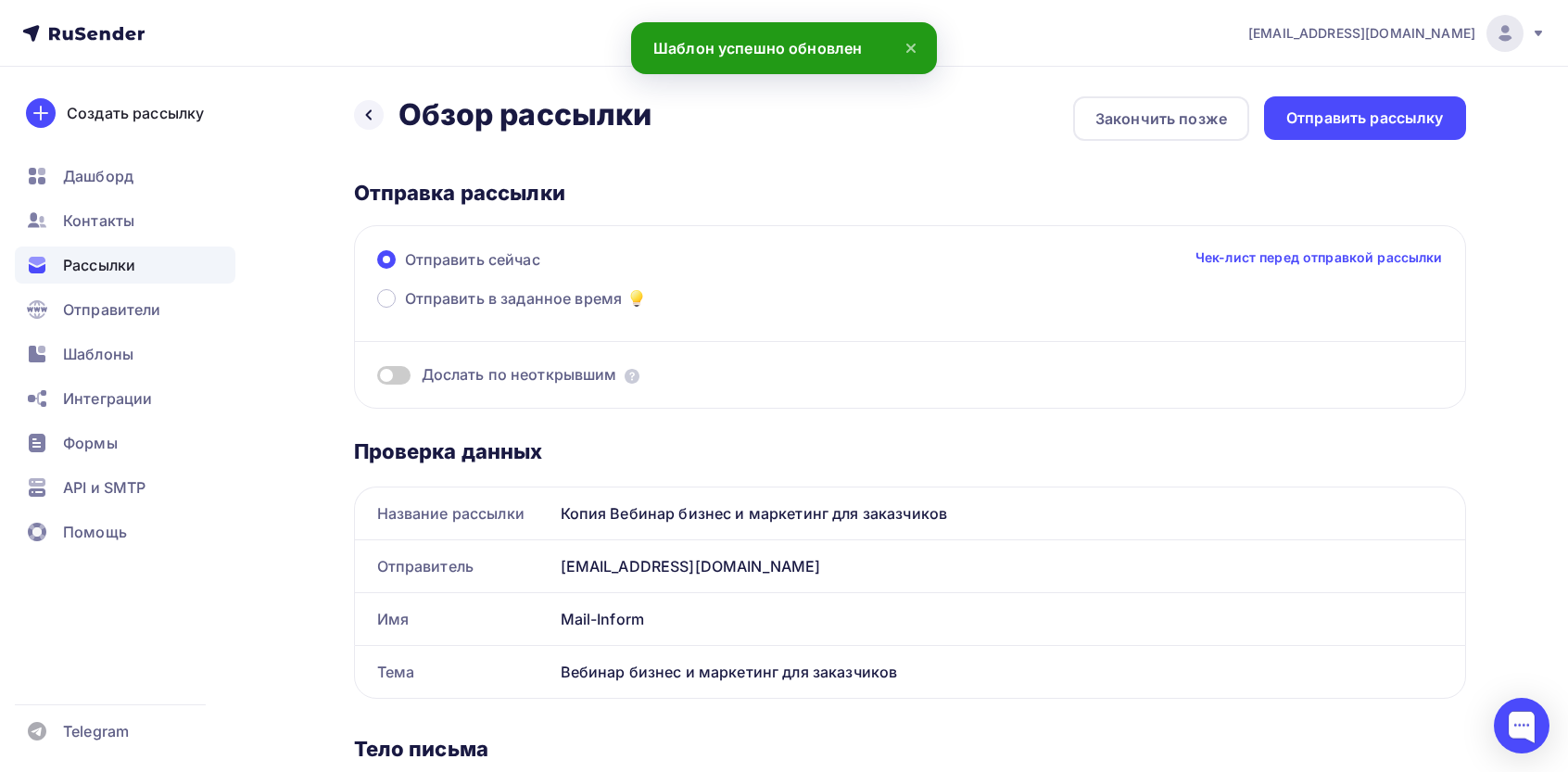
click at [1406, 130] on div "Отправить рассылку" at bounding box center [1366, 117] width 202 height 43
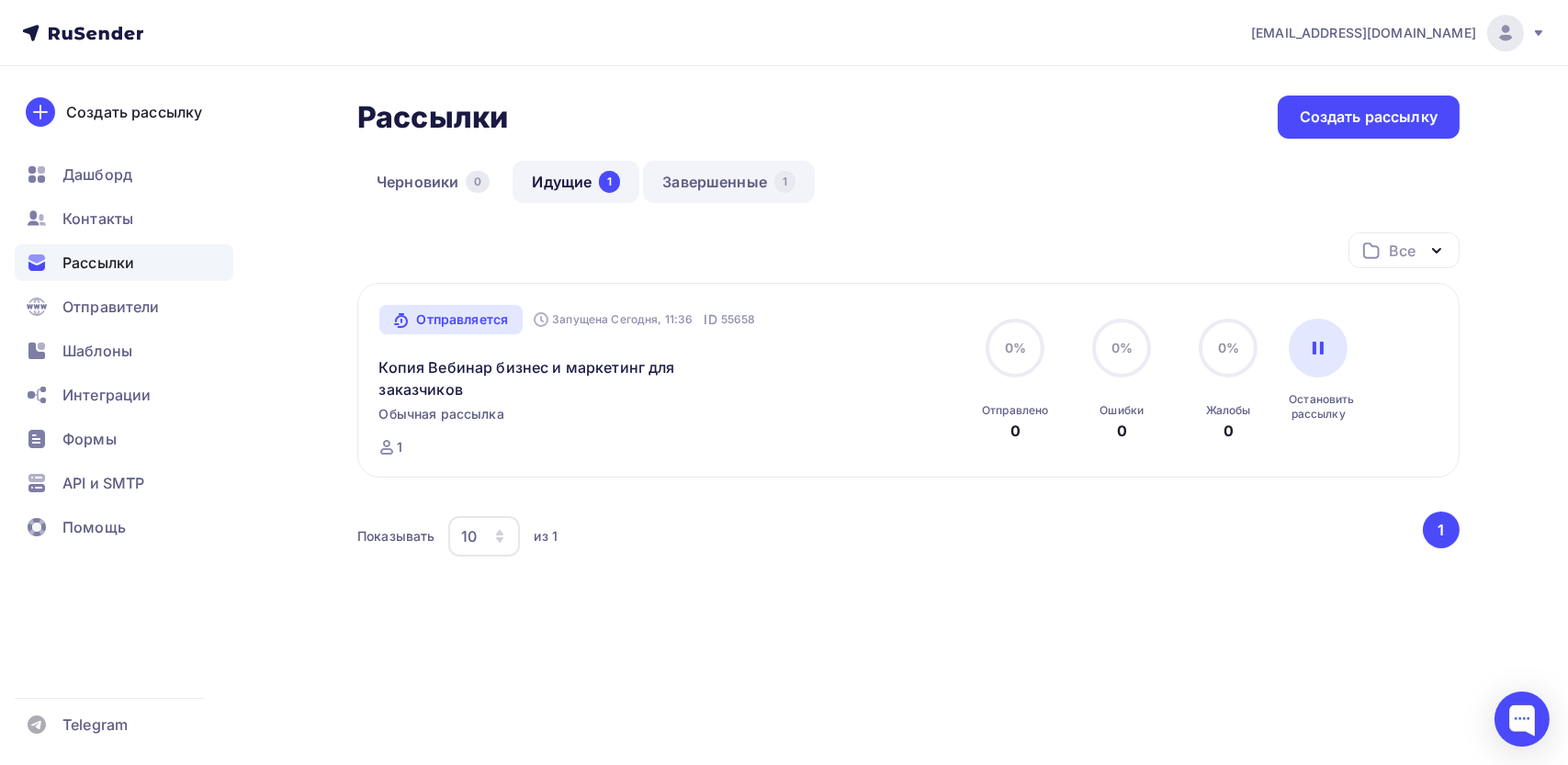
click at [674, 184] on link "Завершенные 1" at bounding box center [728, 182] width 172 height 42
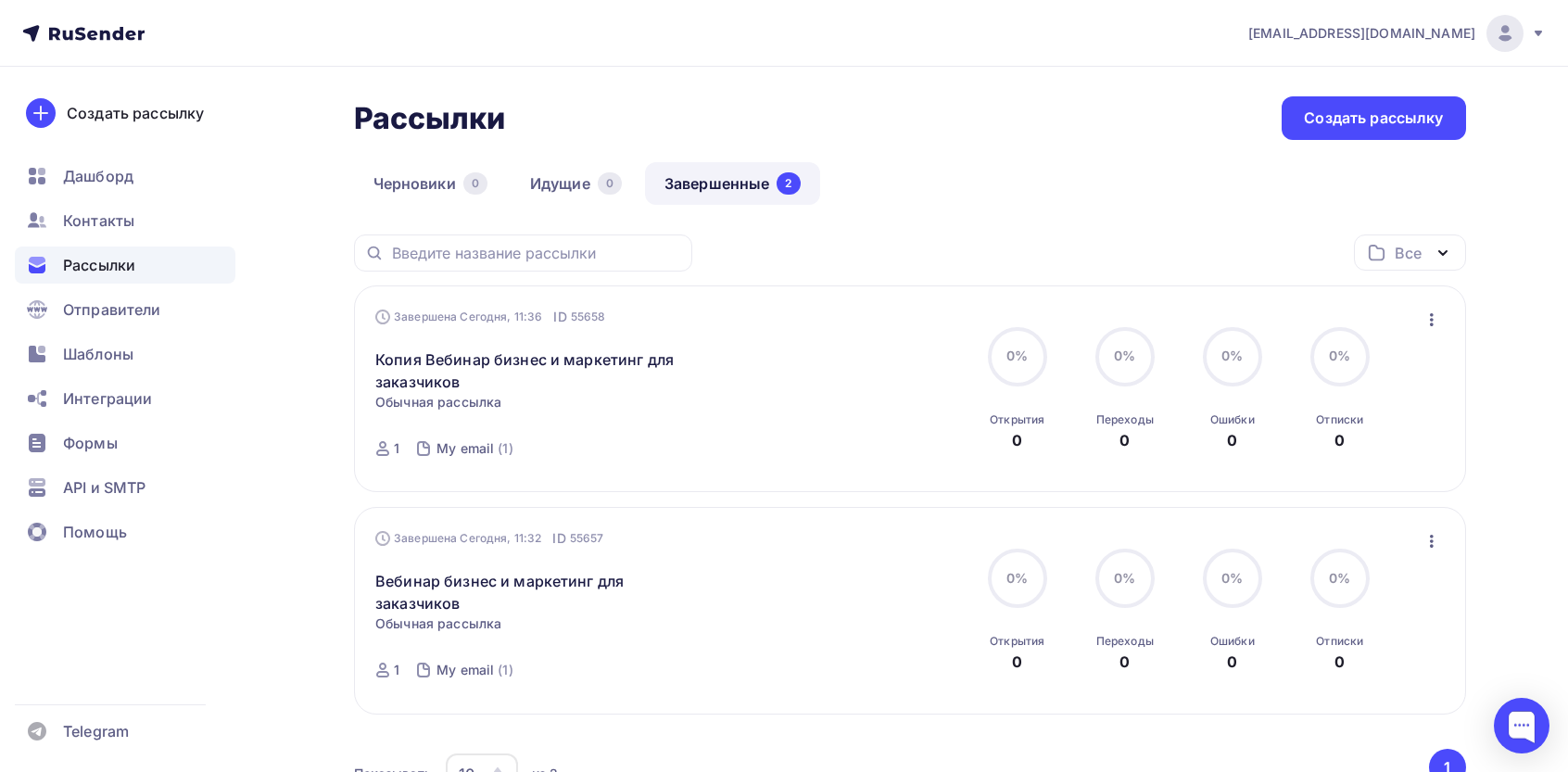
click at [1430, 319] on icon "button" at bounding box center [1432, 319] width 22 height 22
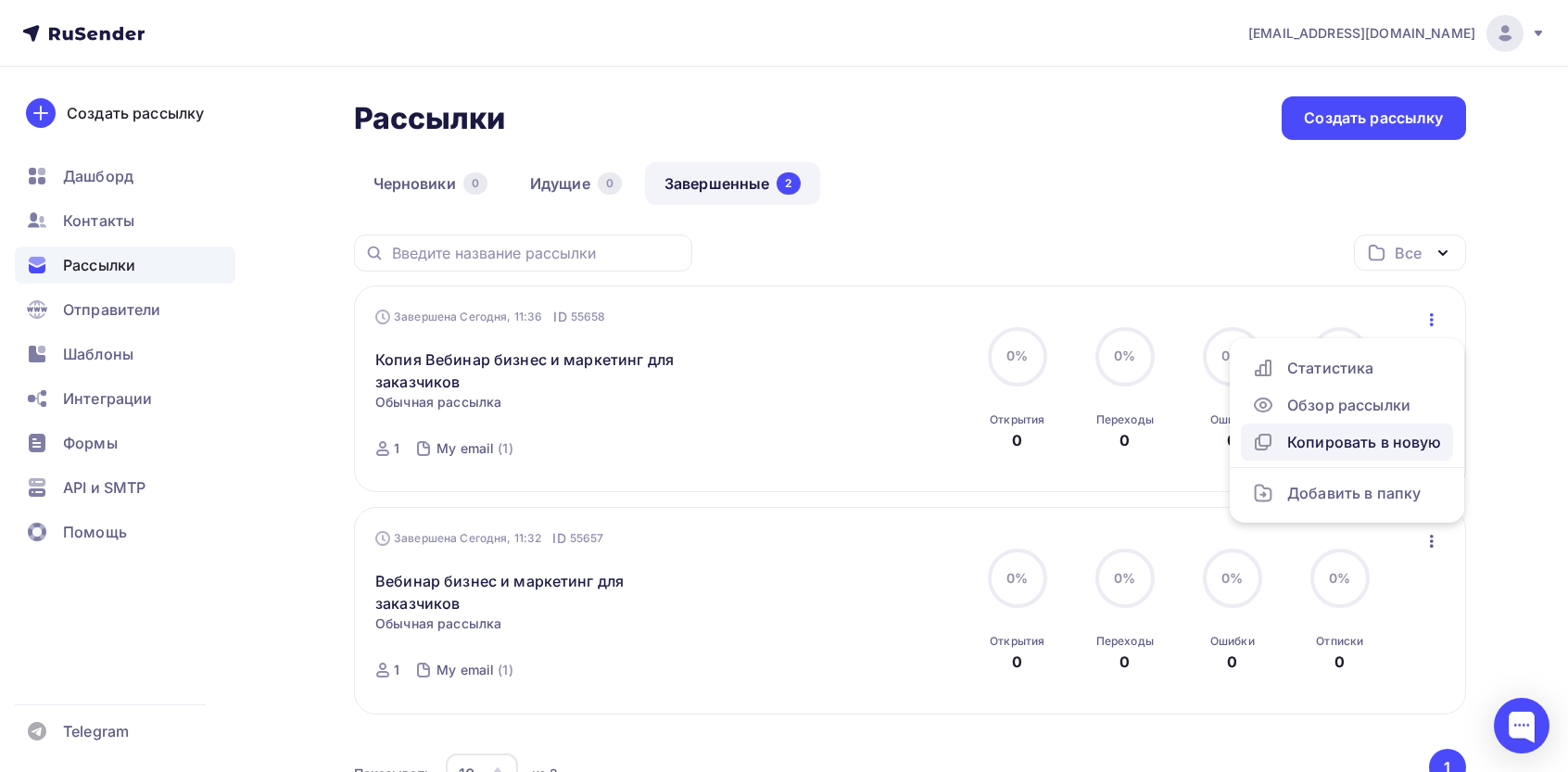
click at [1305, 444] on div "Копировать в новую" at bounding box center [1347, 441] width 190 height 22
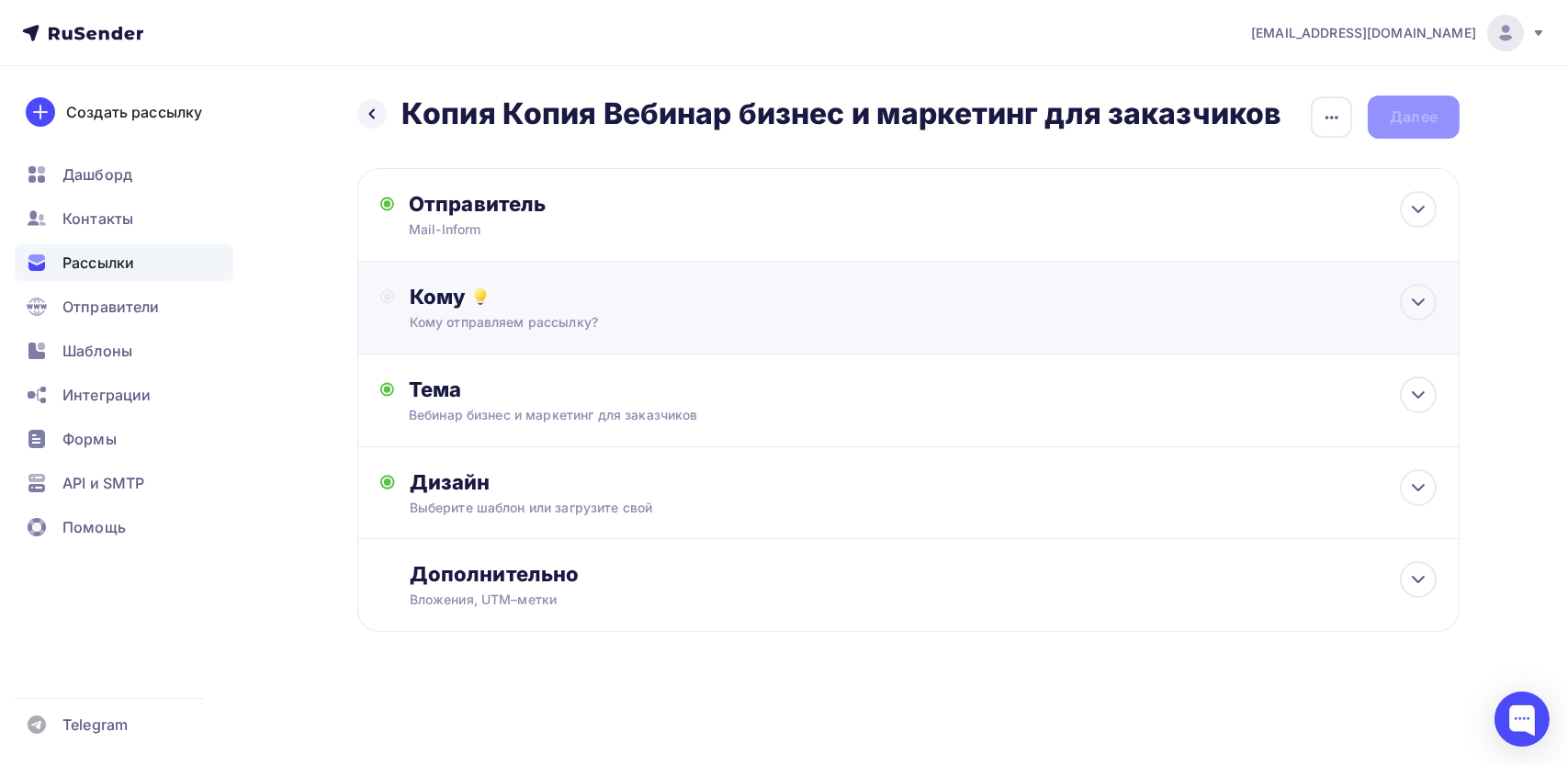
click at [557, 303] on div "Кому" at bounding box center [923, 296] width 1027 height 26
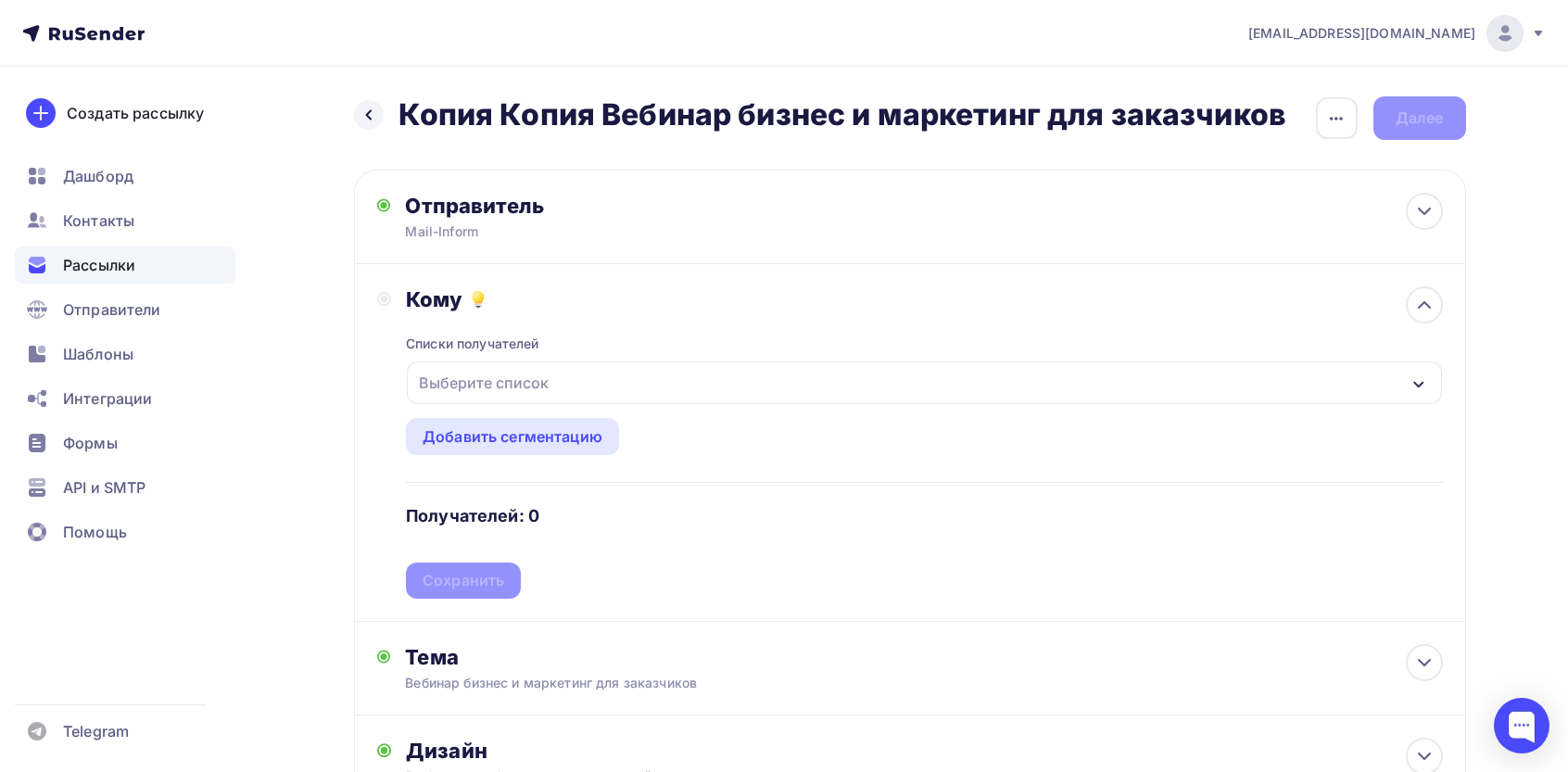
click at [487, 376] on div "Выберите список" at bounding box center [484, 383] width 145 height 34
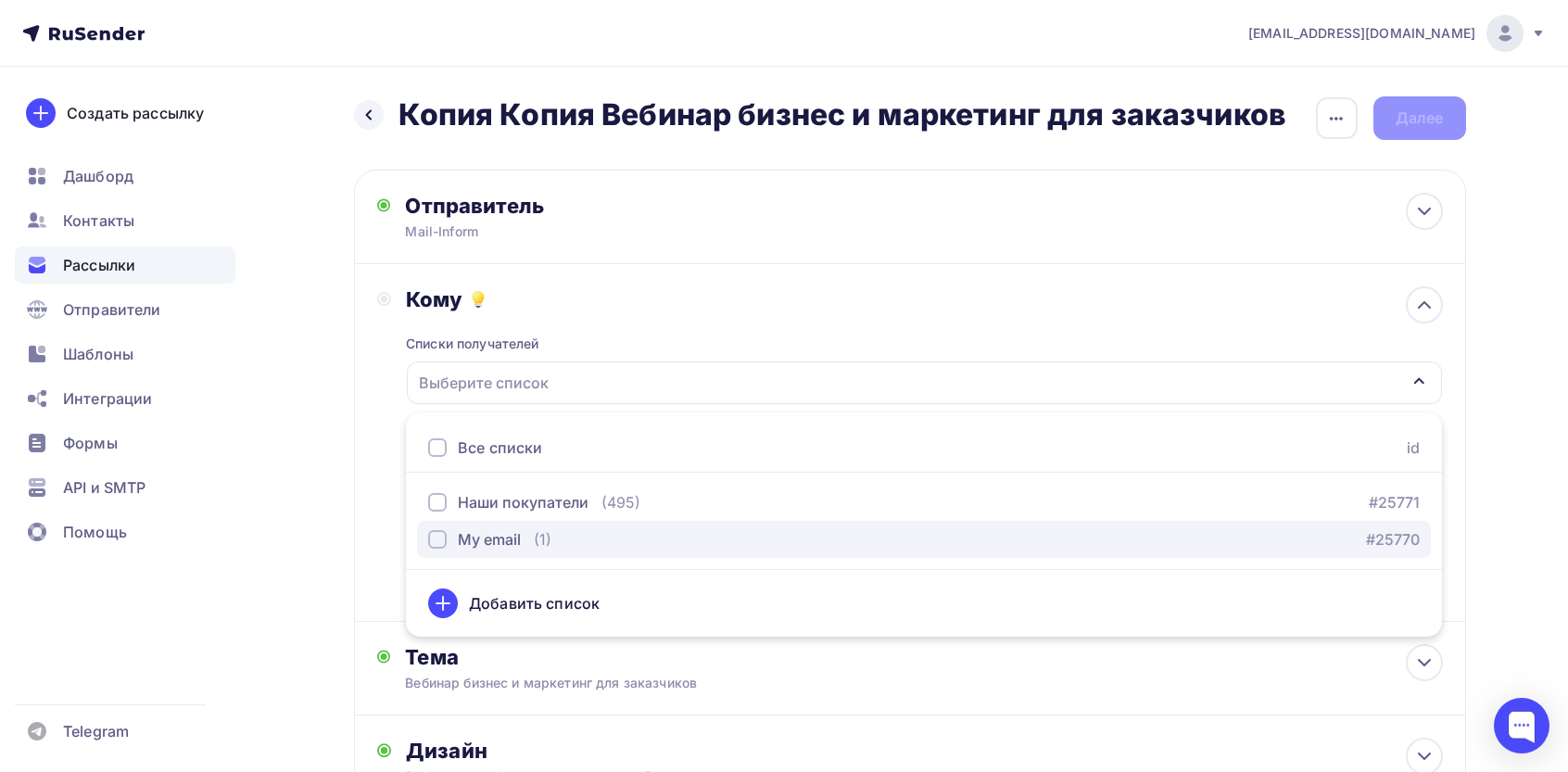
click at [458, 532] on div "My email" at bounding box center [489, 539] width 63 height 22
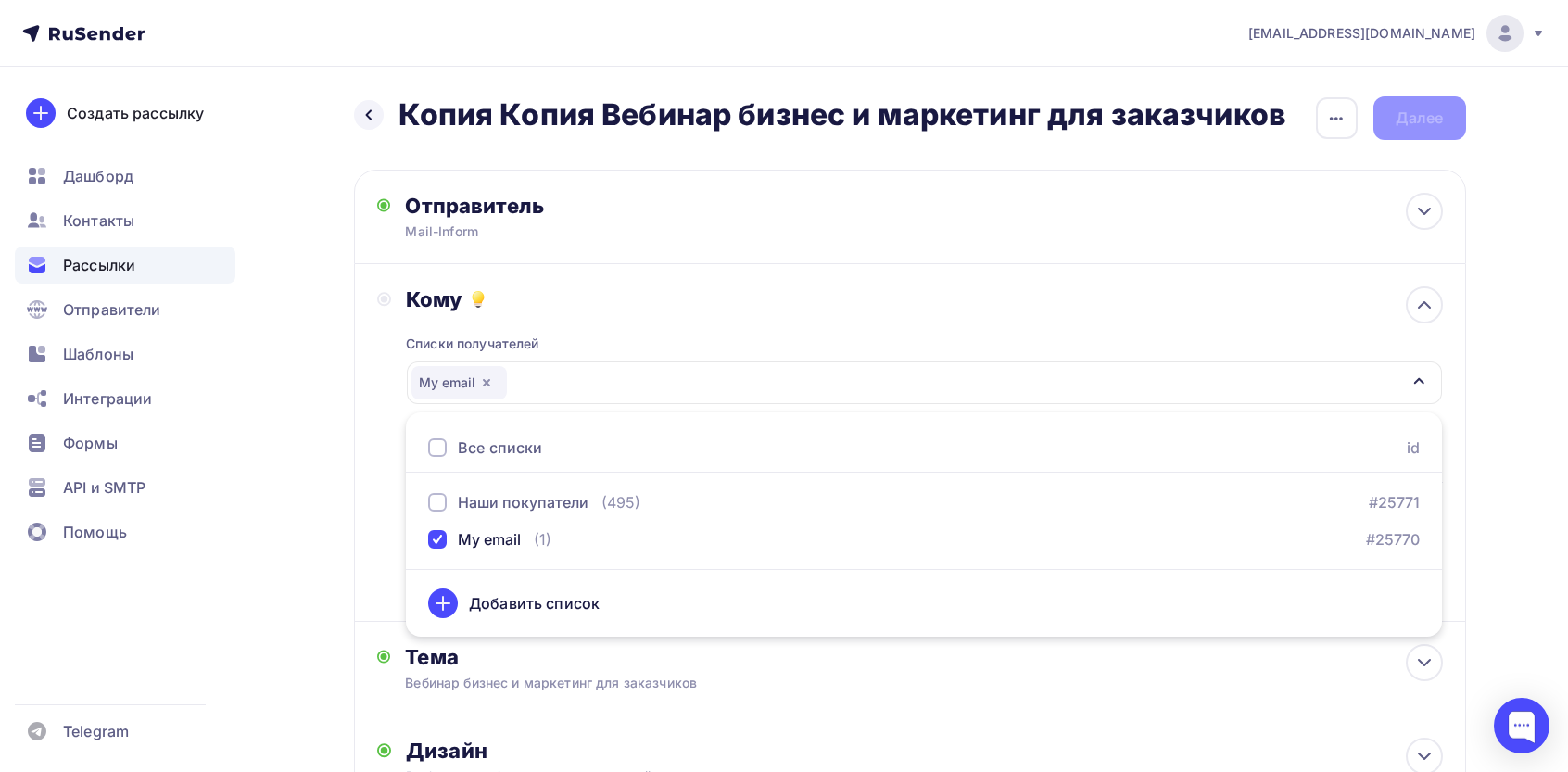
click at [273, 468] on div "Назад Копия Копия Вебинар бизнес и маркетинг для заказчиков Копия Копия Вебинар…" at bounding box center [784, 544] width 1519 height 954
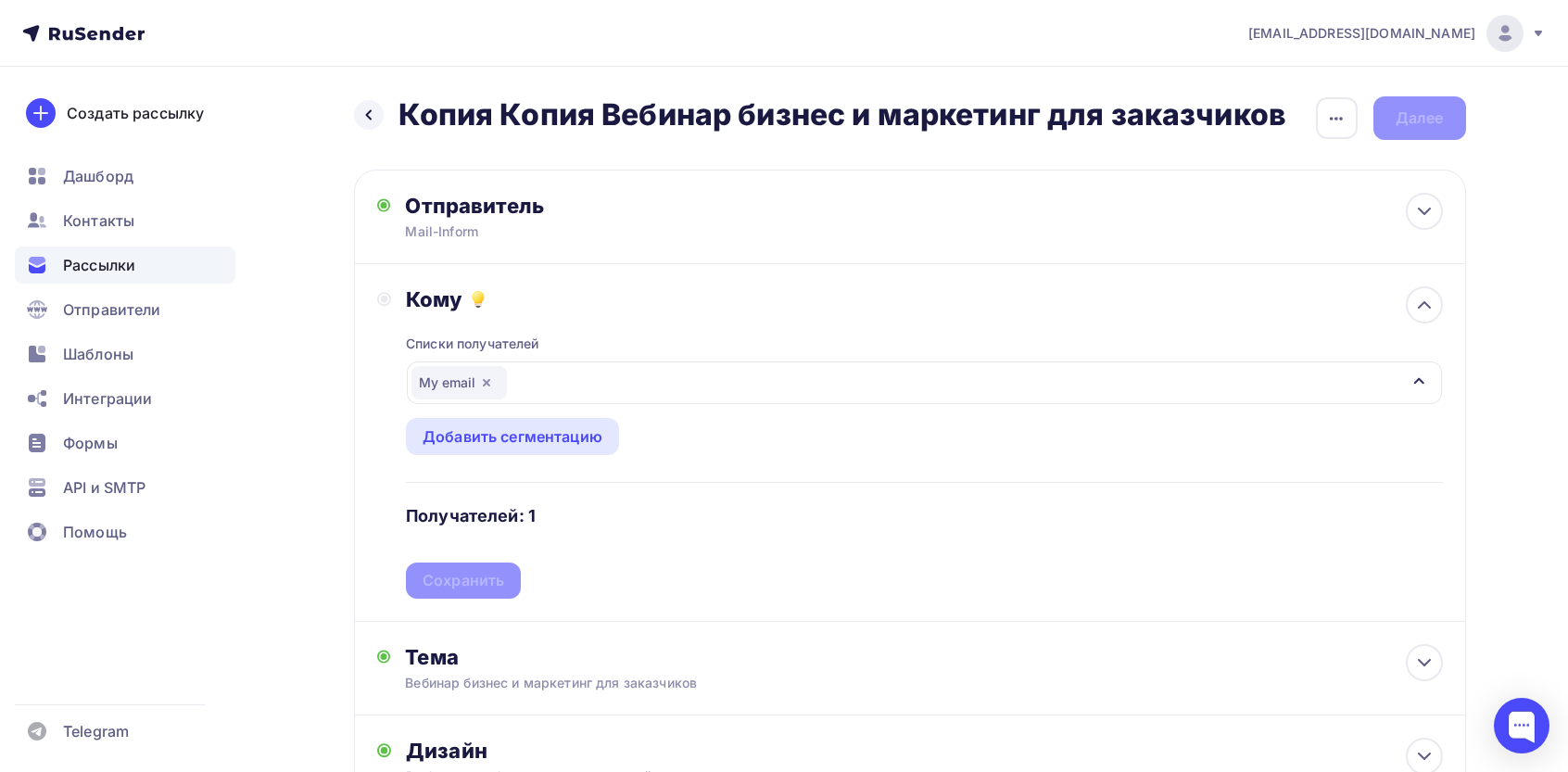
click at [457, 570] on div "Списки получателей My email Все списки id Наши покупатели (495) #25771 My email…" at bounding box center [924, 456] width 1036 height 286
click at [556, 393] on div "My email" at bounding box center [924, 383] width 1034 height 42
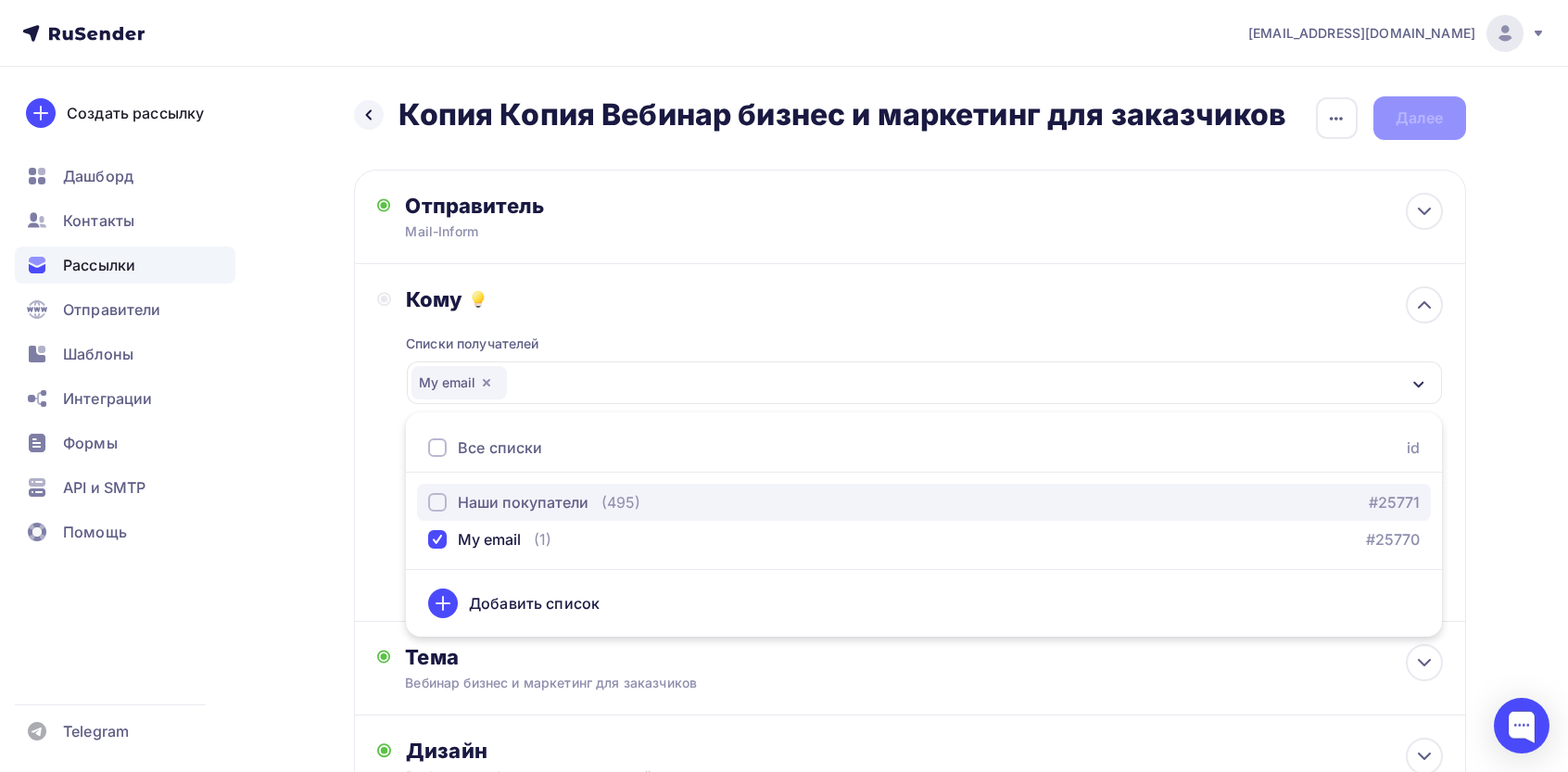
click at [491, 504] on div "Наши покупатели" at bounding box center [523, 502] width 131 height 22
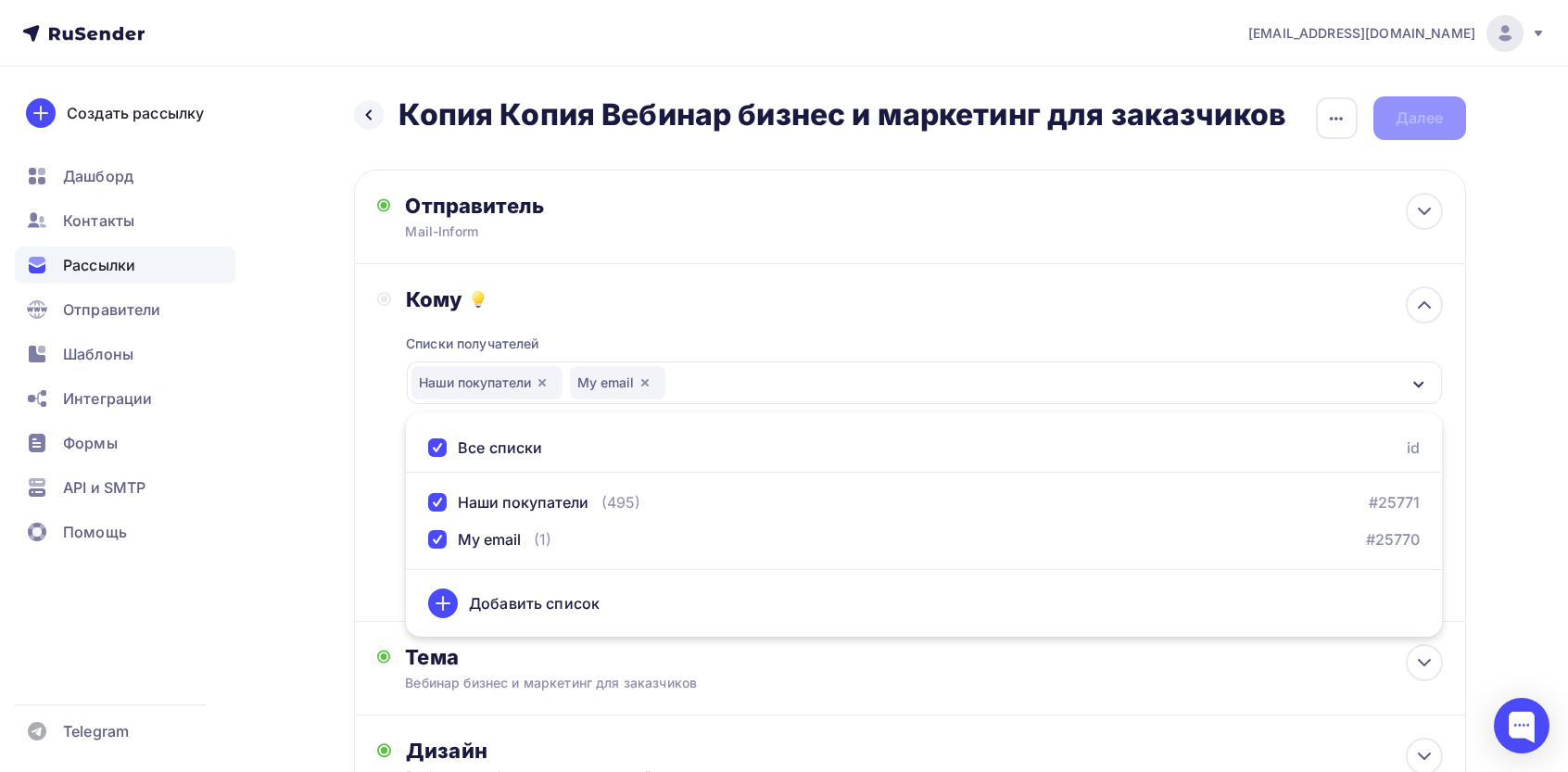
click at [330, 477] on div "Назад Копия Копия Вебинар бизнес и маркетинг для заказчиков Копия Копия Вебинар…" at bounding box center [784, 544] width 1519 height 954
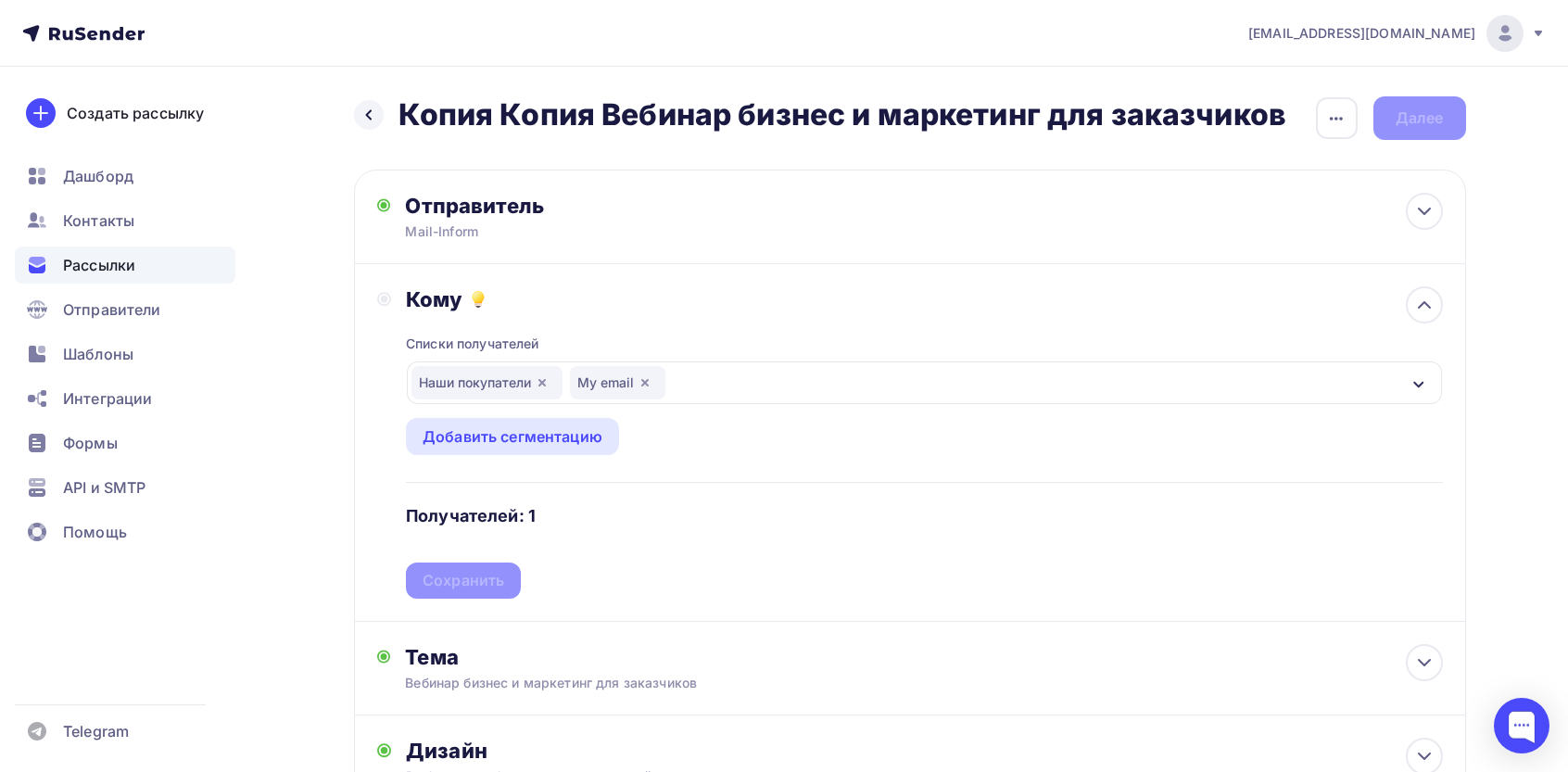
click at [465, 574] on div "Списки получателей Наши покупатели My email Все списки id Наши покупатели (495)…" at bounding box center [924, 456] width 1036 height 286
click at [465, 574] on div "Сохранить" at bounding box center [463, 580] width 82 height 21
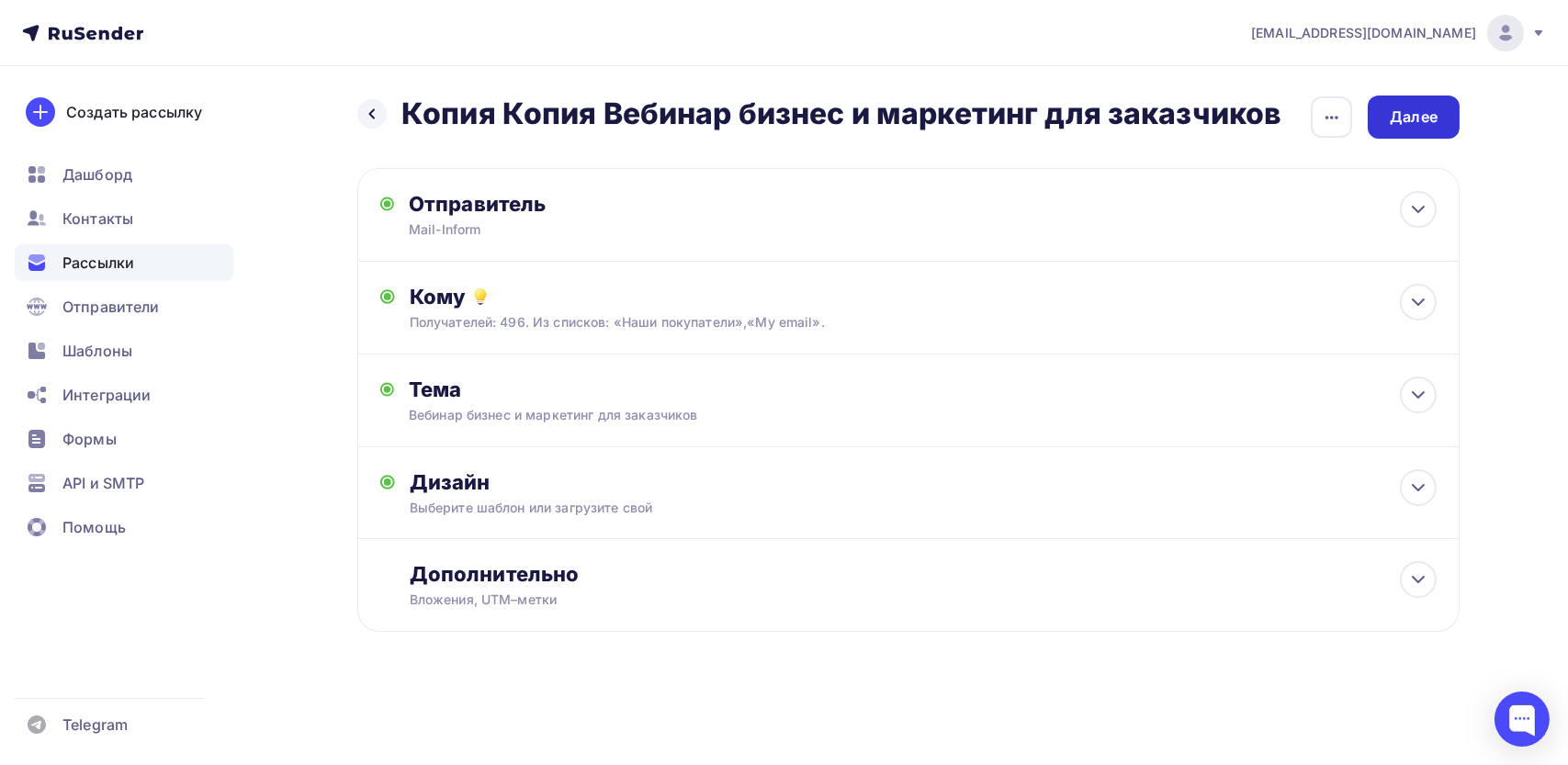
click at [1419, 125] on div "Далее" at bounding box center [1414, 117] width 48 height 21
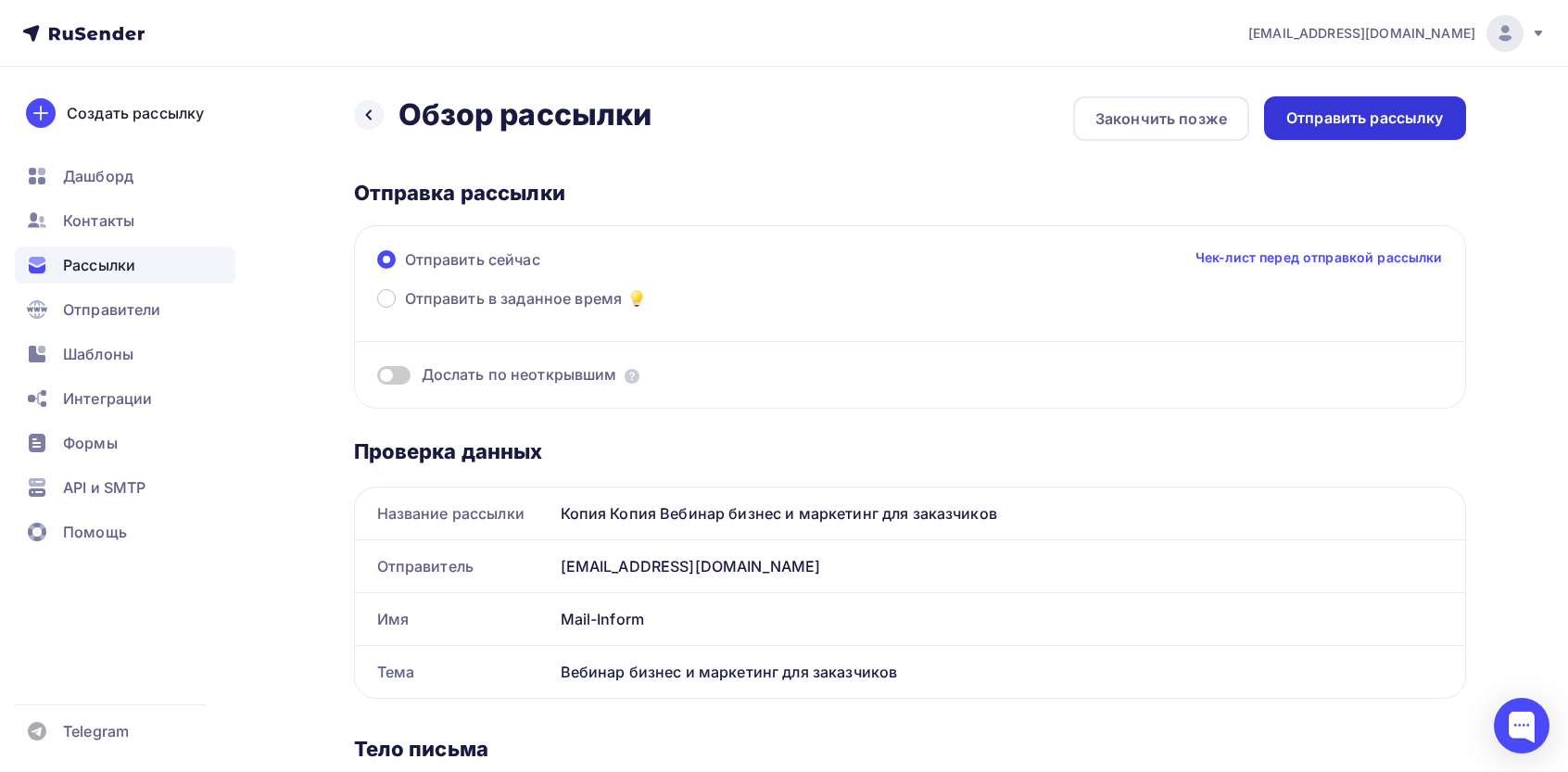
click at [1324, 115] on div "Отправить рассылку" at bounding box center [1366, 118] width 157 height 21
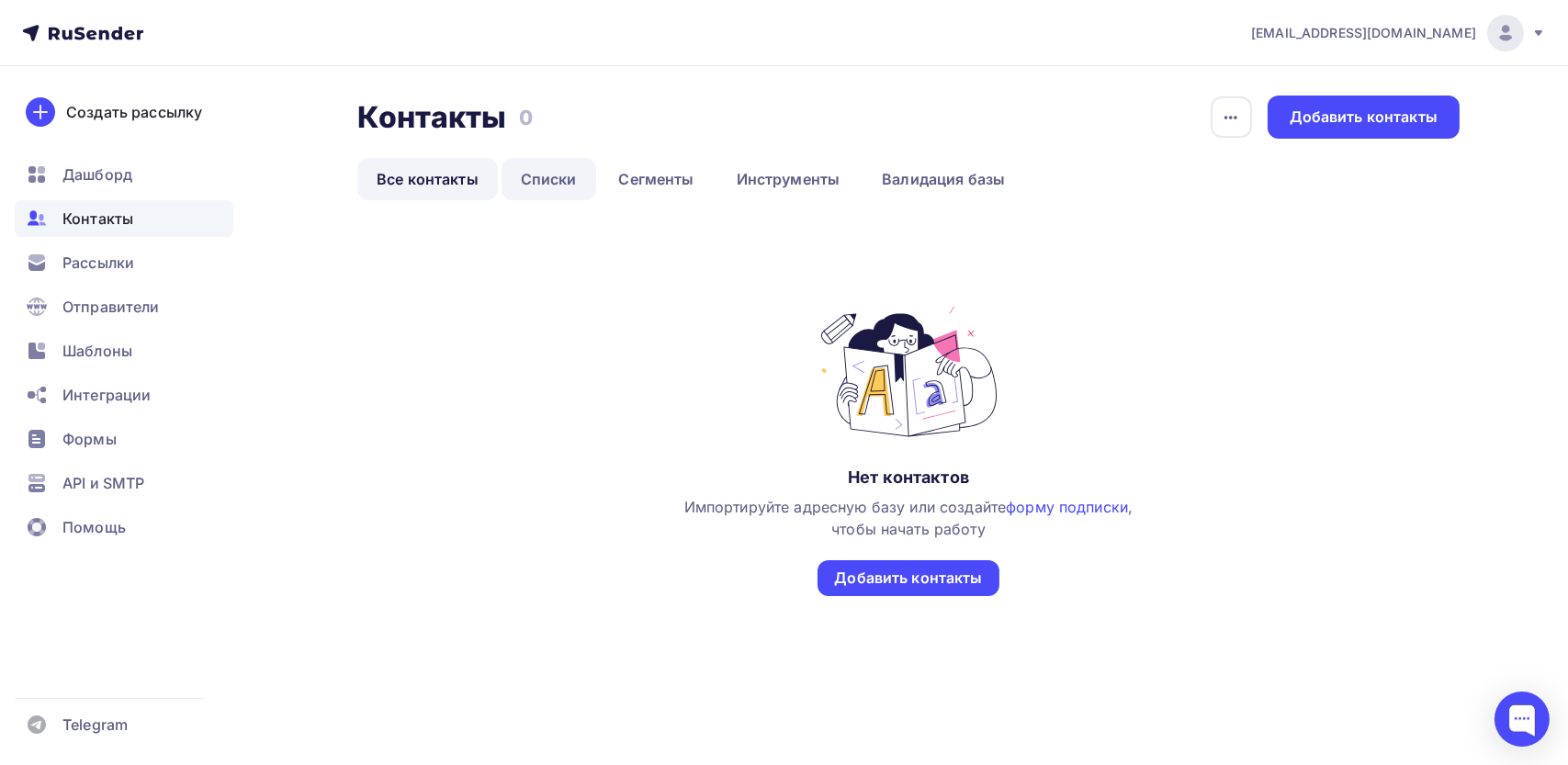
click at [552, 182] on link "Списки" at bounding box center [548, 179] width 94 height 42
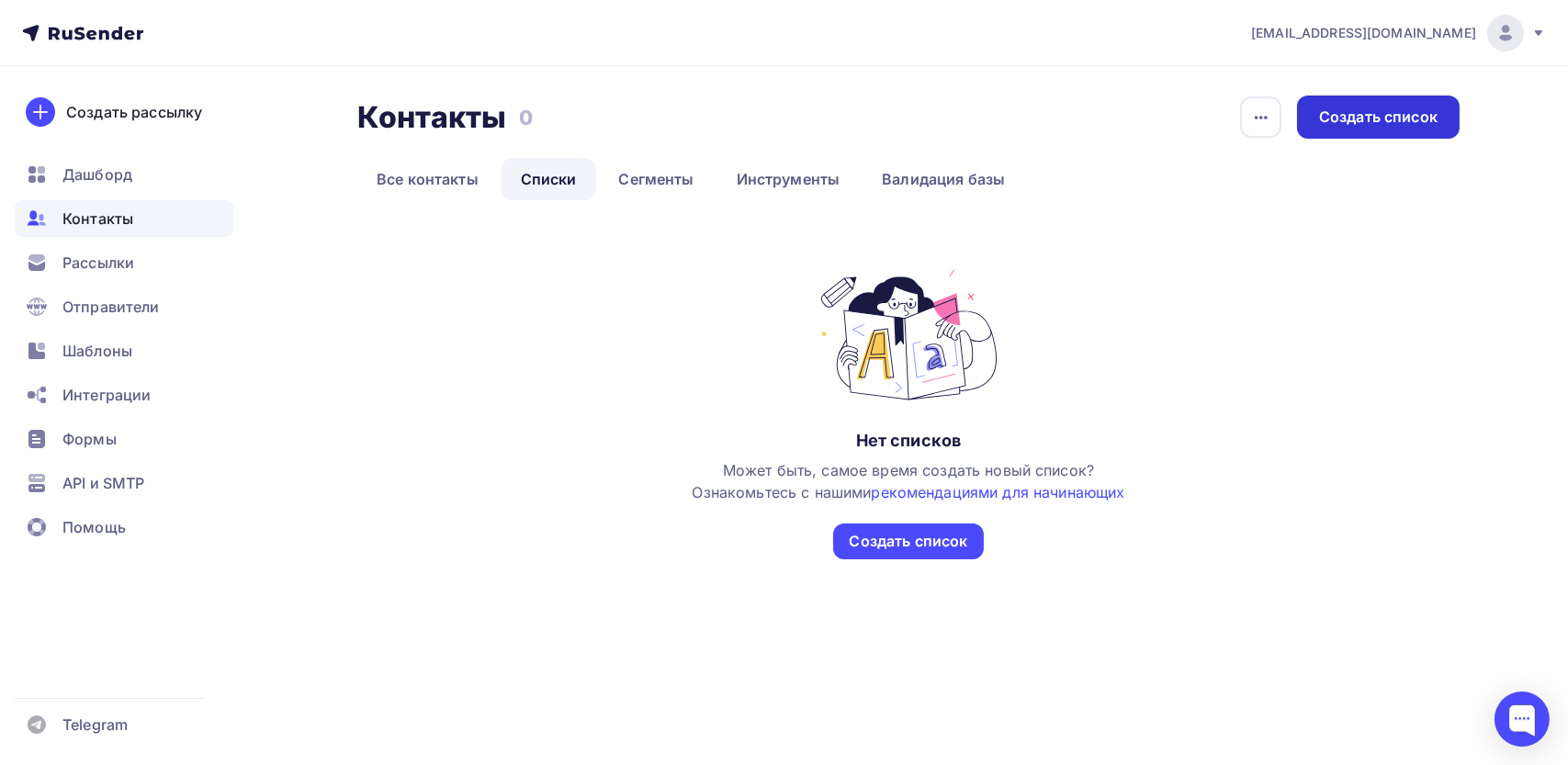
click at [1390, 113] on div "Создать список" at bounding box center [1378, 117] width 119 height 21
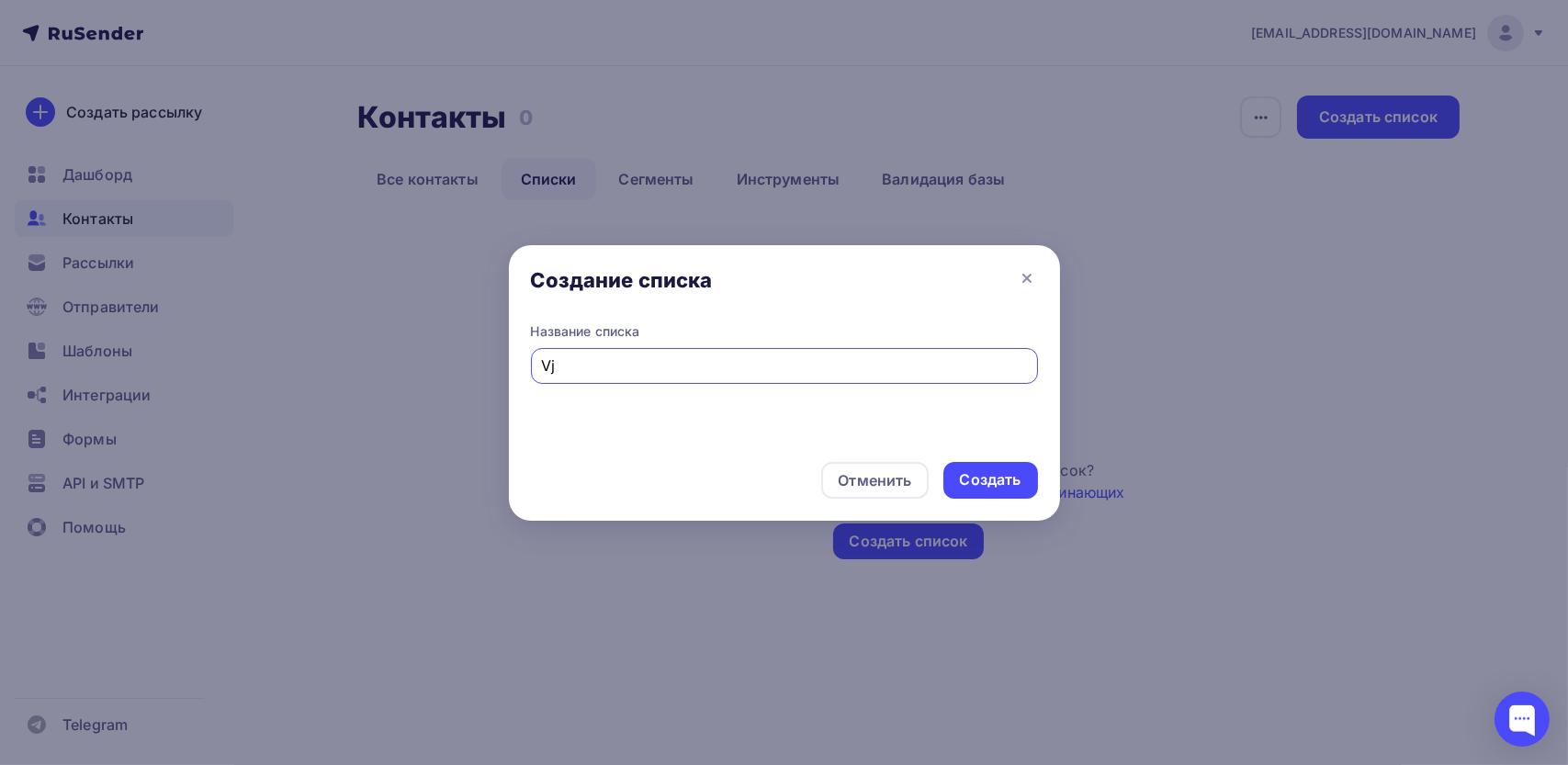
type input "V"
type input "My email"
click at [1003, 488] on div "Создать" at bounding box center [990, 480] width 62 height 21
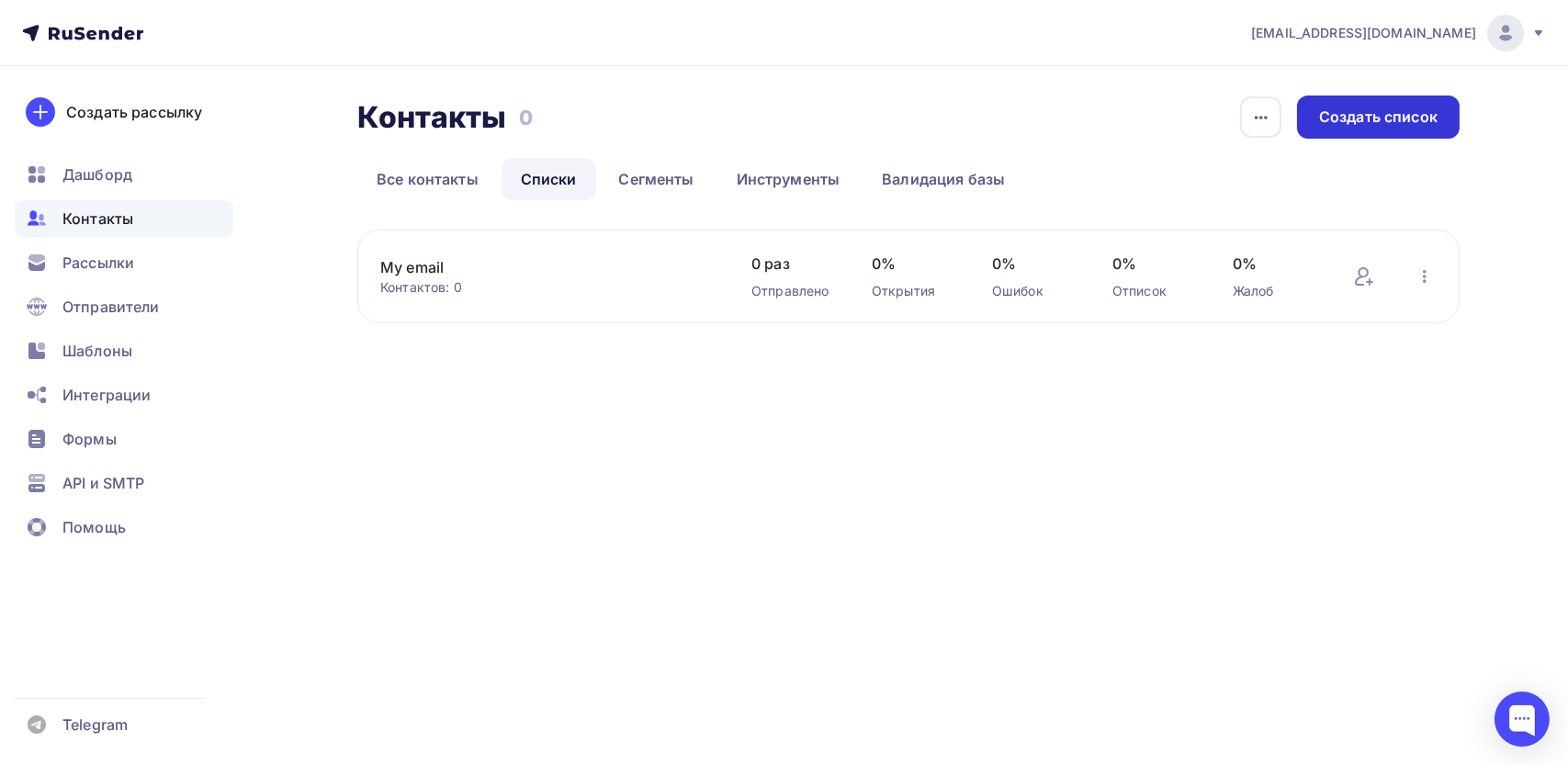
click at [1401, 111] on div "Создать список" at bounding box center [1378, 117] width 119 height 21
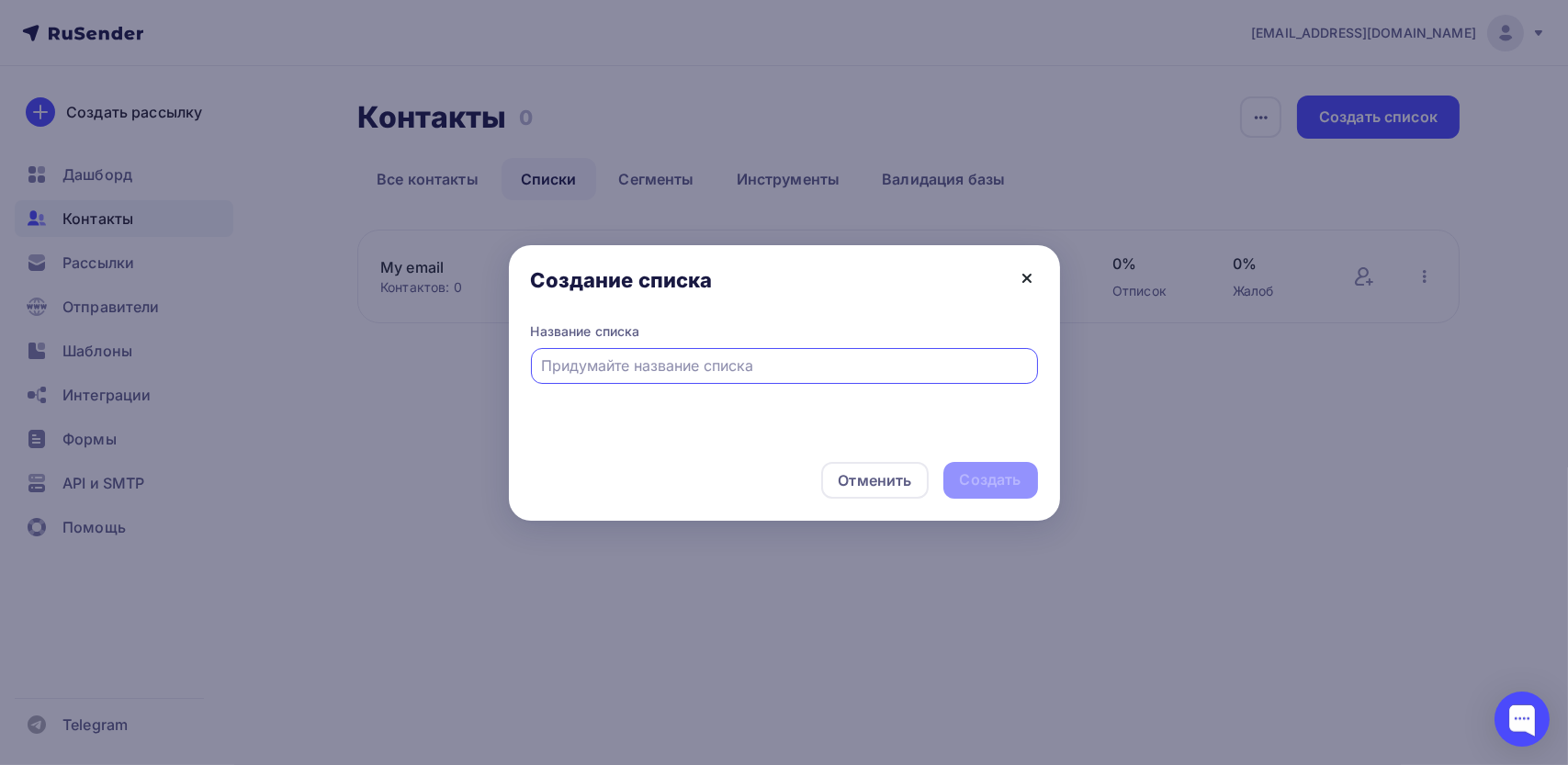
drag, startPoint x: 1028, startPoint y: 271, endPoint x: 1069, endPoint y: 280, distance: 42.0
click at [1028, 271] on icon at bounding box center [1026, 277] width 22 height 22
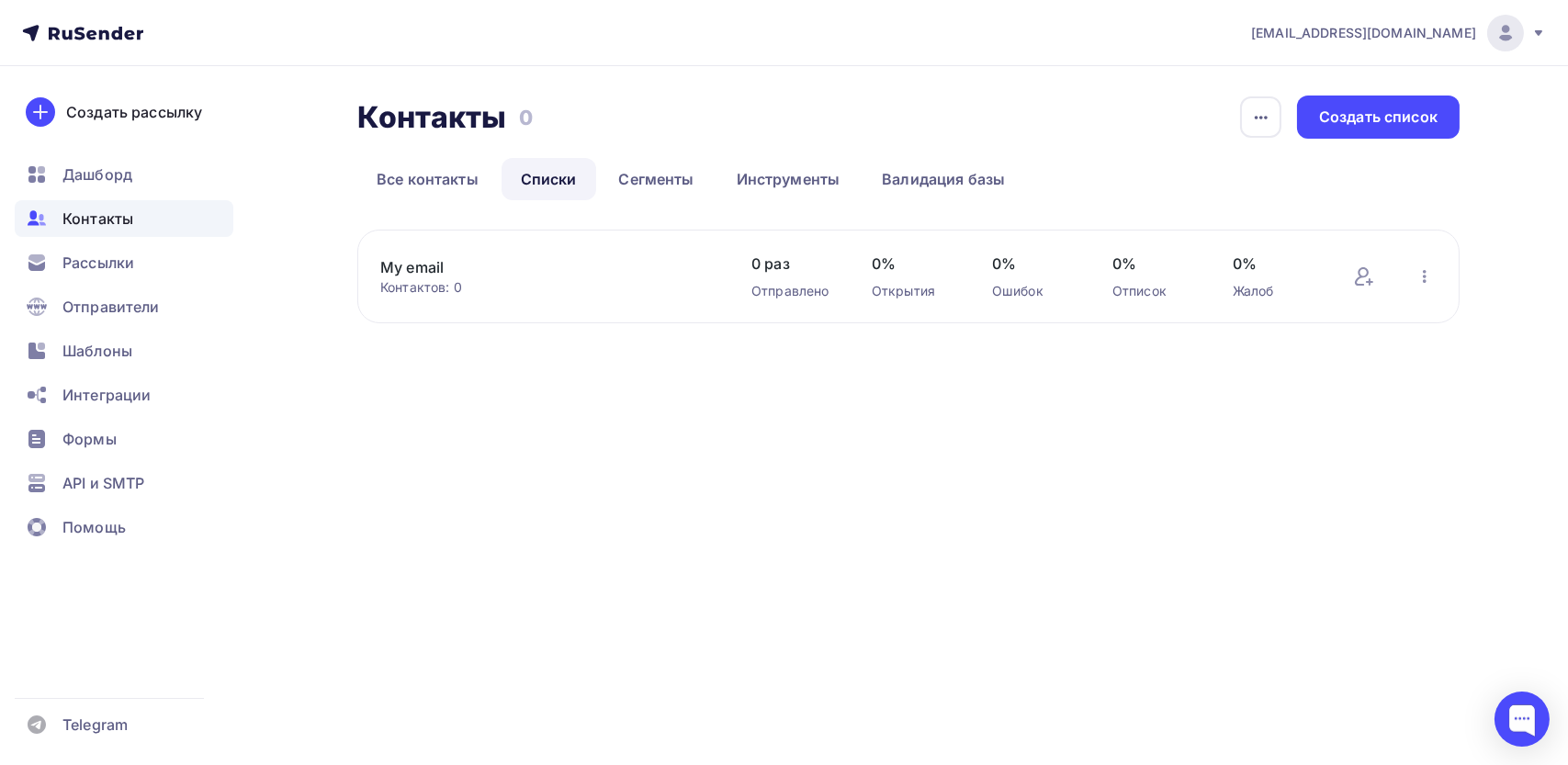
click at [1355, 263] on div "My email Контактов: 0 Добавить контакты Переименовать список Скачать список Отп…" at bounding box center [908, 277] width 1102 height 94
click at [1359, 282] on icon at bounding box center [1364, 276] width 22 height 22
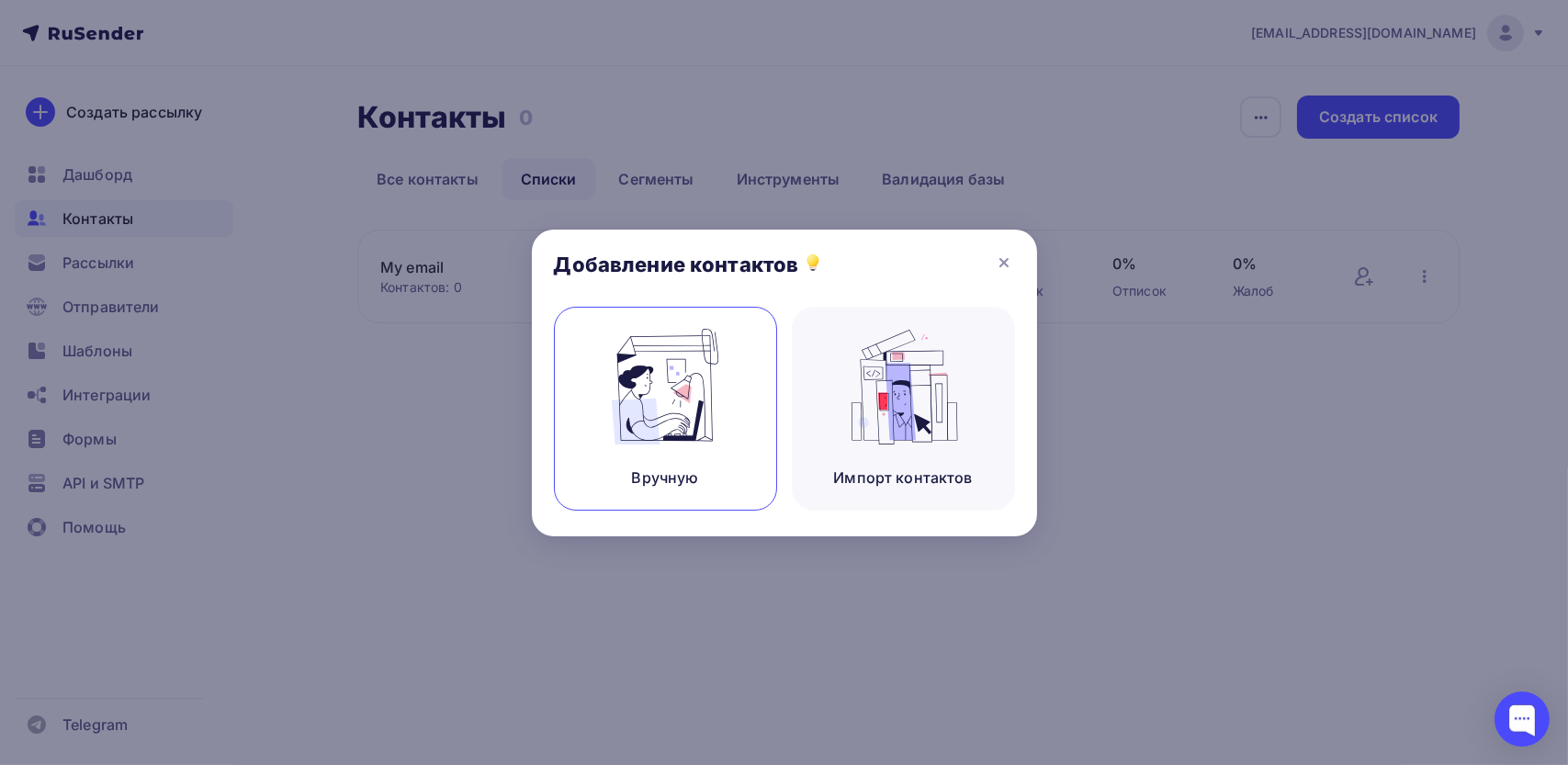
click at [684, 353] on img at bounding box center [665, 387] width 123 height 116
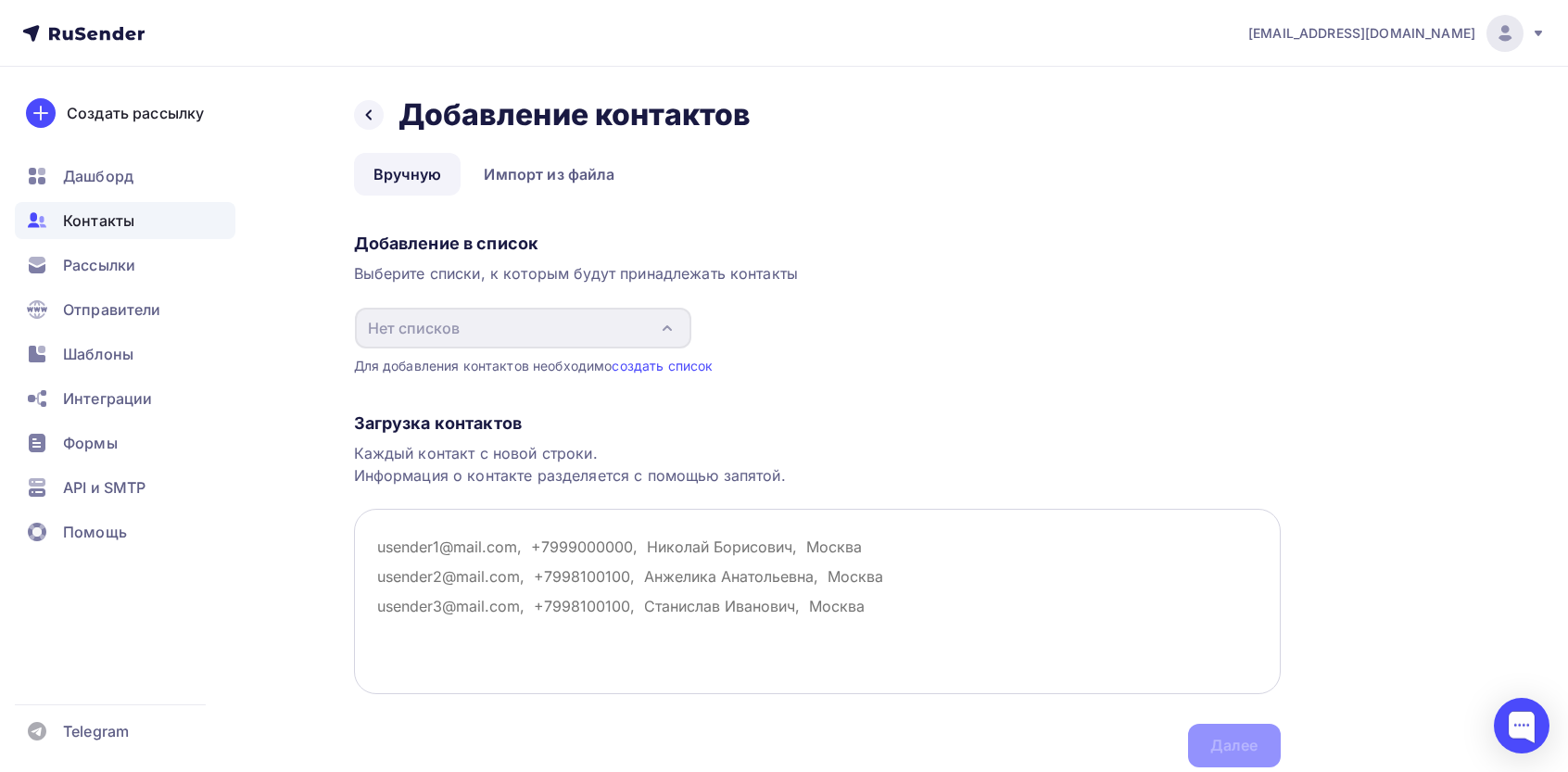
click at [485, 641] on textarea at bounding box center [818, 600] width 927 height 185
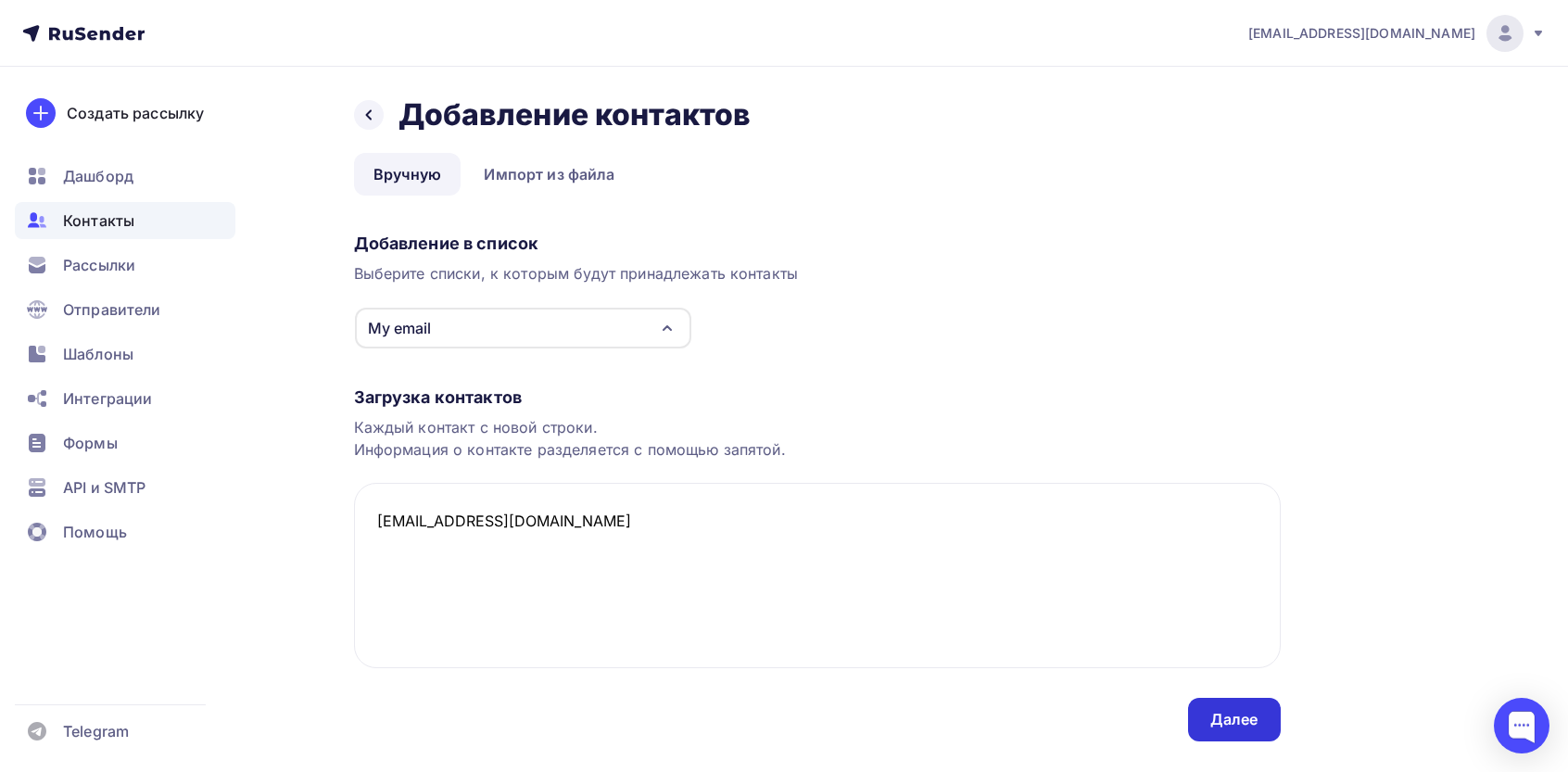
type textarea "[EMAIL_ADDRESS][DOMAIN_NAME]"
click at [1201, 728] on div "Далее" at bounding box center [1234, 718] width 93 height 43
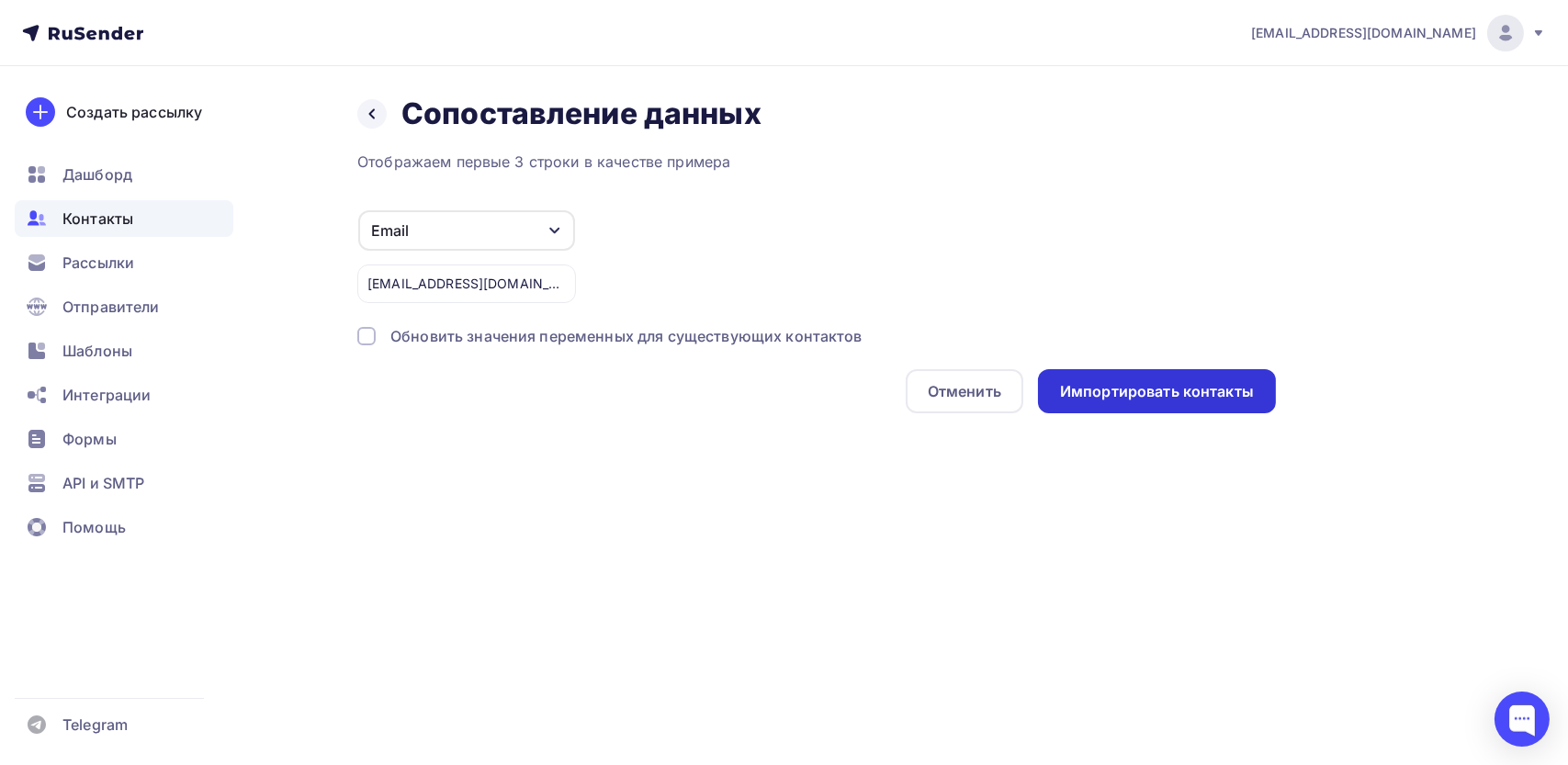
click at [1122, 375] on div "Импортировать контакты" at bounding box center [1157, 391] width 238 height 44
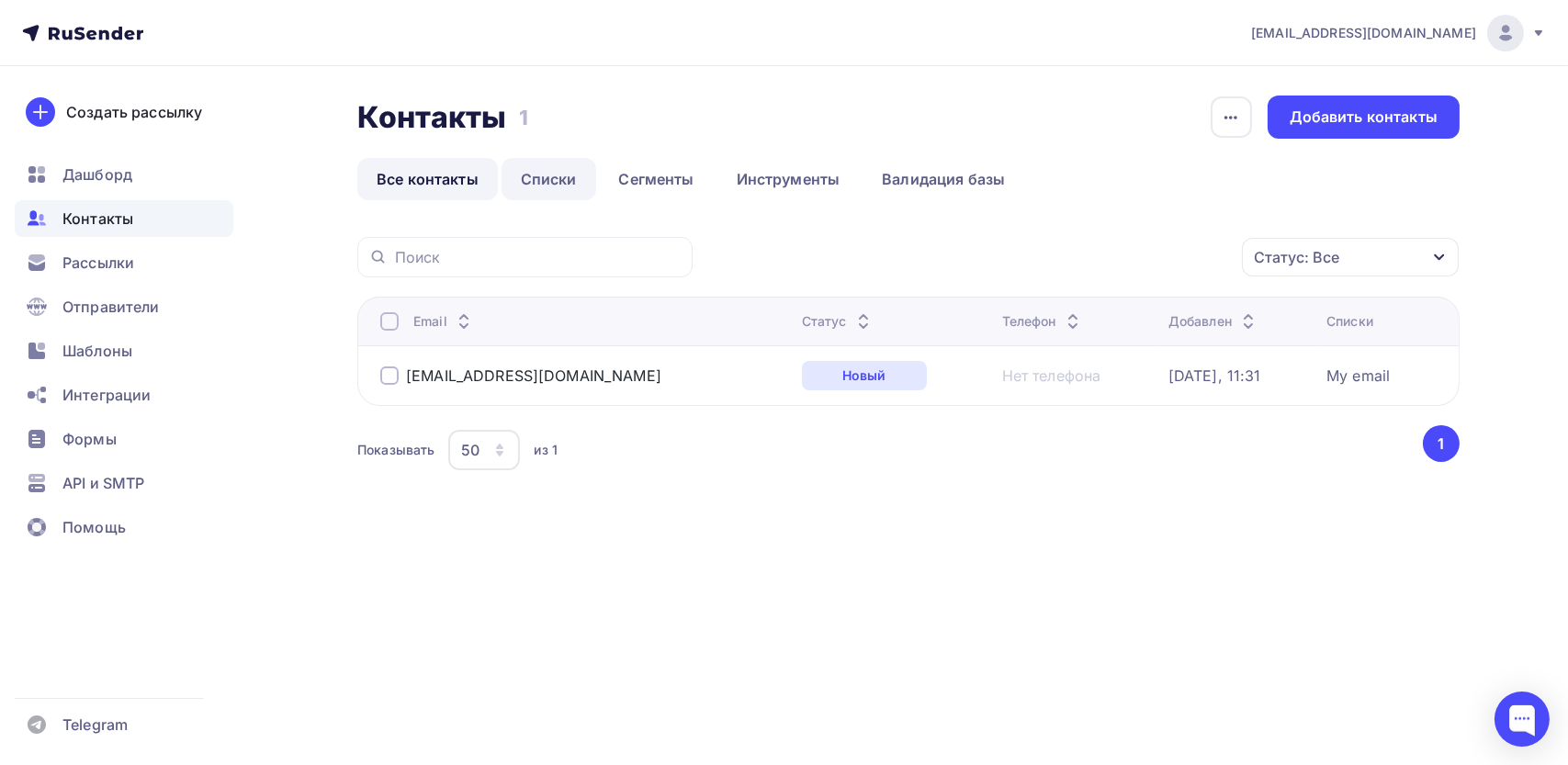
click at [532, 161] on link "Списки" at bounding box center [548, 179] width 94 height 42
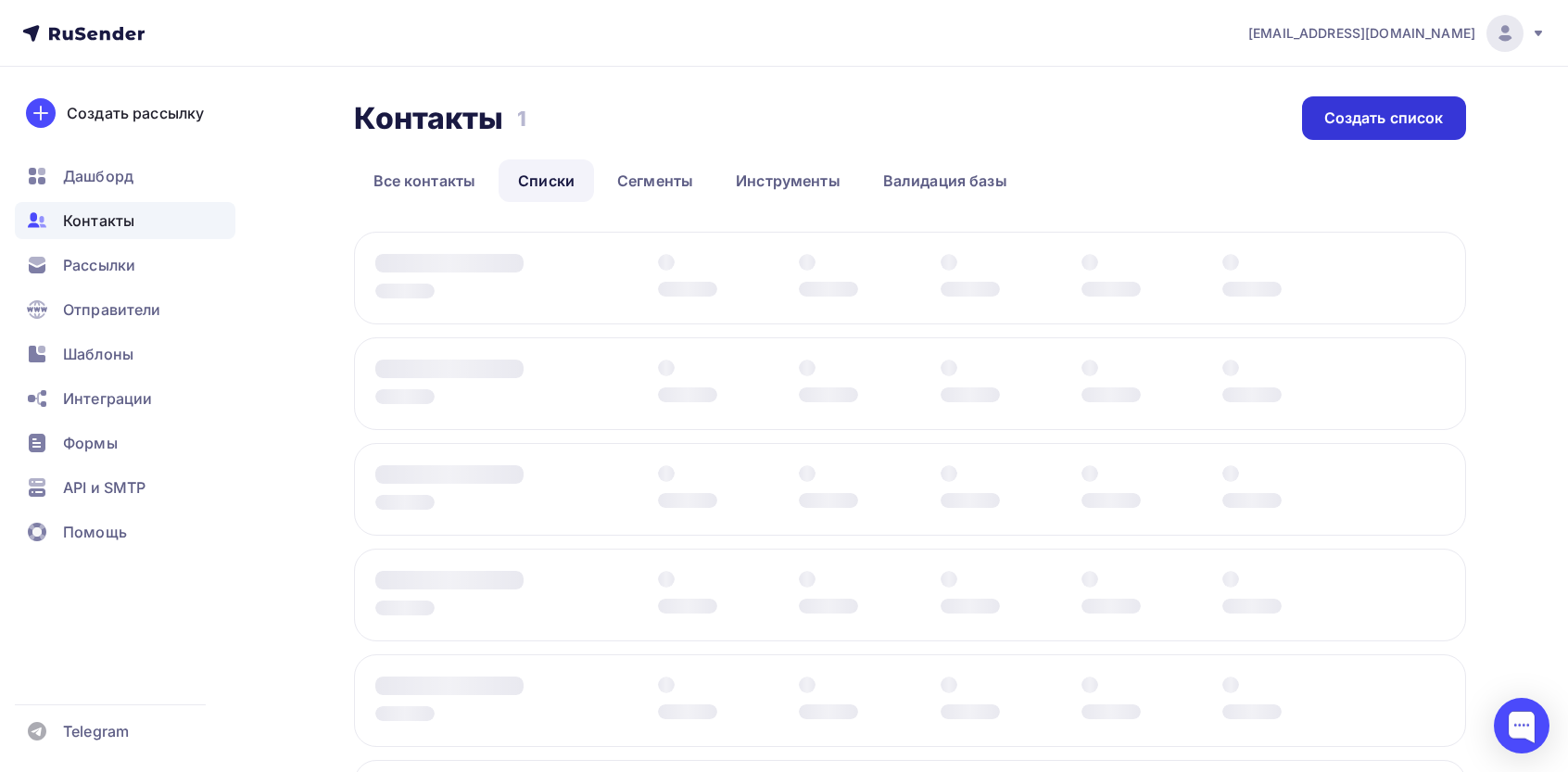
click at [1398, 132] on div "Создать список" at bounding box center [1384, 117] width 164 height 43
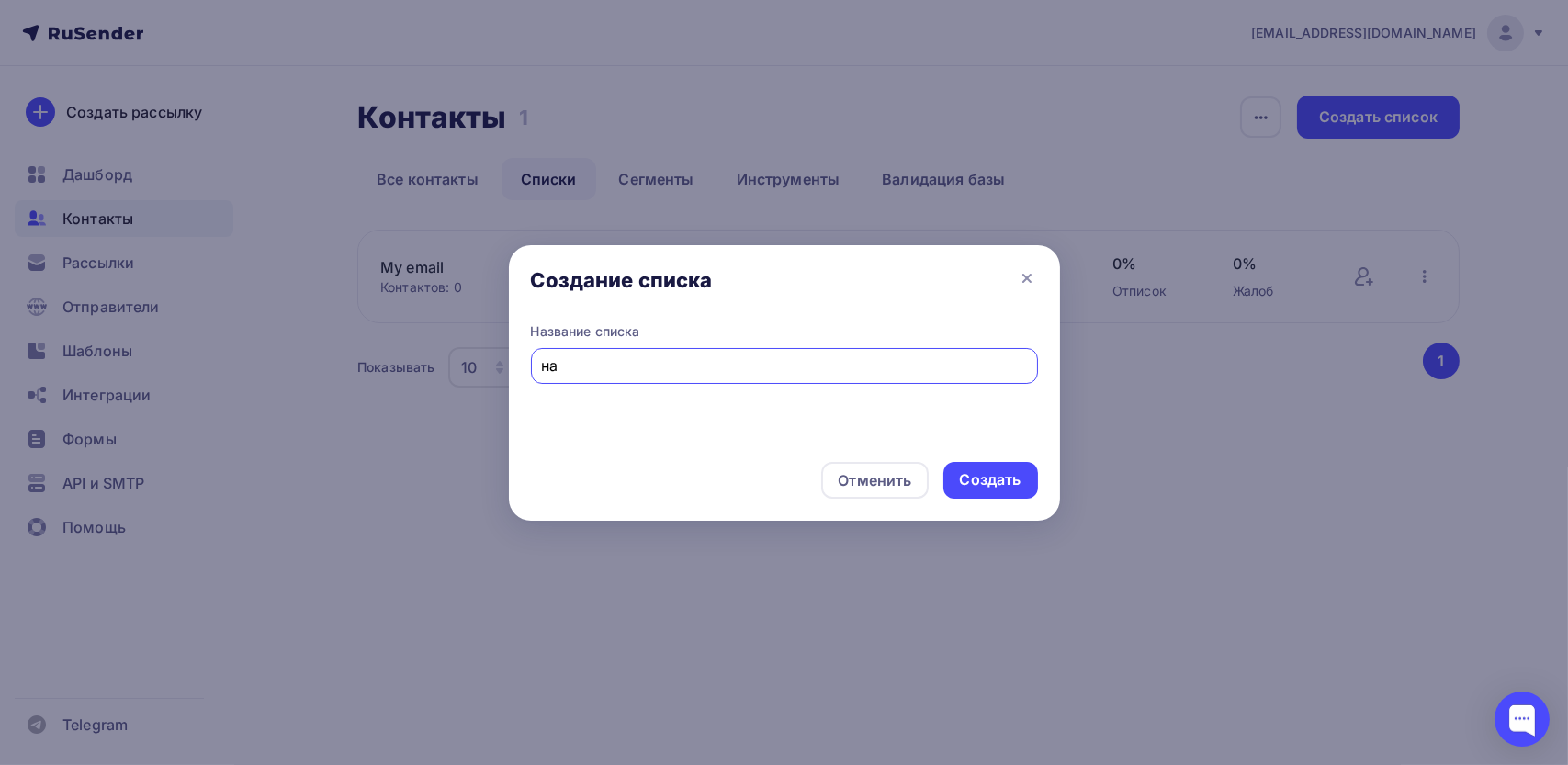
type input "н"
type input "Наши покупатели"
click at [1014, 480] on div "Создать" at bounding box center [990, 480] width 62 height 21
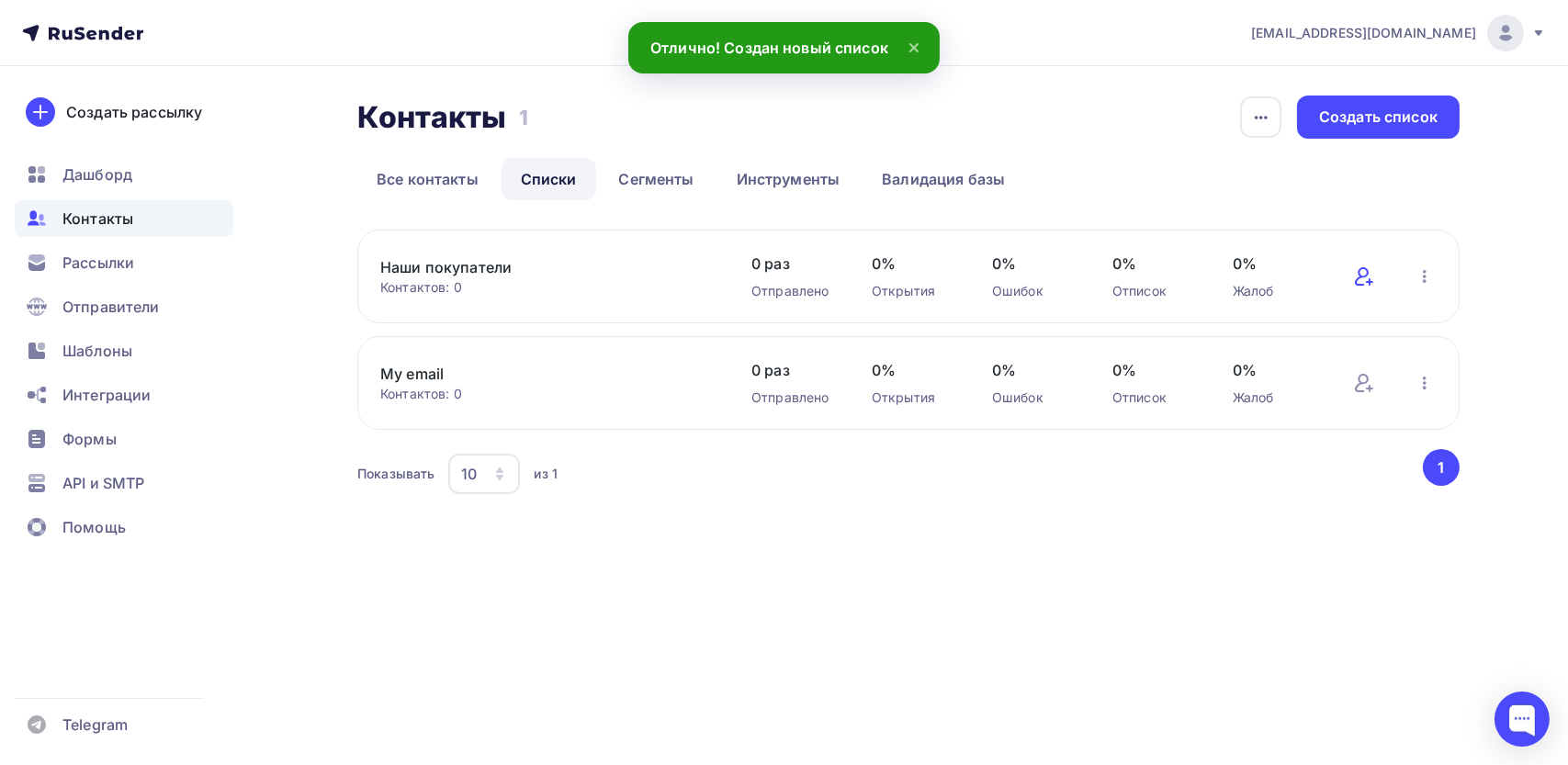
click at [1364, 277] on icon at bounding box center [1362, 276] width 13 height 18
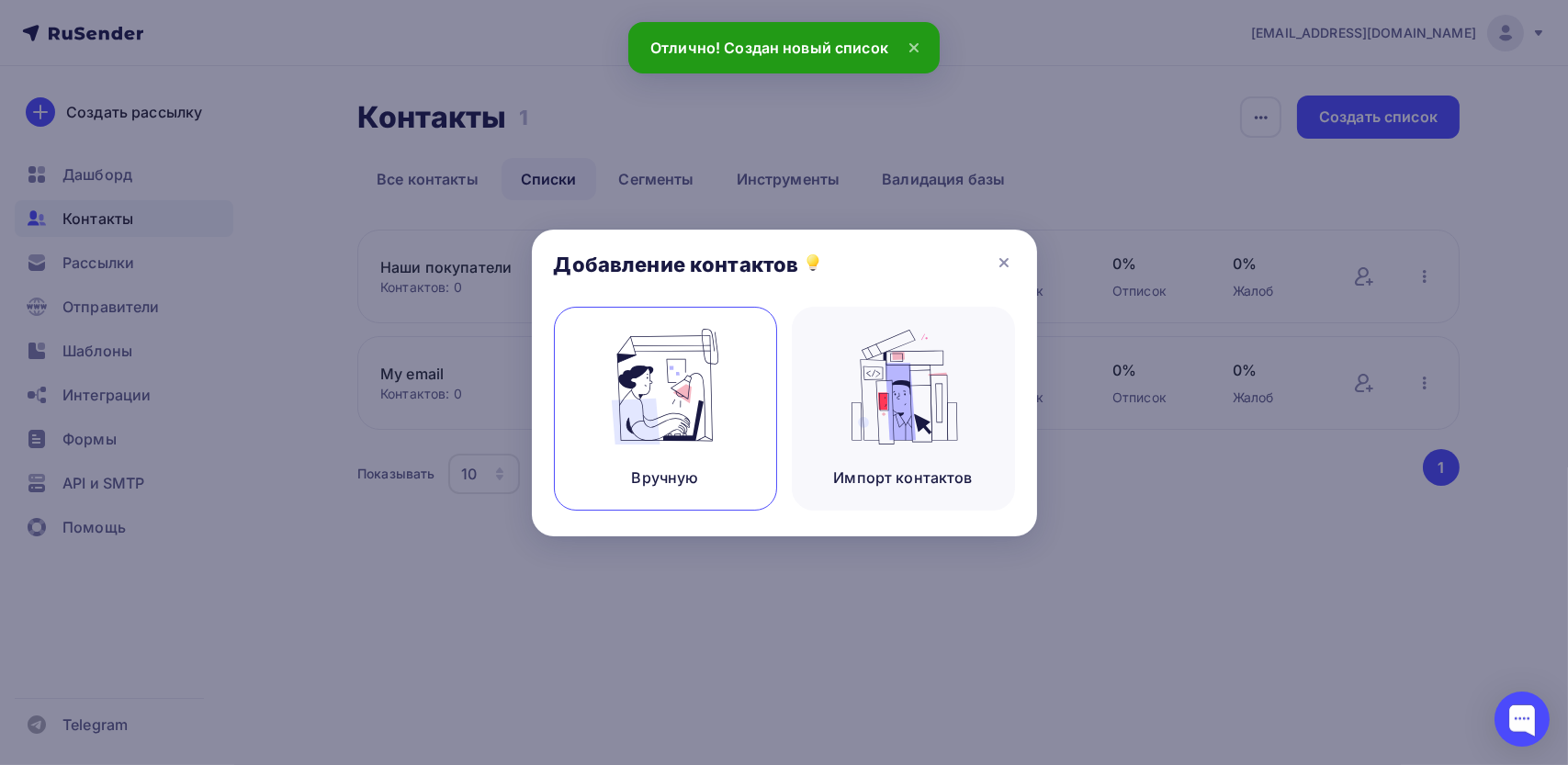
click at [632, 414] on img at bounding box center [665, 387] width 123 height 116
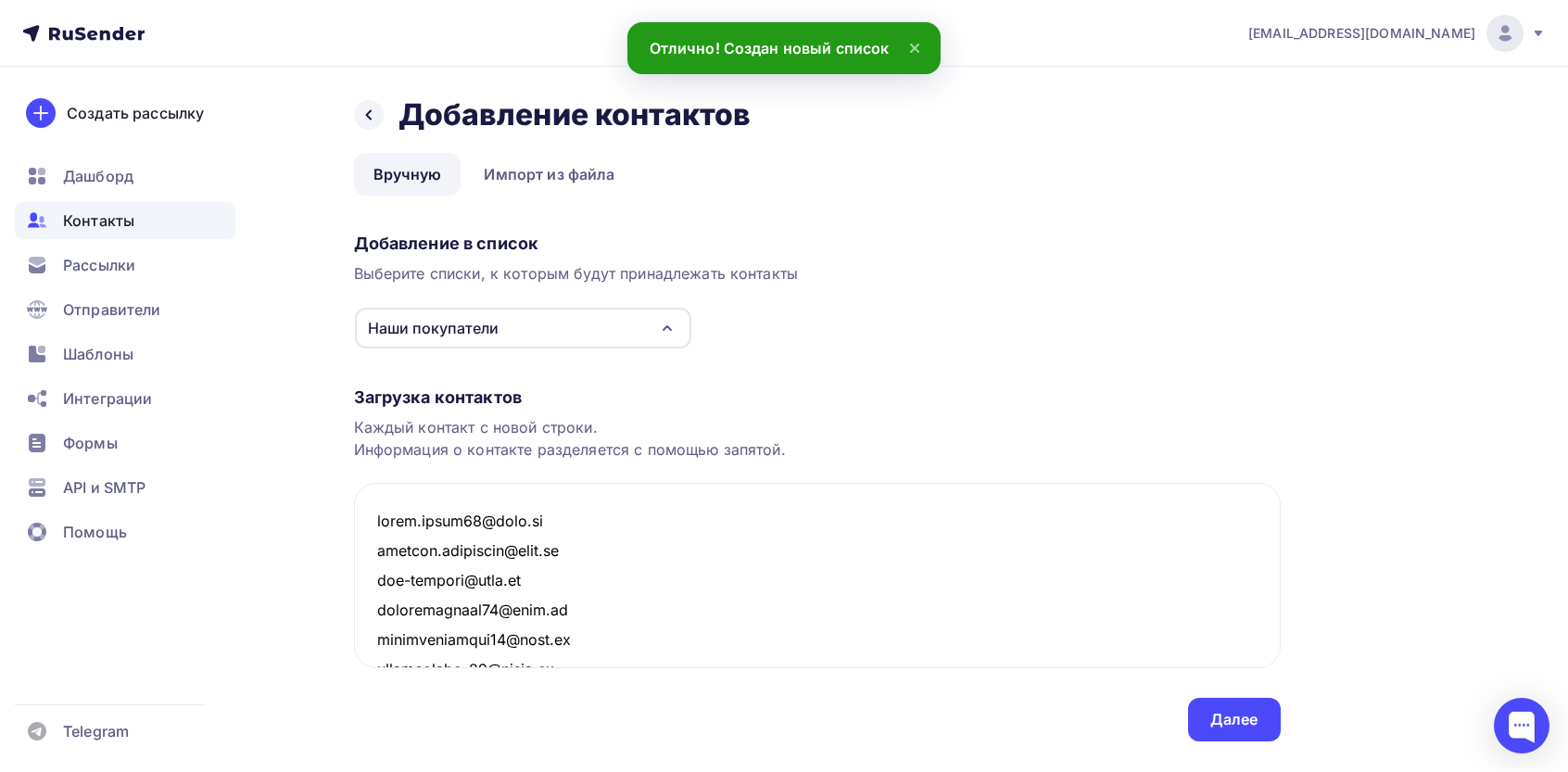
scroll to position [14508, 0]
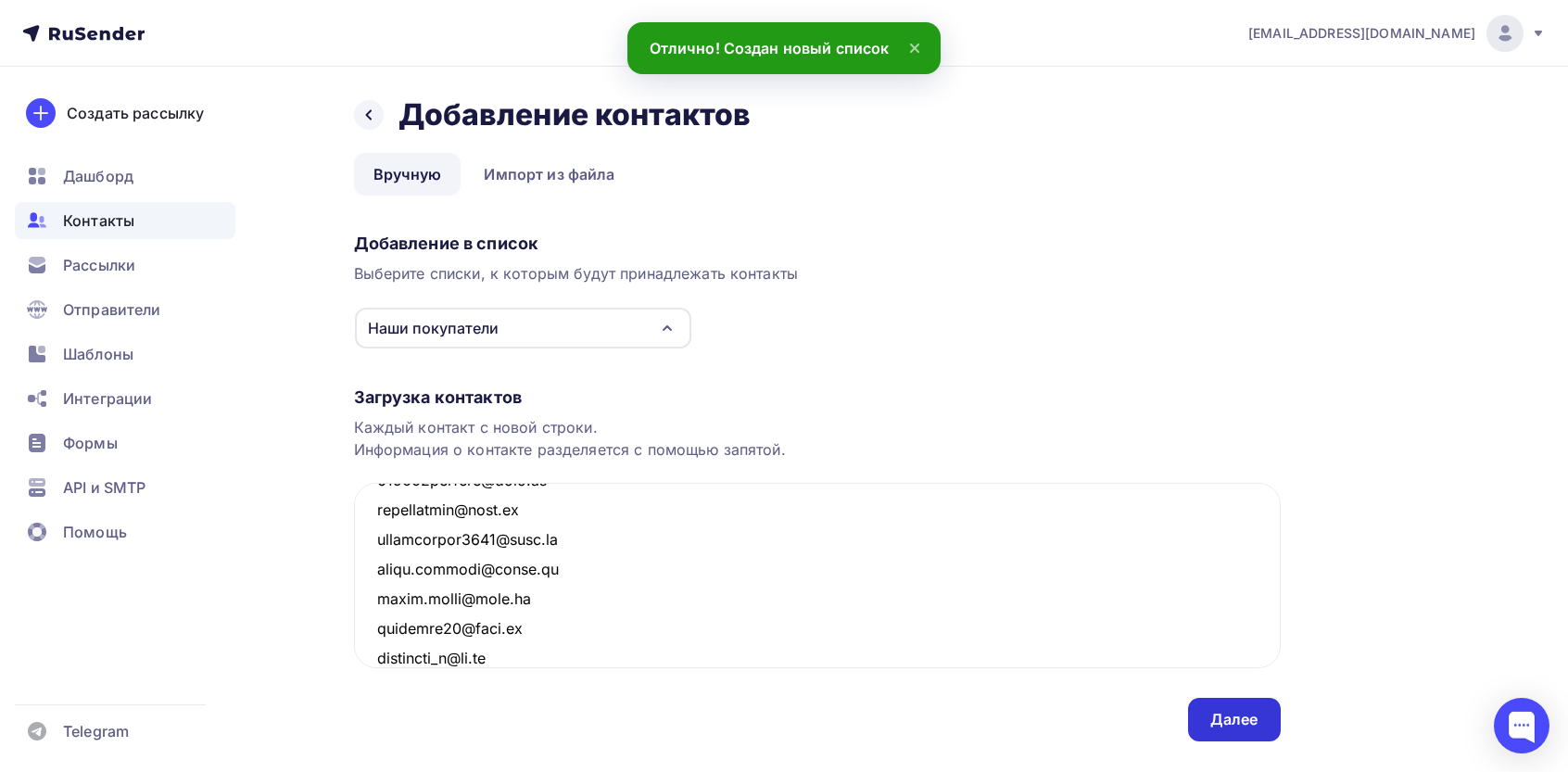
type textarea "[EMAIL_ADDRESS][DOMAIN_NAME] [DOMAIN_NAME][EMAIL_ADDRESS][PERSON_NAME][DOMAIN_N…"
click at [1278, 726] on div "Далее" at bounding box center [1234, 718] width 93 height 43
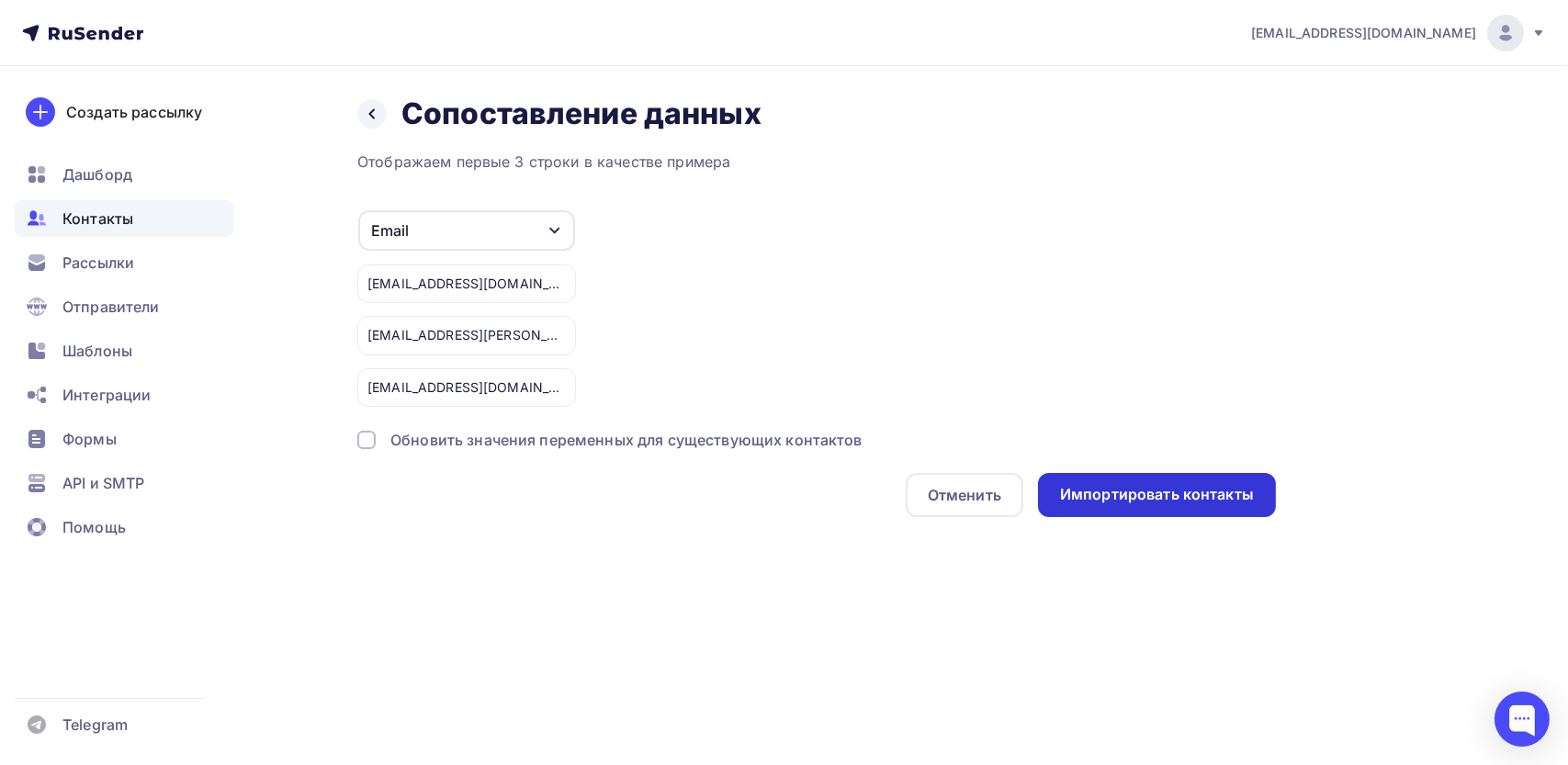
click at [1128, 497] on div "Импортировать контакты" at bounding box center [1157, 494] width 194 height 21
